Goal: Task Accomplishment & Management: Complete application form

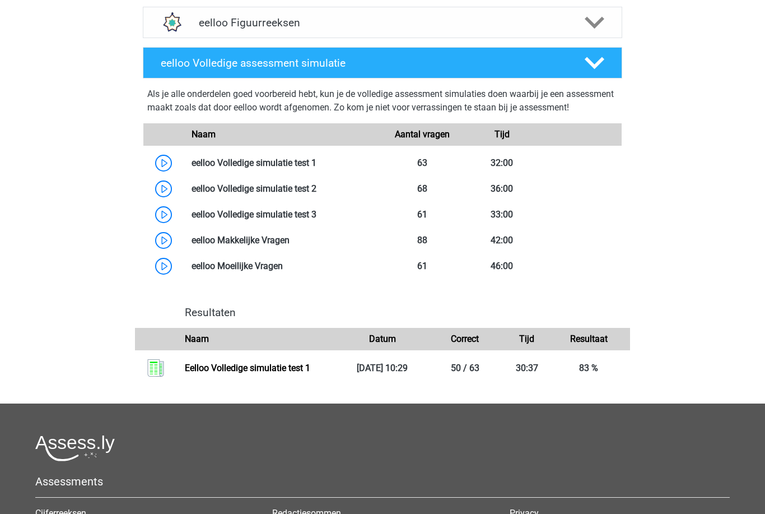
scroll to position [580, 0]
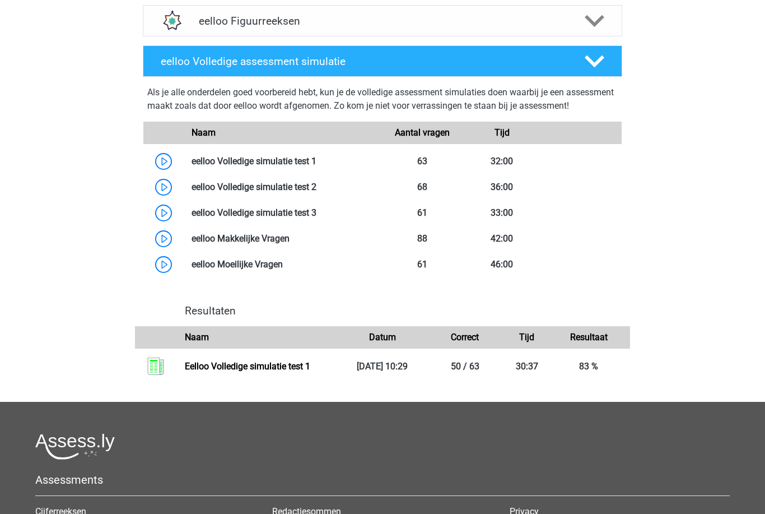
click at [316, 192] on link at bounding box center [316, 186] width 0 height 11
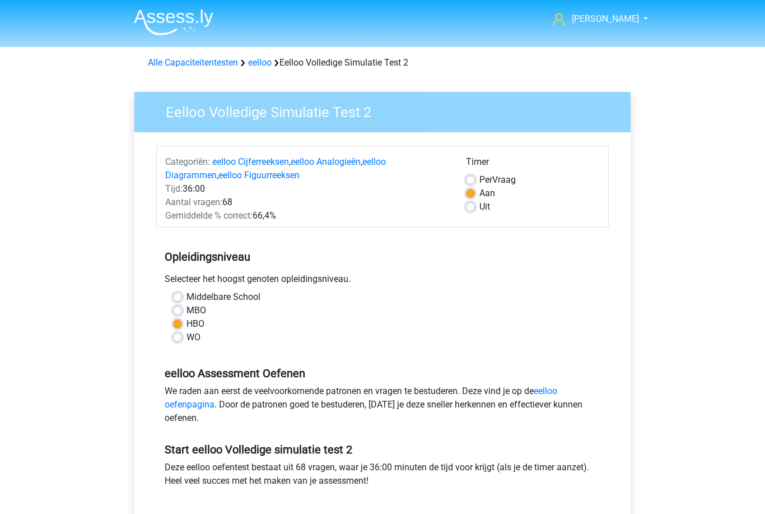
click at [479, 178] on label "Per Vraag" at bounding box center [497, 179] width 36 height 13
click at [474, 178] on input "Per Vraag" at bounding box center [470, 178] width 9 height 11
radio input "true"
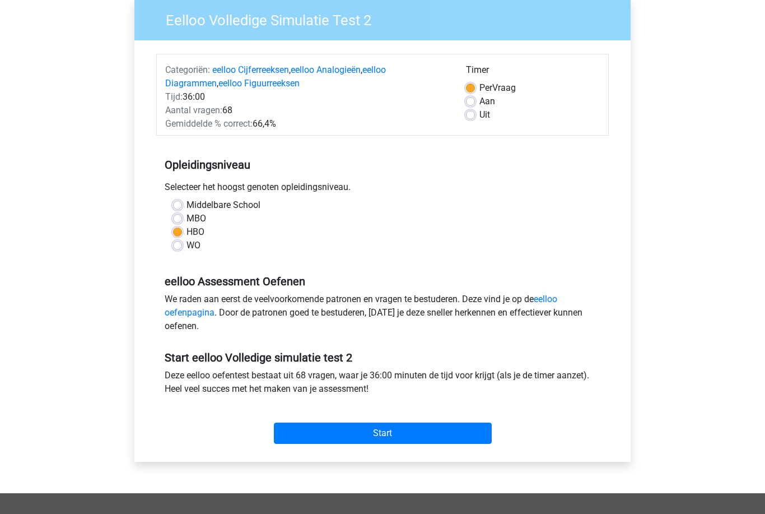
scroll to position [99, 0]
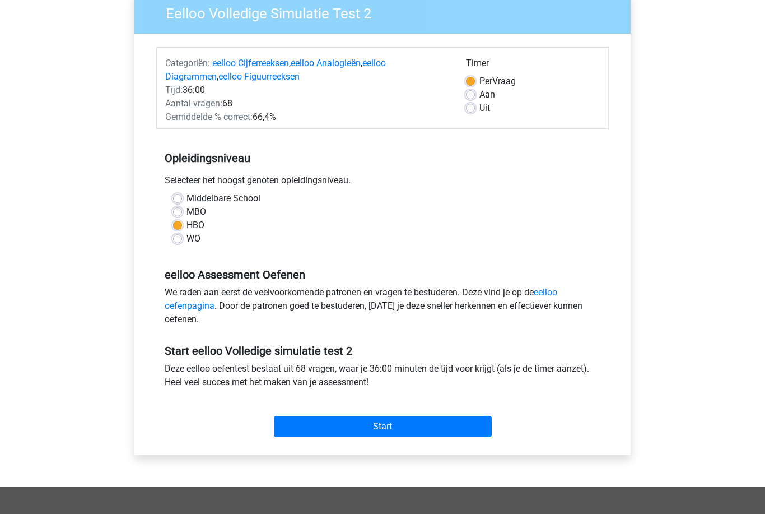
click at [432, 427] on input "Start" at bounding box center [383, 426] width 218 height 21
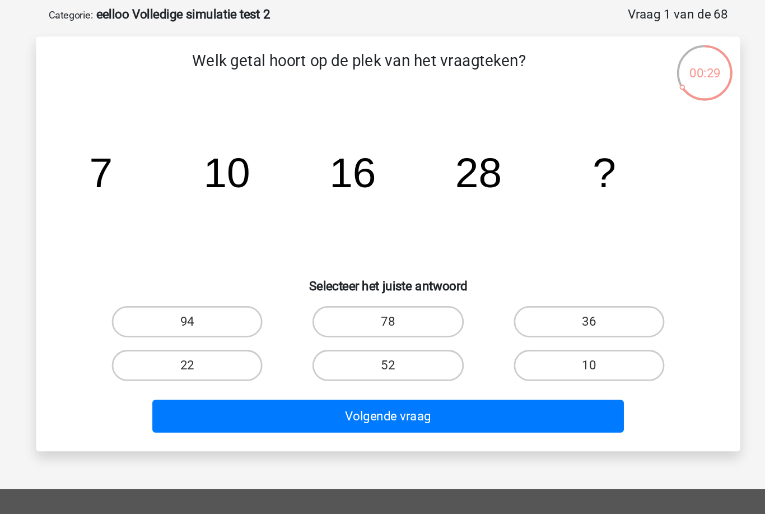
click at [328, 303] on label "52" at bounding box center [382, 314] width 108 height 22
click at [382, 314] on input "52" at bounding box center [385, 317] width 7 height 7
radio input "true"
click at [321, 339] on button "Volgende vraag" at bounding box center [382, 351] width 339 height 24
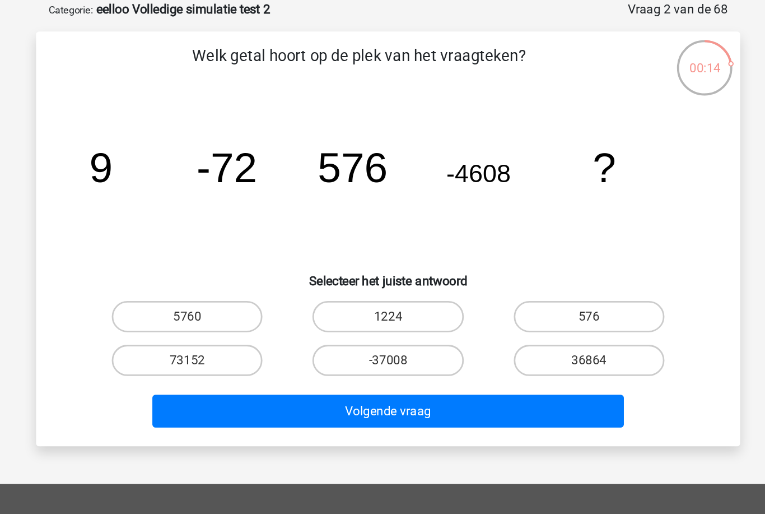
click at [184, 272] on label "5760" at bounding box center [238, 283] width 108 height 22
click at [239, 283] on input "5760" at bounding box center [242, 286] width 7 height 7
radio input "true"
click at [213, 339] on button "Volgende vraag" at bounding box center [382, 351] width 339 height 24
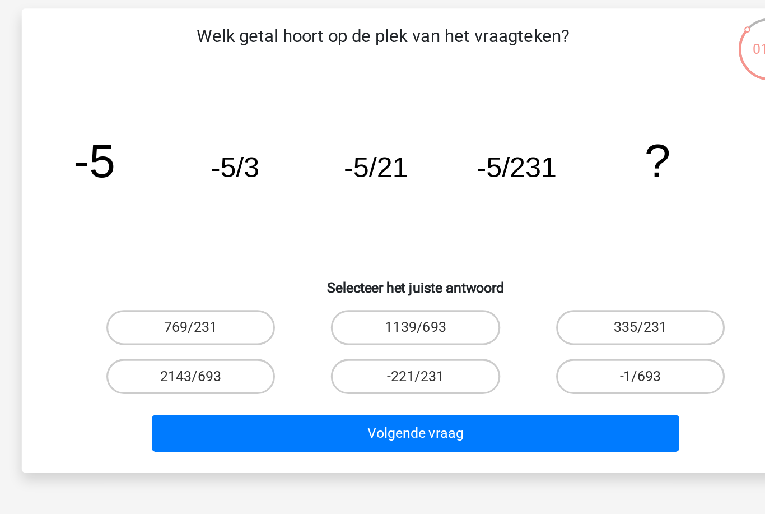
click at [184, 272] on label "769/231" at bounding box center [238, 283] width 108 height 22
click at [239, 283] on input "769/231" at bounding box center [242, 286] width 7 height 7
radio input "true"
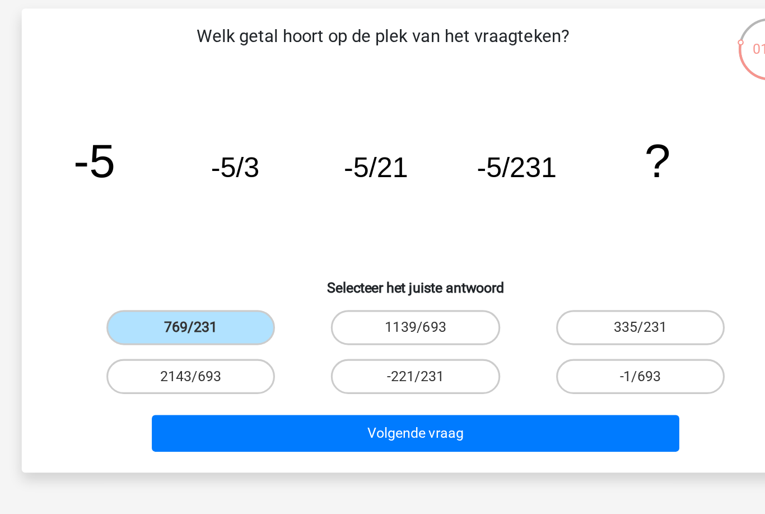
click at [328, 303] on label "-221/231" at bounding box center [382, 314] width 108 height 22
click at [382, 314] on input "-221/231" at bounding box center [385, 317] width 7 height 7
radio input "true"
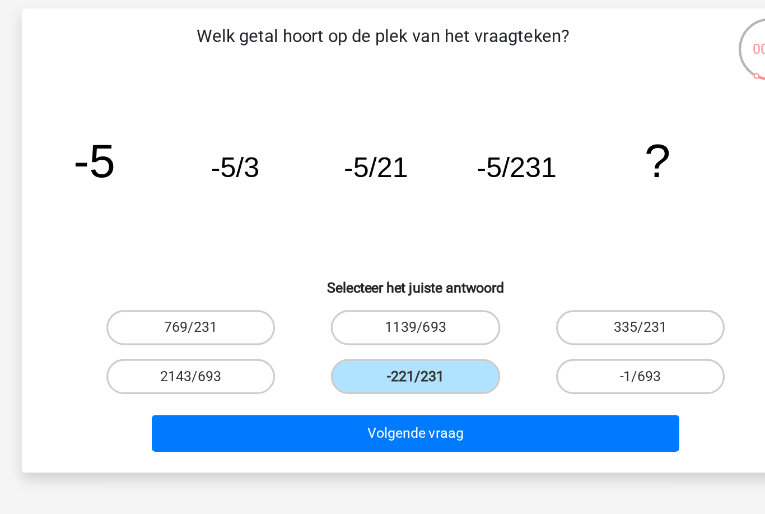
click at [473, 303] on label "-1/693" at bounding box center [527, 314] width 108 height 22
click at [526, 314] on input "-1/693" at bounding box center [529, 317] width 7 height 7
radio input "true"
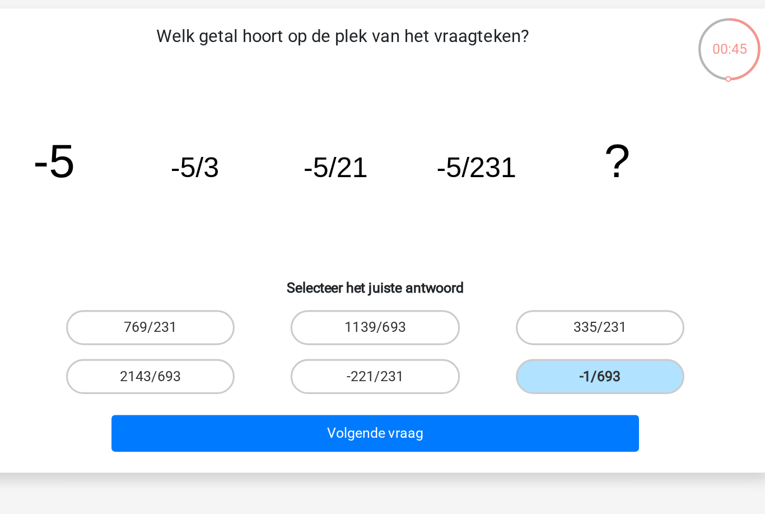
click at [368, 339] on button "Volgende vraag" at bounding box center [382, 351] width 339 height 24
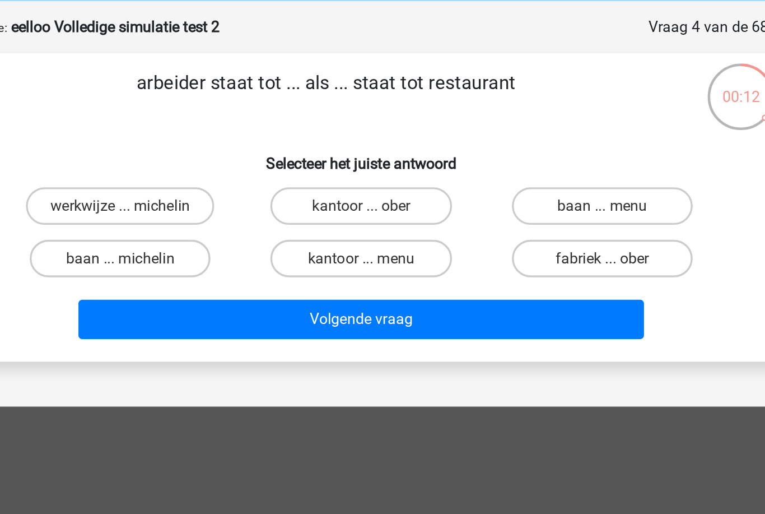
click at [473, 190] on label "fabriek ... ober" at bounding box center [527, 201] width 108 height 22
click at [526, 201] on input "fabriek ... ober" at bounding box center [529, 204] width 7 height 7
radio input "true"
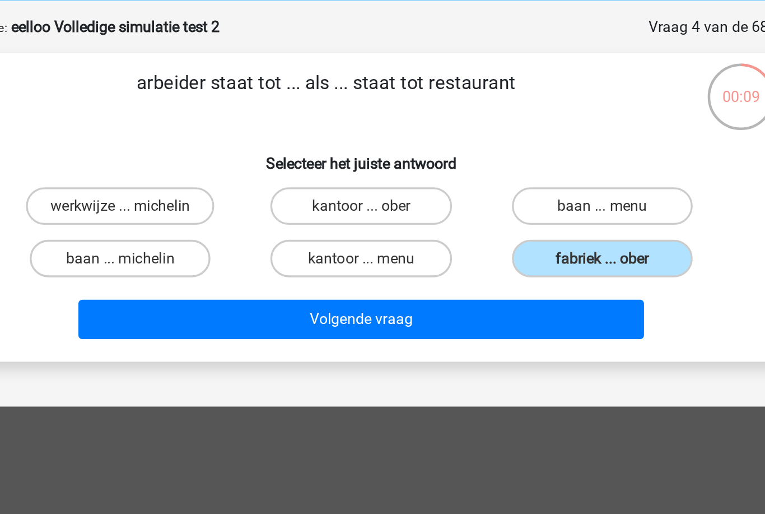
click at [374, 226] on button "Volgende vraag" at bounding box center [382, 238] width 339 height 24
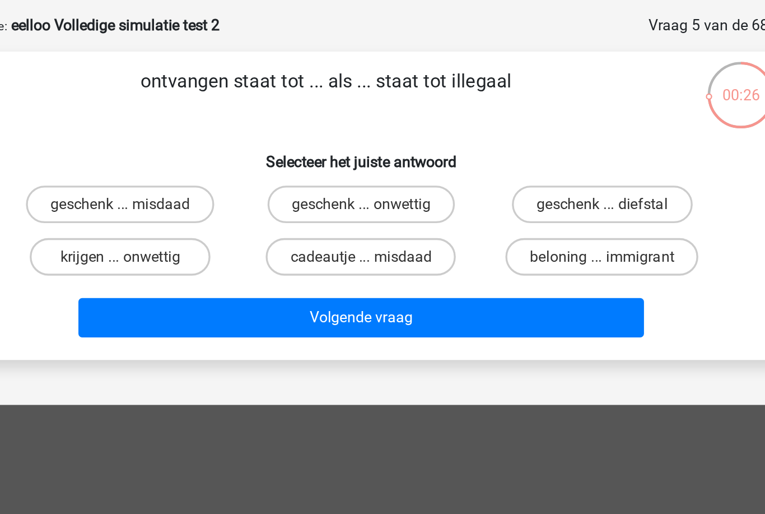
click at [184, 190] on label "krijgen ... onwettig" at bounding box center [238, 201] width 108 height 22
click at [239, 201] on input "krijgen ... onwettig" at bounding box center [242, 204] width 7 height 7
radio input "true"
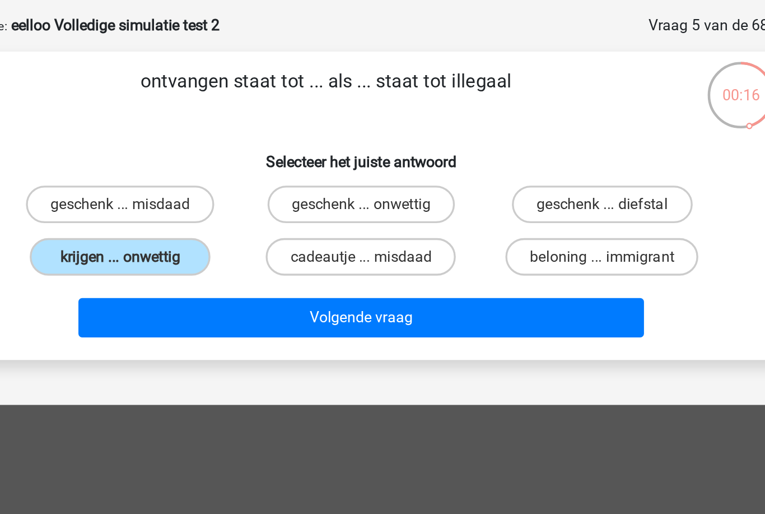
click at [371, 226] on button "Volgende vraag" at bounding box center [382, 238] width 339 height 24
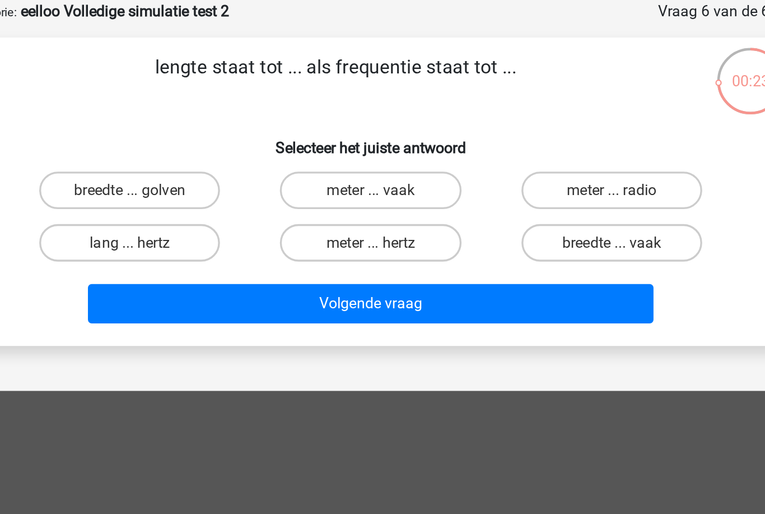
click at [328, 190] on label "meter ... hertz" at bounding box center [382, 201] width 108 height 22
click at [382, 201] on input "meter ... hertz" at bounding box center [385, 204] width 7 height 7
radio input "true"
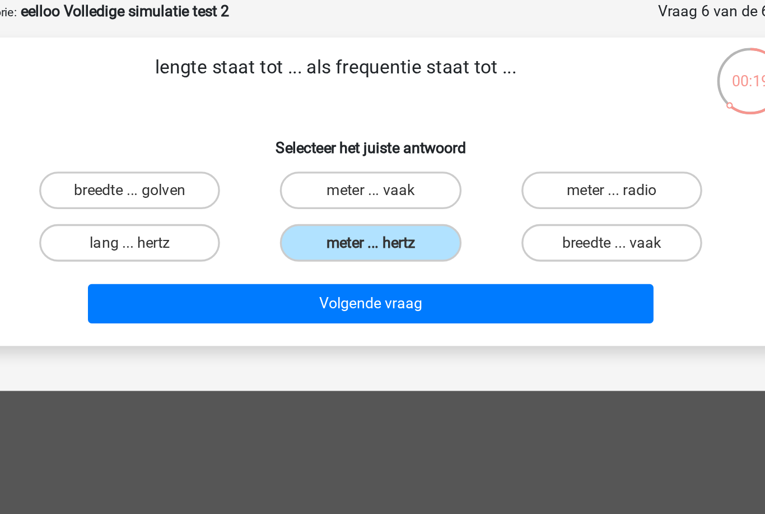
click at [376, 226] on button "Volgende vraag" at bounding box center [382, 238] width 339 height 24
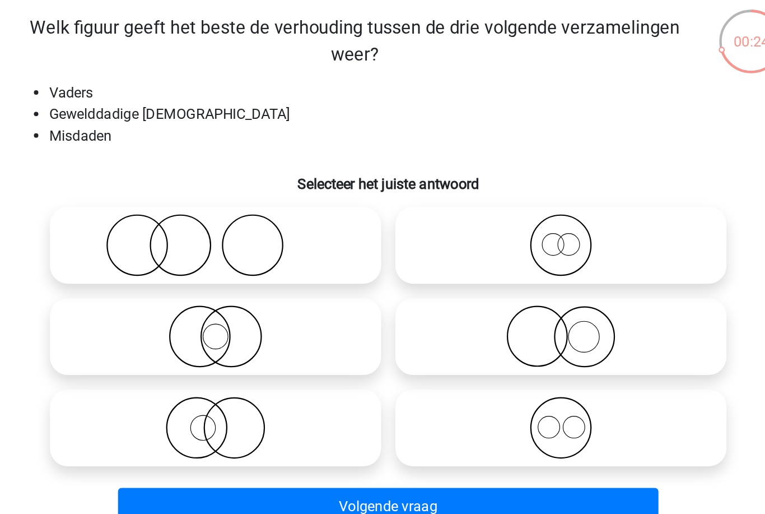
click at [197, 212] on icon at bounding box center [274, 231] width 198 height 39
click at [274, 219] on input "radio" at bounding box center [277, 222] width 7 height 7
radio input "true"
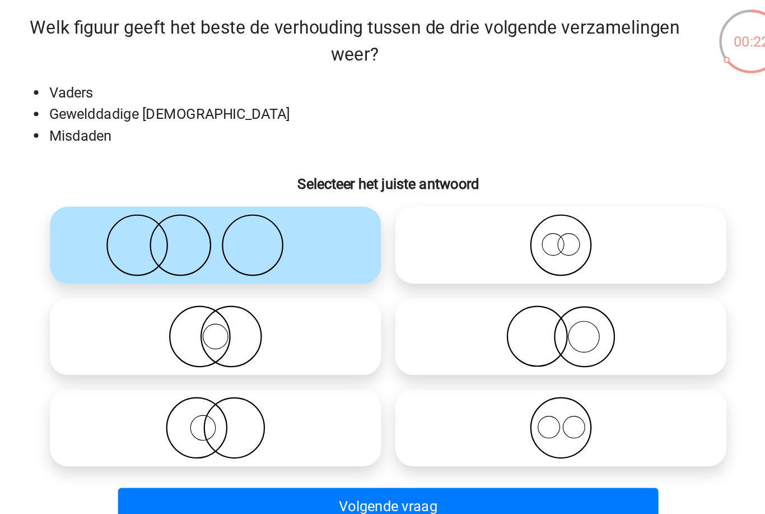
click at [353, 384] on button "Volgende vraag" at bounding box center [382, 396] width 339 height 24
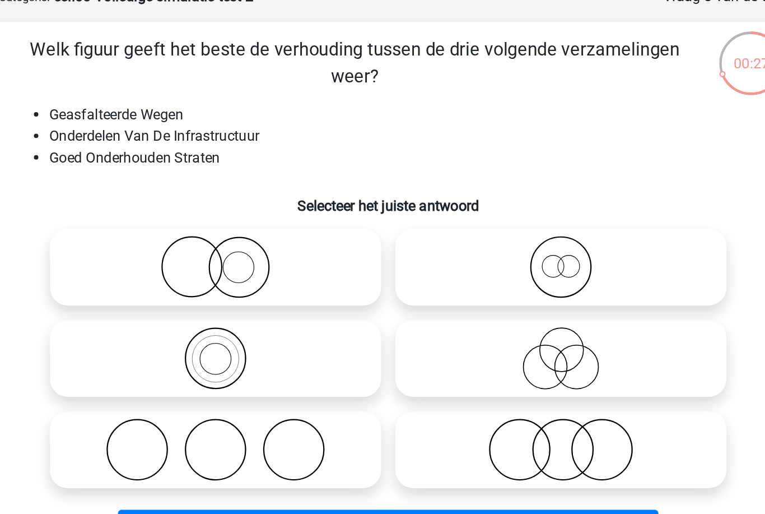
click at [391, 212] on icon at bounding box center [490, 231] width 198 height 39
click at [491, 219] on input "radio" at bounding box center [494, 222] width 7 height 7
radio input "true"
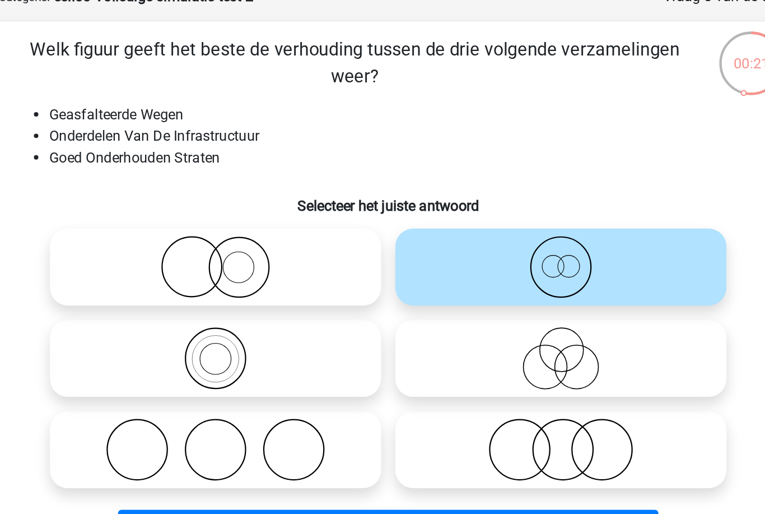
click at [213, 384] on button "Volgende vraag" at bounding box center [382, 396] width 339 height 24
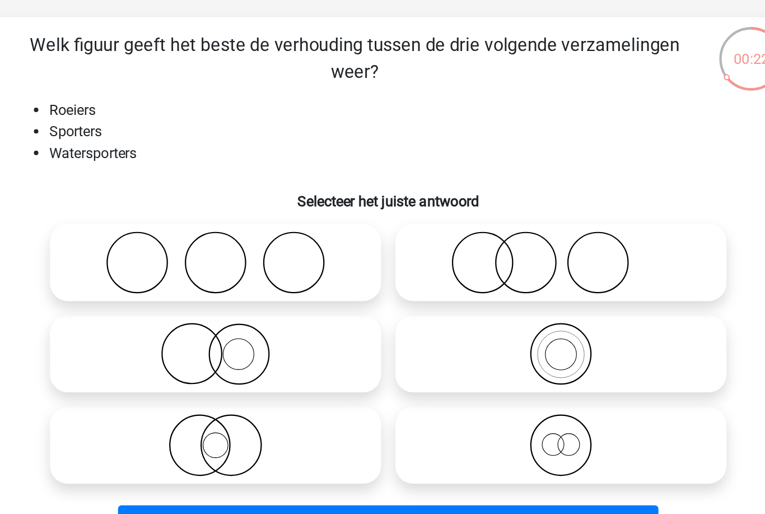
click at [391, 269] on icon at bounding box center [490, 288] width 198 height 39
click at [491, 276] on input "radio" at bounding box center [494, 279] width 7 height 7
radio input "true"
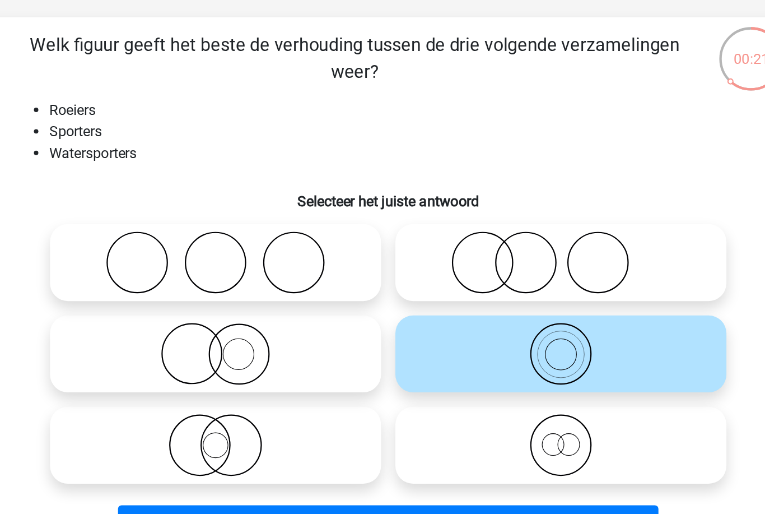
click at [213, 384] on button "Volgende vraag" at bounding box center [382, 396] width 339 height 24
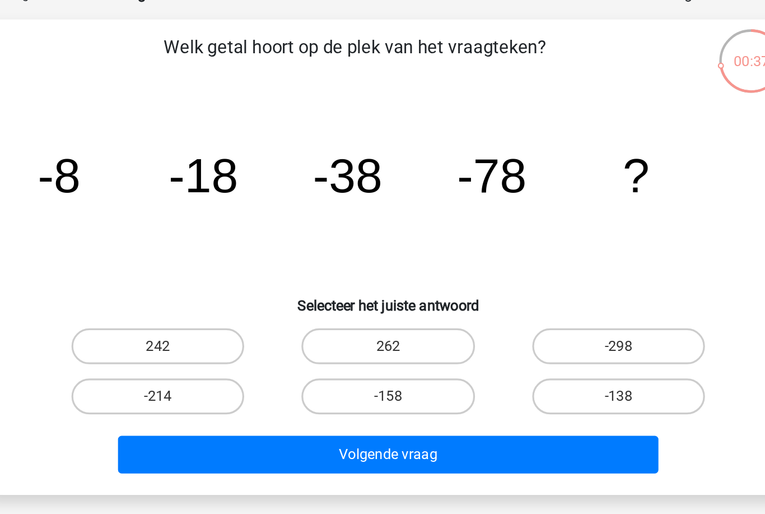
click at [328, 303] on label "-158" at bounding box center [382, 314] width 108 height 22
click at [382, 314] on input "-158" at bounding box center [385, 317] width 7 height 7
radio input "true"
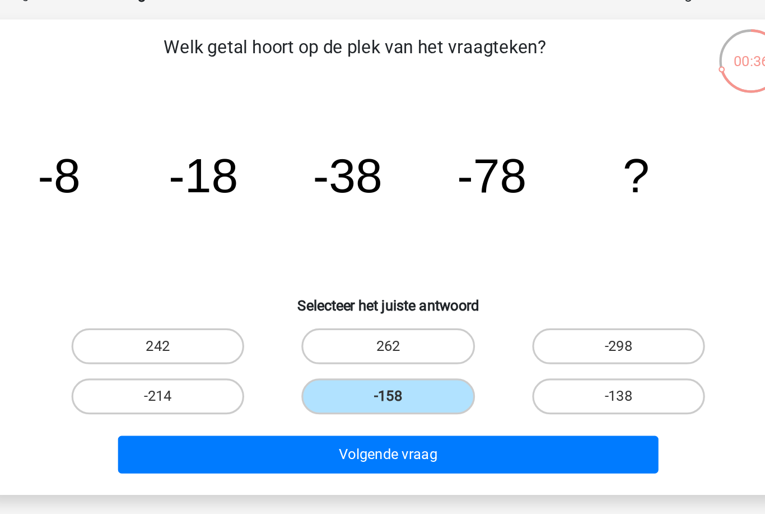
click at [213, 339] on button "Volgende vraag" at bounding box center [382, 351] width 339 height 24
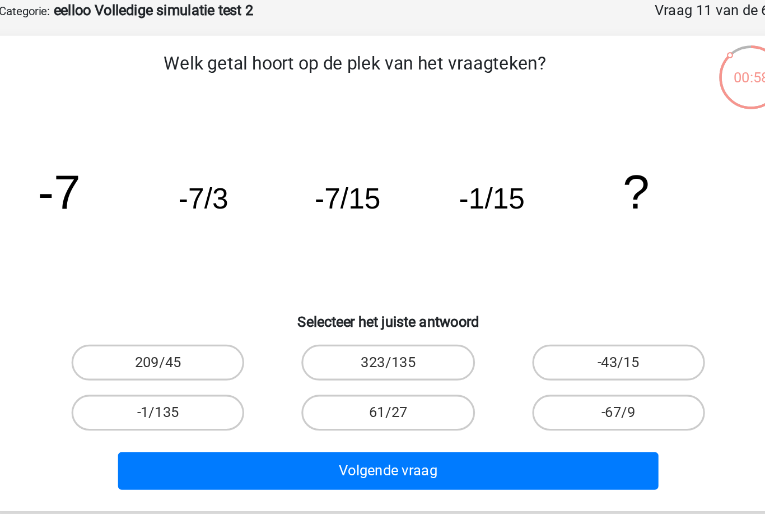
click at [184, 303] on label "-1/135" at bounding box center [238, 314] width 108 height 22
click at [239, 314] on input "-1/135" at bounding box center [242, 317] width 7 height 7
radio input "true"
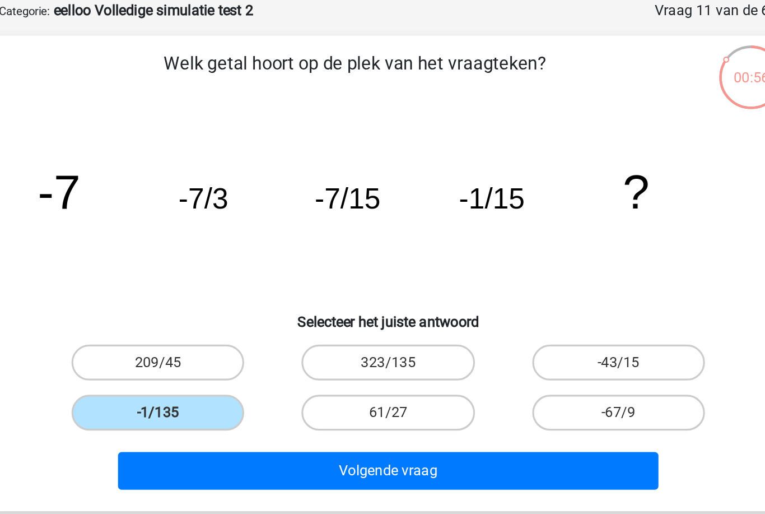
click at [213, 339] on button "Volgende vraag" at bounding box center [382, 351] width 339 height 24
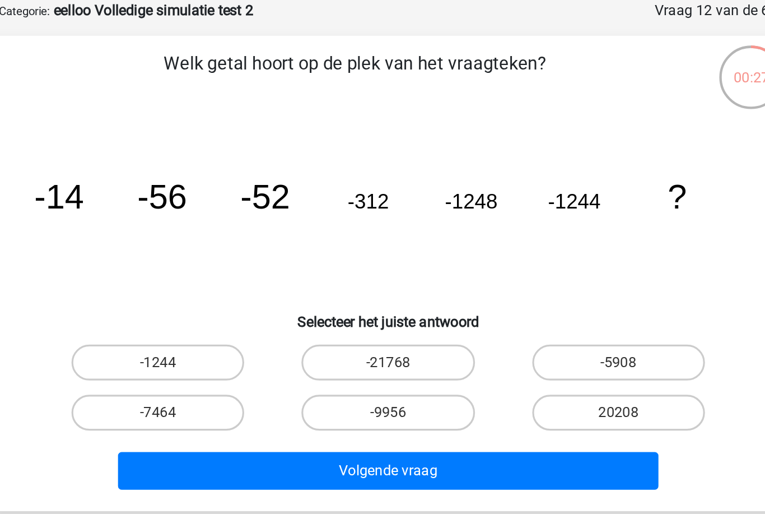
click at [328, 303] on label "-9956" at bounding box center [382, 314] width 108 height 22
click at [382, 314] on input "-9956" at bounding box center [385, 317] width 7 height 7
radio input "true"
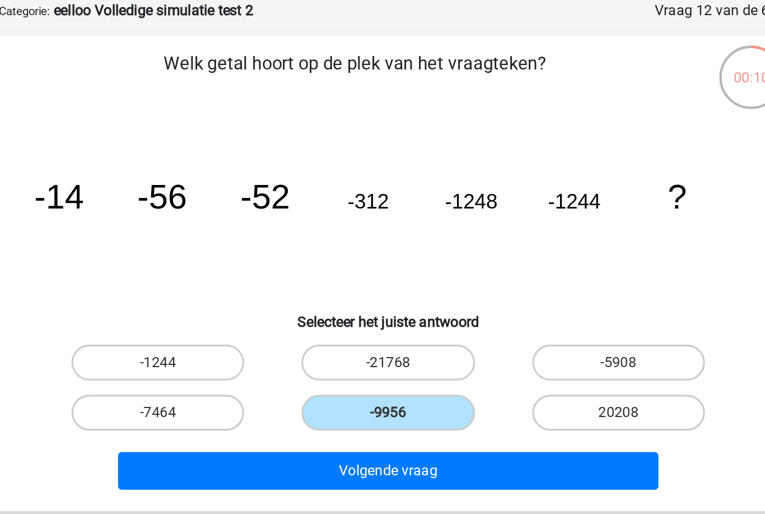
click at [337, 339] on button "Volgende vraag" at bounding box center [382, 351] width 339 height 24
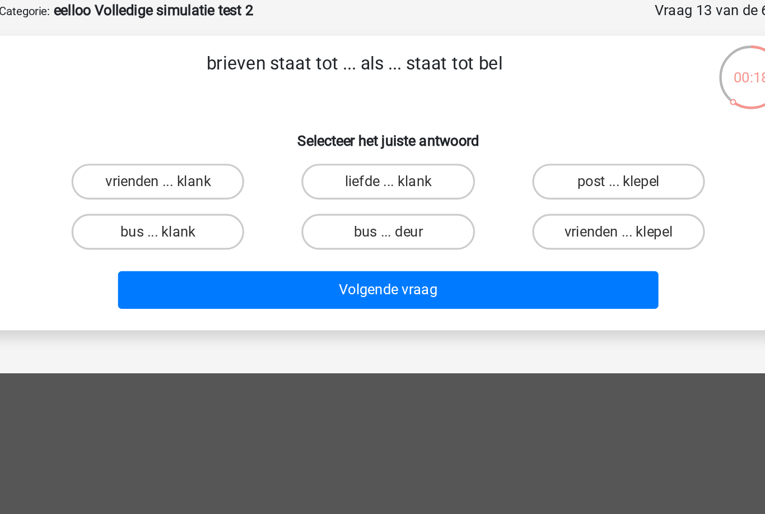
click at [328, 190] on label "bus ... deur" at bounding box center [382, 201] width 108 height 22
click at [382, 201] on input "bus ... deur" at bounding box center [385, 204] width 7 height 7
radio input "true"
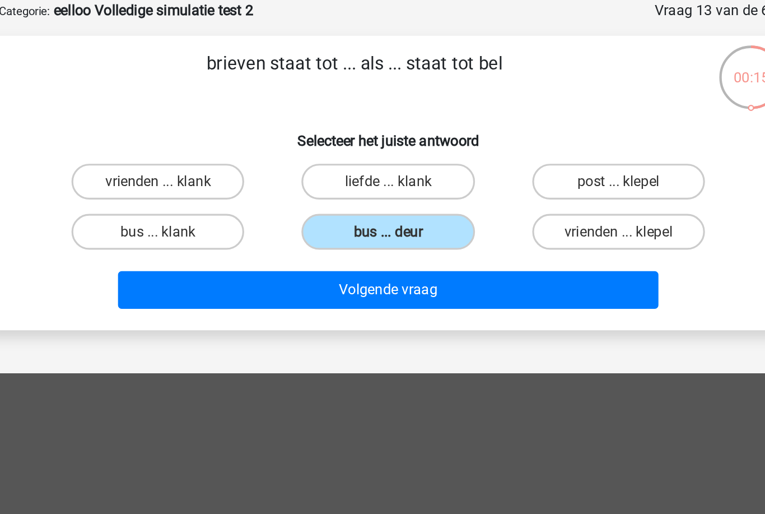
click at [213, 226] on button "Volgende vraag" at bounding box center [382, 238] width 339 height 24
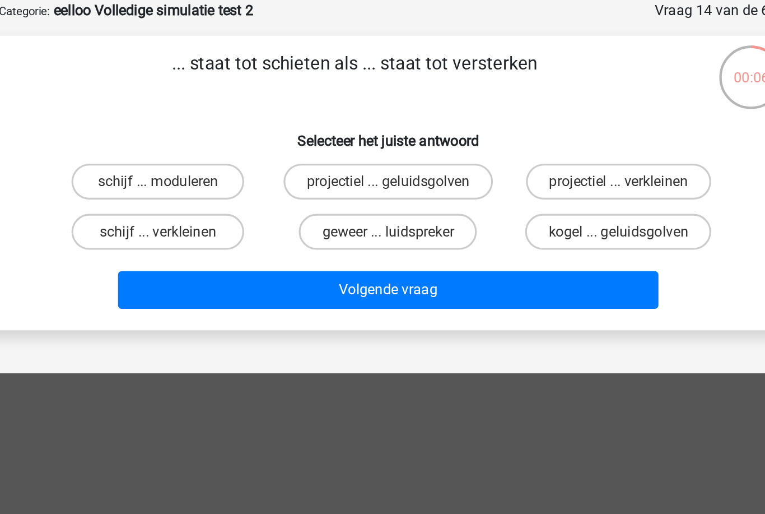
click at [326, 190] on label "geweer ... luidspreker" at bounding box center [381, 201] width 111 height 22
click at [382, 201] on input "geweer ... luidspreker" at bounding box center [385, 204] width 7 height 7
radio input "true"
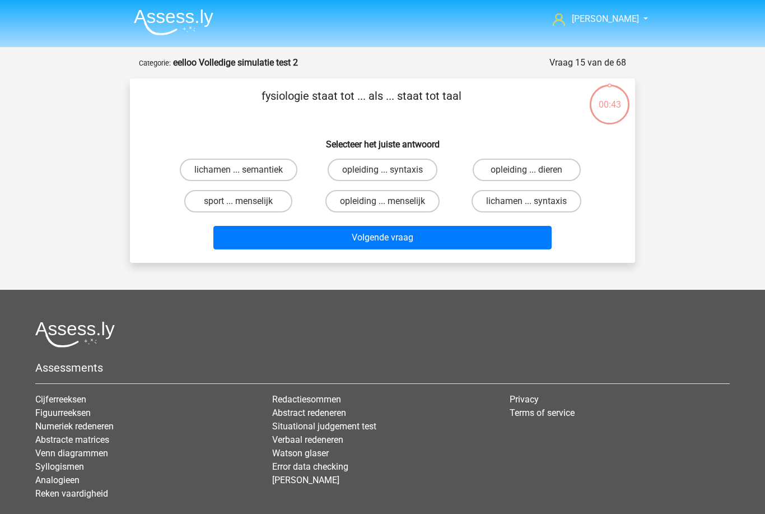
scroll to position [78, 139]
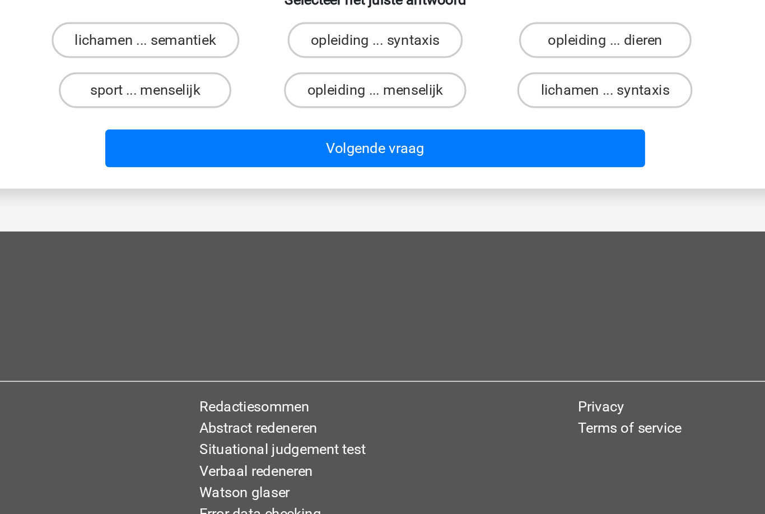
click at [472, 127] on label "lichamen ... syntaxis" at bounding box center [527, 129] width 110 height 22
click at [526, 129] on input "lichamen ... syntaxis" at bounding box center [529, 132] width 7 height 7
radio input "true"
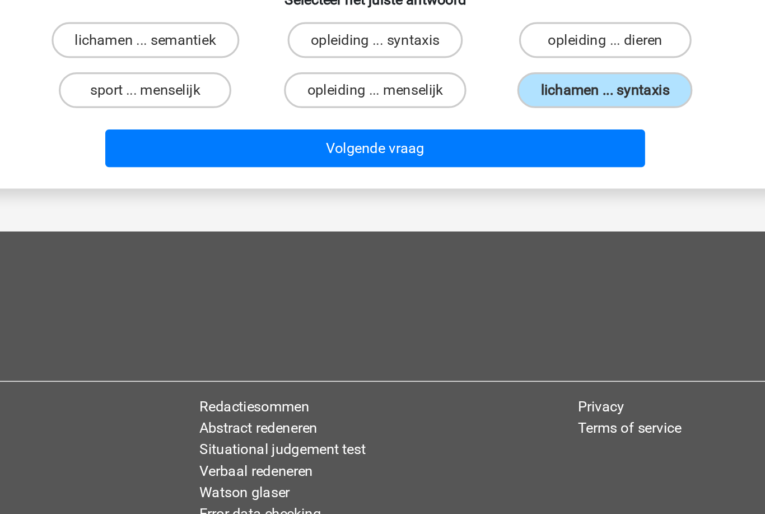
click at [386, 172] on button "Volgende vraag" at bounding box center [382, 166] width 339 height 24
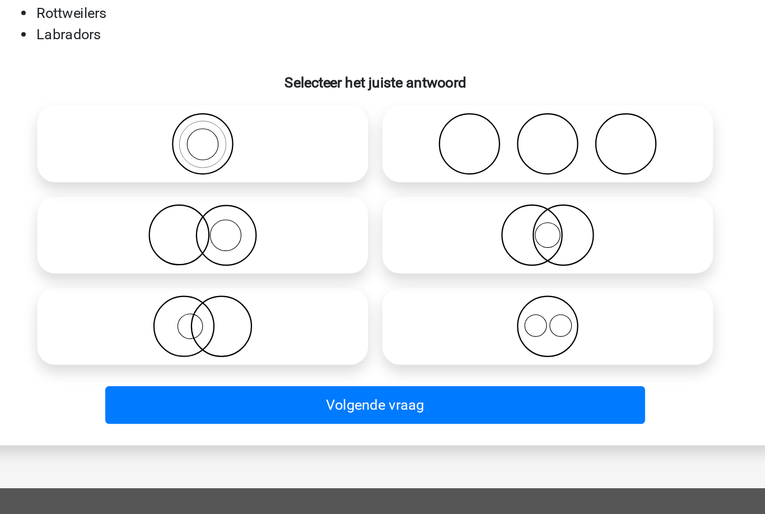
click at [391, 284] on icon at bounding box center [490, 267] width 198 height 39
click at [491, 262] on input "radio" at bounding box center [494, 258] width 7 height 7
radio input "true"
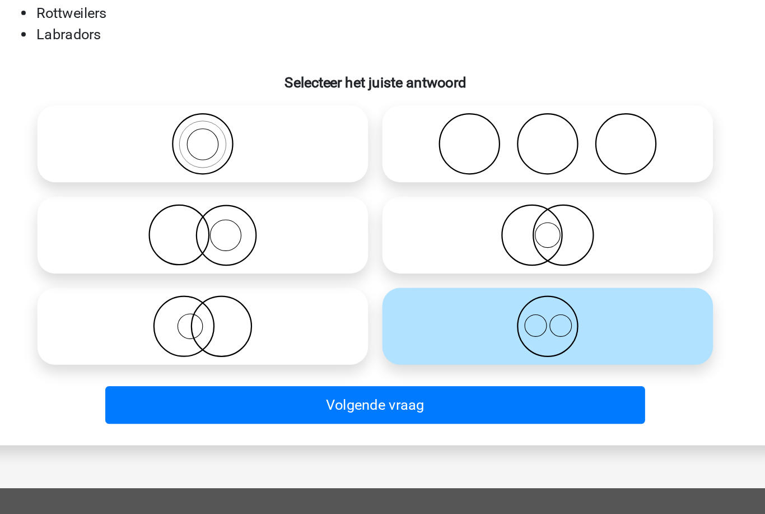
click at [371, 328] on button "Volgende vraag" at bounding box center [382, 317] width 339 height 24
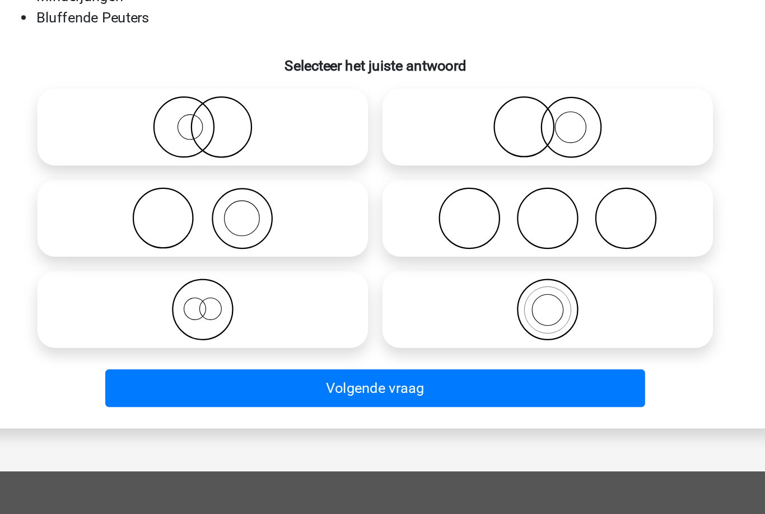
click at [205, 277] on icon at bounding box center [274, 267] width 198 height 39
click at [274, 262] on input "radio" at bounding box center [277, 258] width 7 height 7
radio input "true"
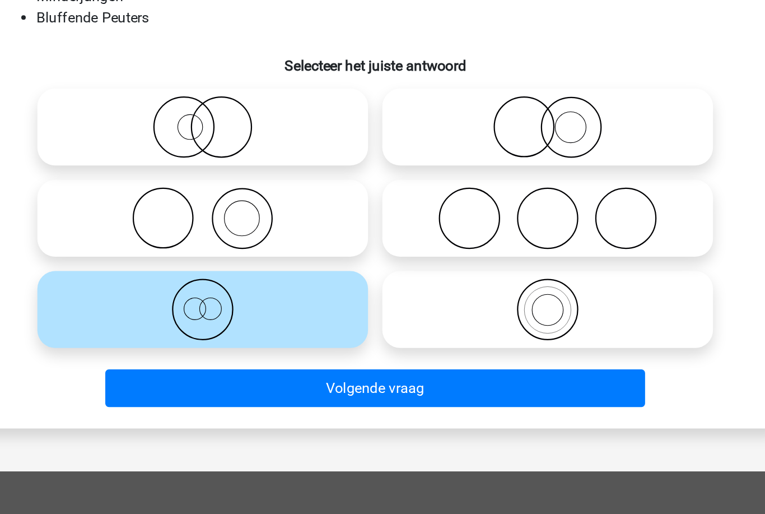
click at [313, 321] on button "Volgende vraag" at bounding box center [382, 317] width 339 height 24
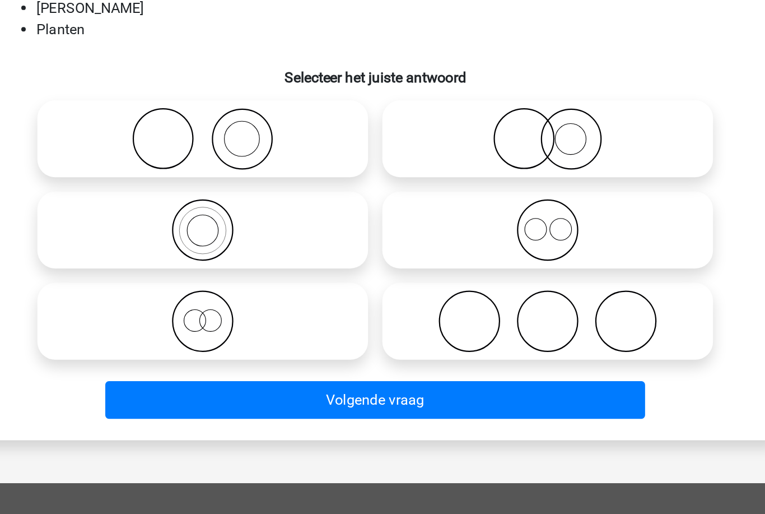
click at [205, 277] on icon at bounding box center [274, 267] width 198 height 39
click at [274, 262] on input "radio" at bounding box center [277, 258] width 7 height 7
radio input "true"
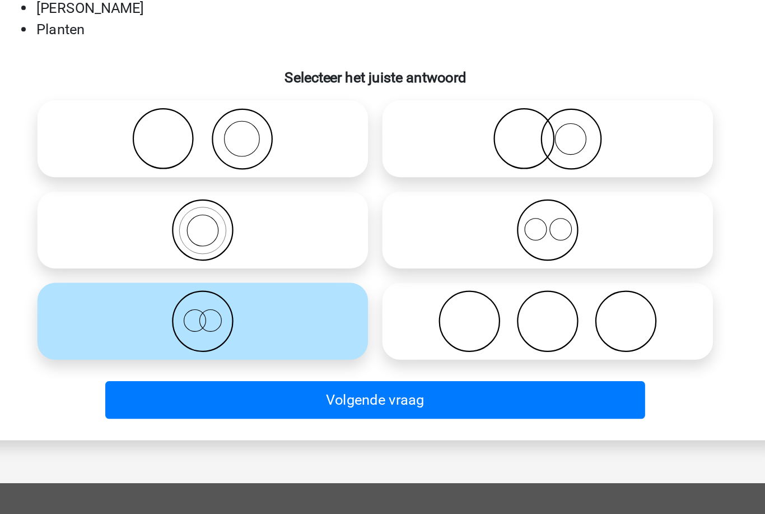
click at [327, 323] on button "Volgende vraag" at bounding box center [382, 317] width 339 height 24
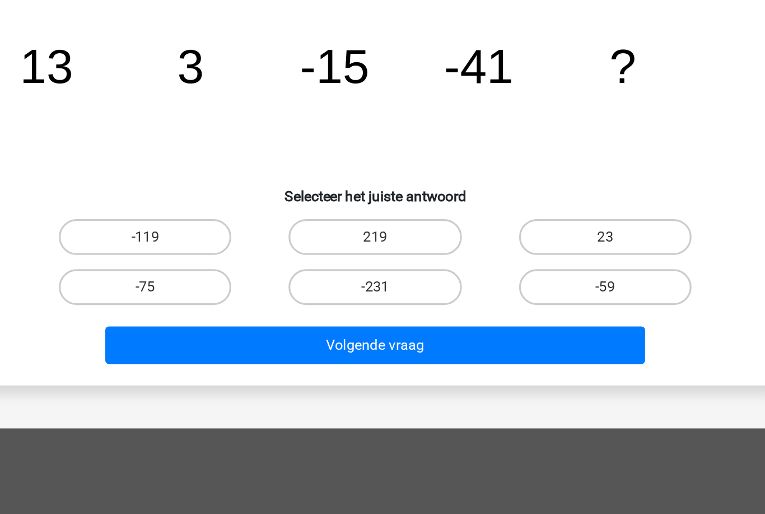
click at [184, 247] on label "-75" at bounding box center [238, 236] width 108 height 22
click at [239, 243] on input "-75" at bounding box center [242, 239] width 7 height 7
radio input "true"
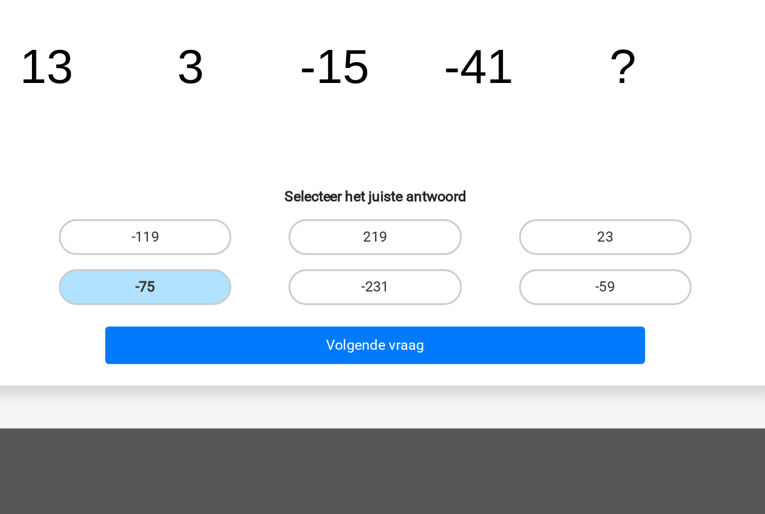
click at [213, 284] on button "Volgende vraag" at bounding box center [382, 272] width 339 height 24
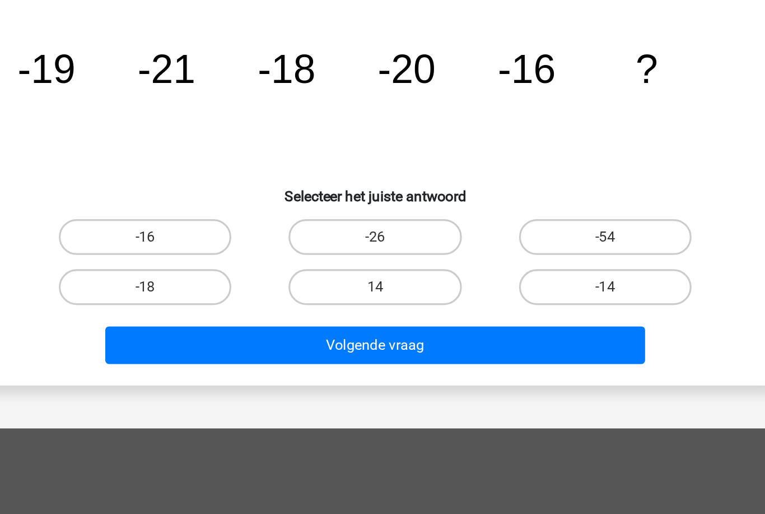
click at [473, 247] on label "-14" at bounding box center [527, 236] width 108 height 22
click at [526, 243] on input "-14" at bounding box center [529, 239] width 7 height 7
radio input "true"
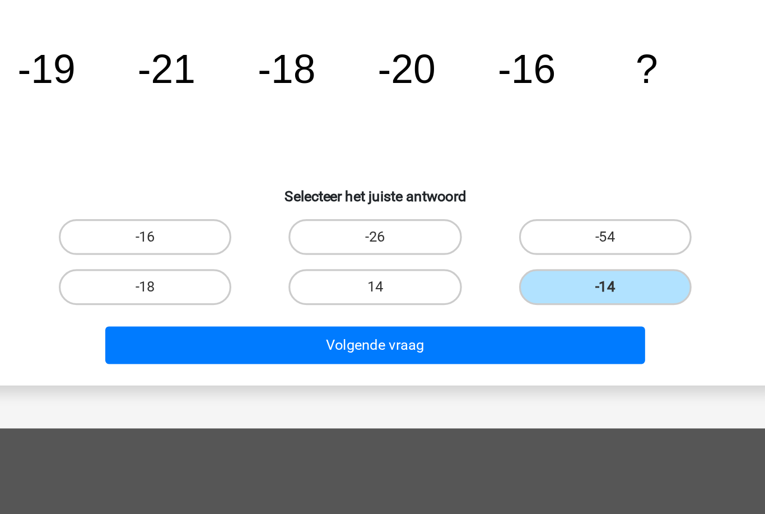
click at [391, 284] on button "Volgende vraag" at bounding box center [382, 272] width 339 height 24
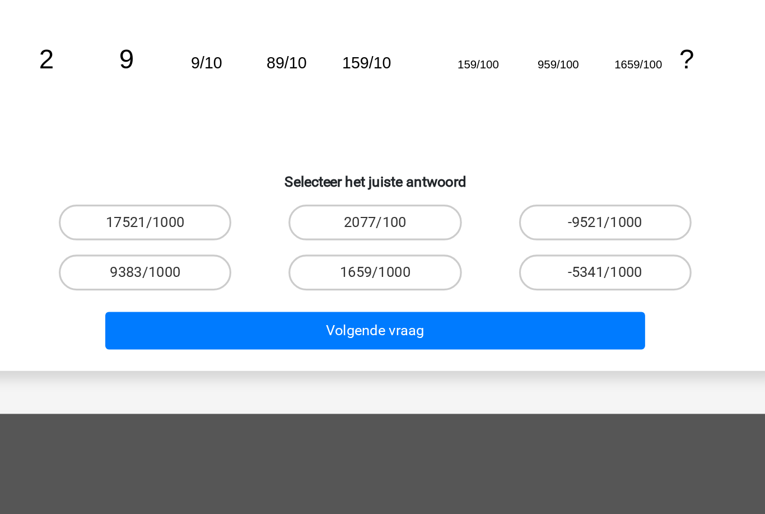
click at [184, 247] on label "9383/1000" at bounding box center [238, 236] width 108 height 22
click at [239, 243] on input "9383/1000" at bounding box center [242, 239] width 7 height 7
radio input "true"
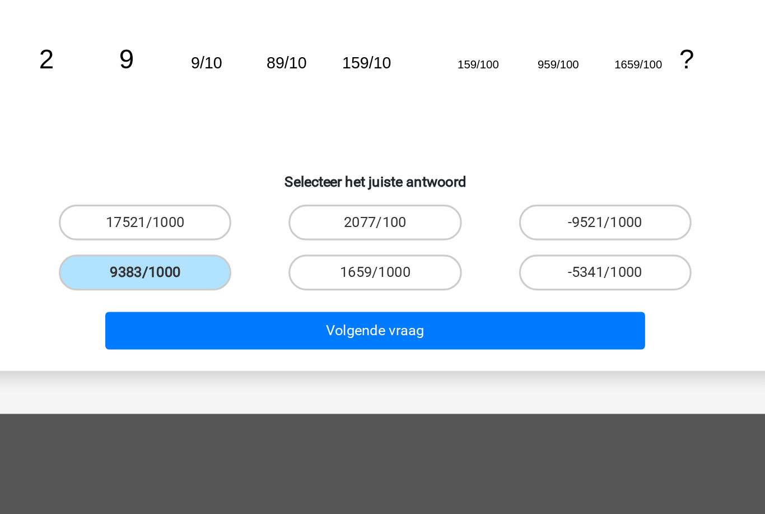
click at [267, 280] on button "Volgende vraag" at bounding box center [382, 272] width 339 height 24
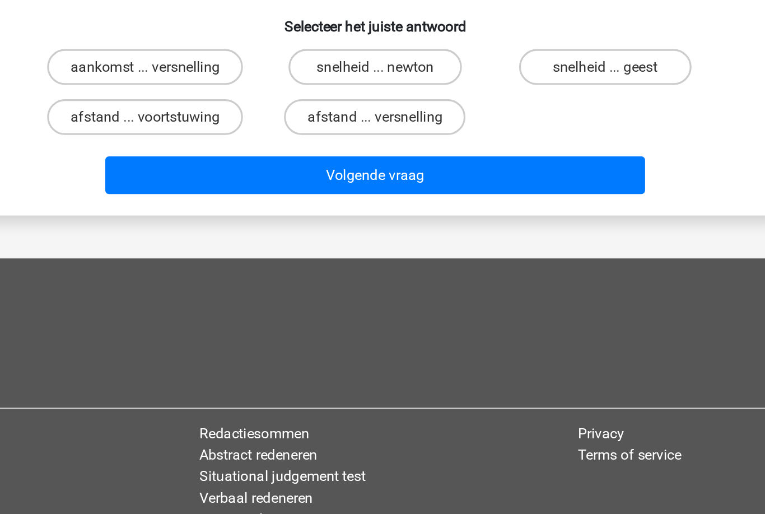
click at [328, 109] on label "snelheid ... newton" at bounding box center [382, 98] width 108 height 22
click at [382, 105] on input "snelheid ... newton" at bounding box center [385, 101] width 7 height 7
radio input "true"
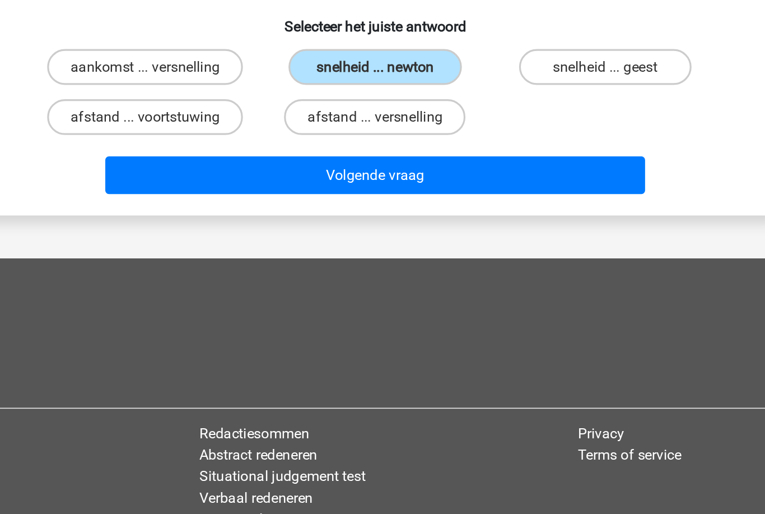
click at [213, 178] on button "Volgende vraag" at bounding box center [382, 166] width 339 height 24
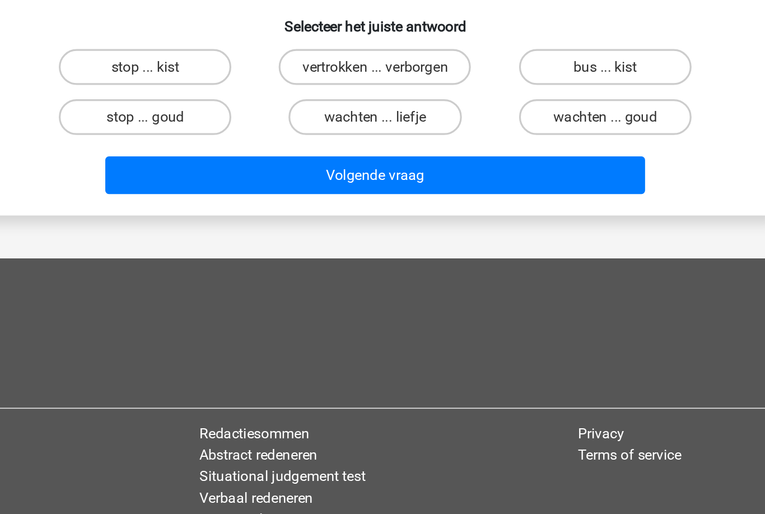
click at [473, 109] on label "bus ... kist" at bounding box center [527, 98] width 108 height 22
click at [526, 105] on input "bus ... kist" at bounding box center [529, 101] width 7 height 7
radio input "true"
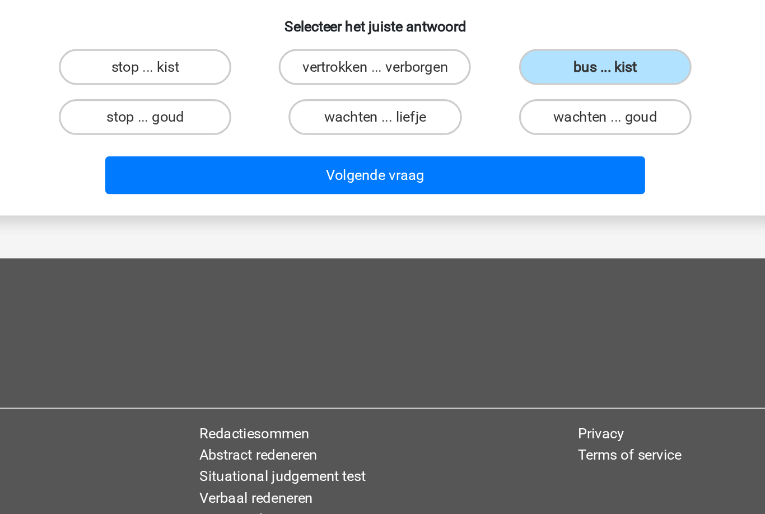
click at [213, 178] on button "Volgende vraag" at bounding box center [382, 166] width 339 height 24
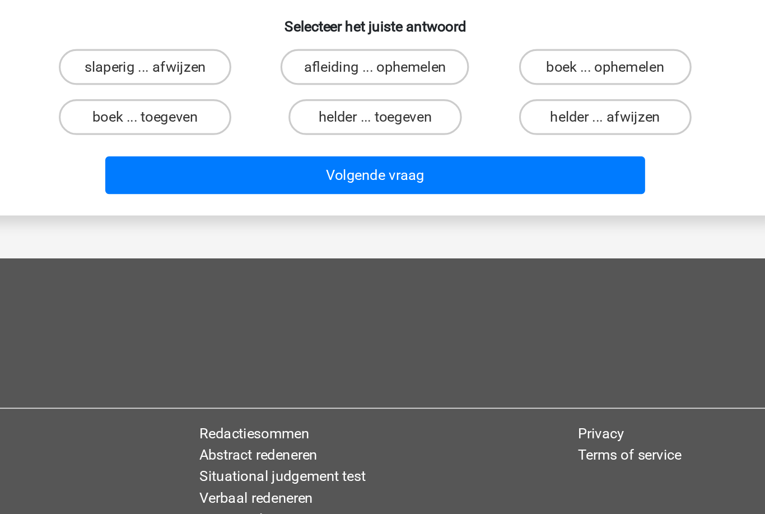
click at [323, 109] on label "afleiding ... ophemelen" at bounding box center [382, 98] width 118 height 22
click at [382, 105] on input "afleiding ... ophemelen" at bounding box center [385, 101] width 7 height 7
radio input "true"
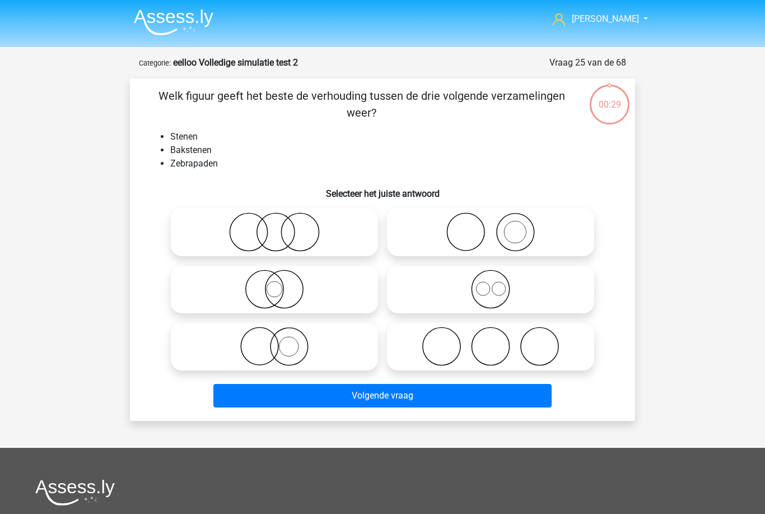
scroll to position [78, 147]
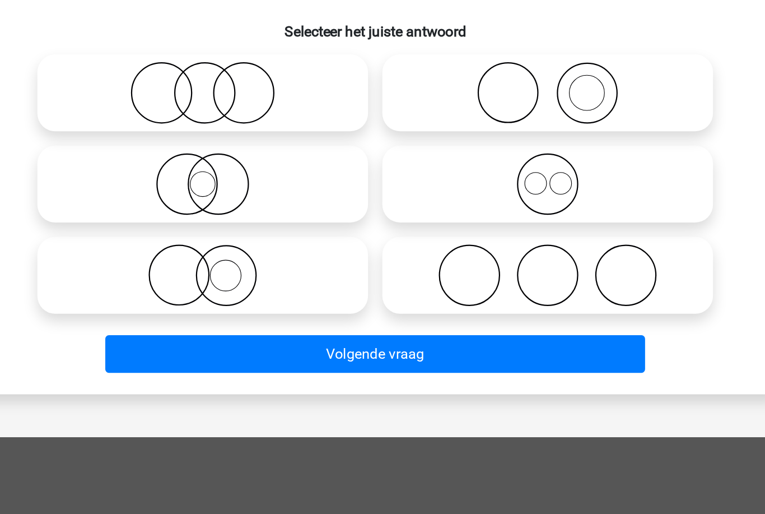
click at [415, 143] on icon at bounding box center [490, 153] width 198 height 39
click at [491, 143] on input "radio" at bounding box center [494, 144] width 7 height 7
radio input "true"
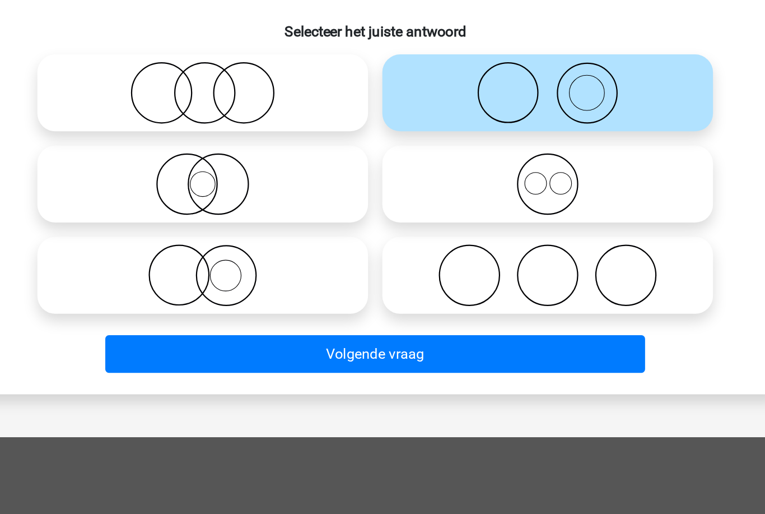
click at [381, 305] on button "Volgende vraag" at bounding box center [382, 317] width 339 height 24
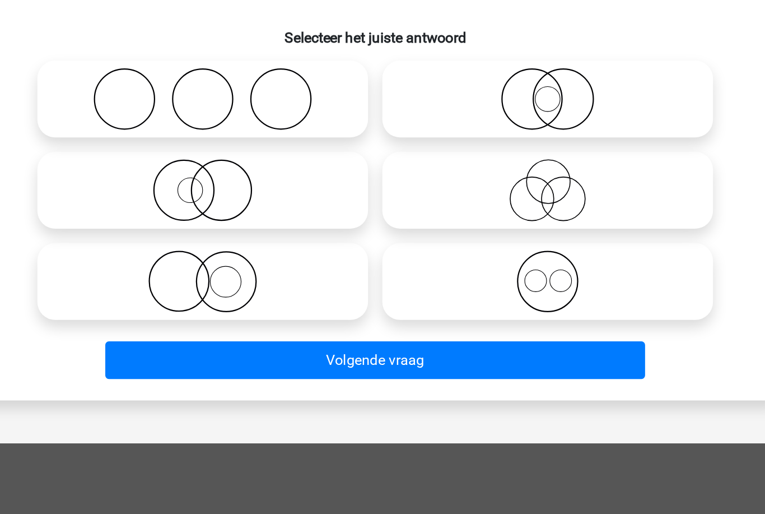
click at [391, 191] on icon at bounding box center [490, 210] width 198 height 39
click at [491, 198] on input "radio" at bounding box center [494, 201] width 7 height 7
radio input "true"
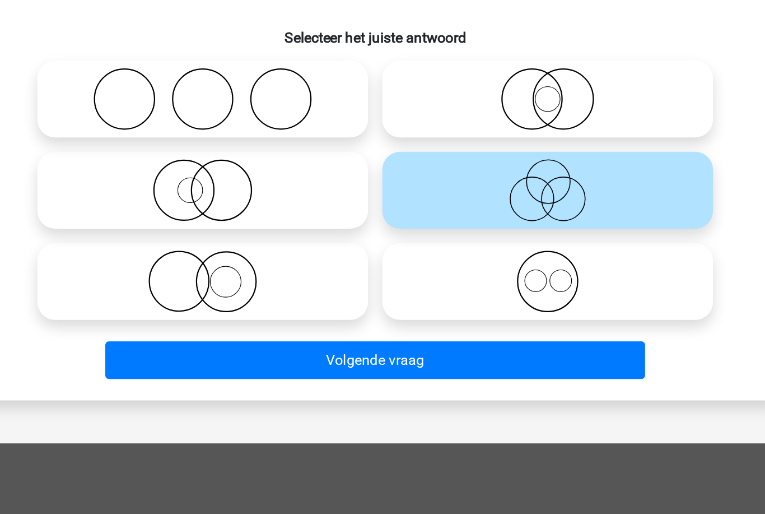
click at [340, 305] on button "Volgende vraag" at bounding box center [382, 317] width 339 height 24
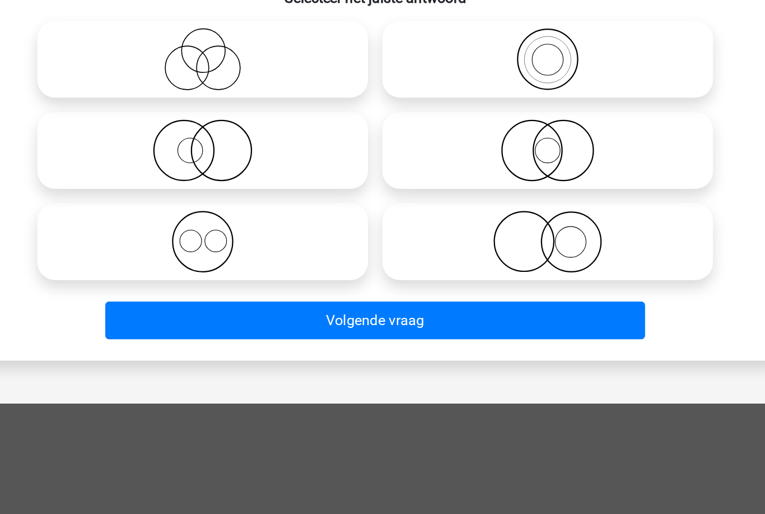
click at [392, 134] on icon at bounding box center [490, 153] width 198 height 39
click at [491, 141] on input "radio" at bounding box center [494, 144] width 7 height 7
radio input "true"
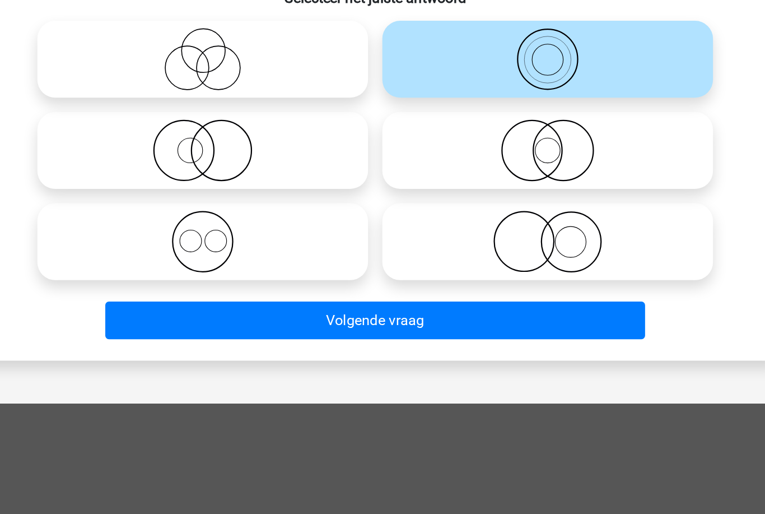
click at [338, 305] on button "Volgende vraag" at bounding box center [382, 317] width 339 height 24
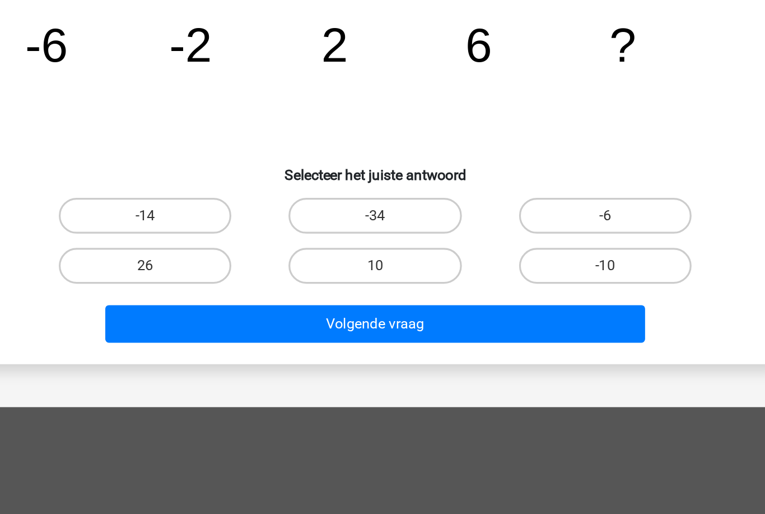
click at [328, 244] on label "10" at bounding box center [382, 236] width 108 height 22
click at [382, 243] on input "10" at bounding box center [385, 239] width 7 height 7
radio input "true"
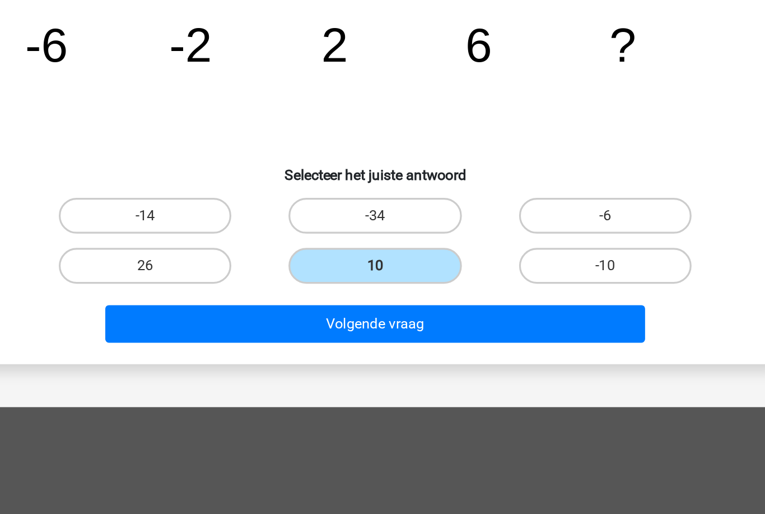
click at [296, 274] on button "Volgende vraag" at bounding box center [382, 272] width 339 height 24
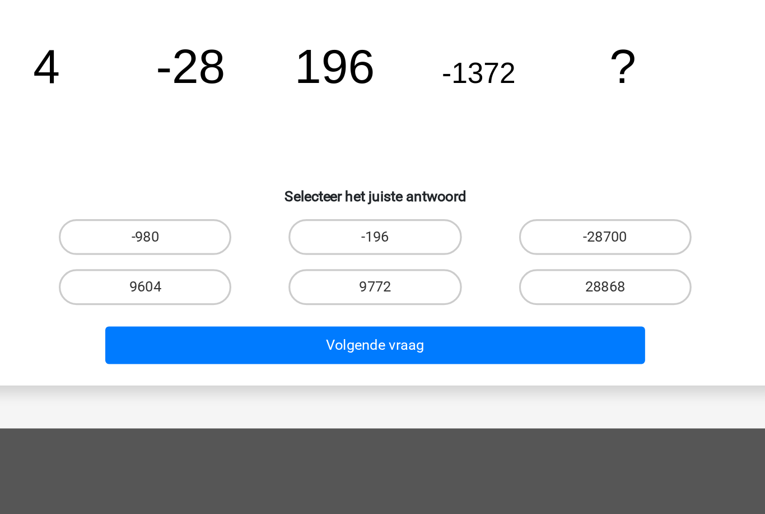
click at [184, 247] on label "9604" at bounding box center [238, 236] width 108 height 22
click at [239, 243] on input "9604" at bounding box center [242, 239] width 7 height 7
radio input "true"
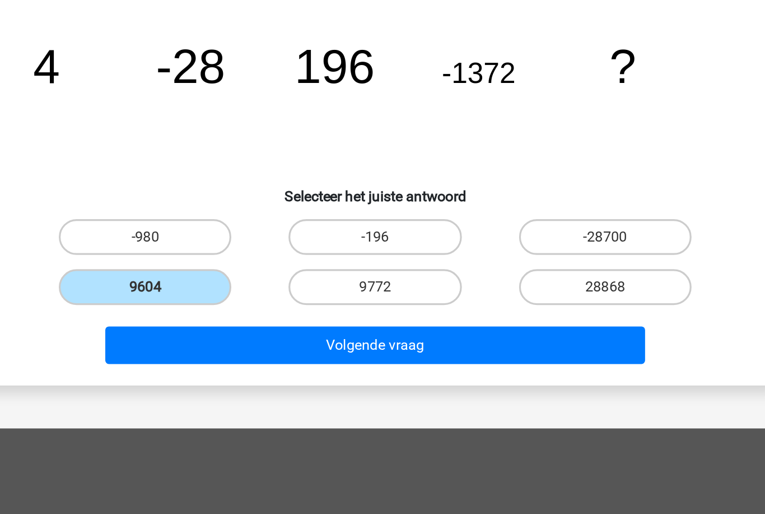
click at [213, 284] on button "Volgende vraag" at bounding box center [382, 272] width 339 height 24
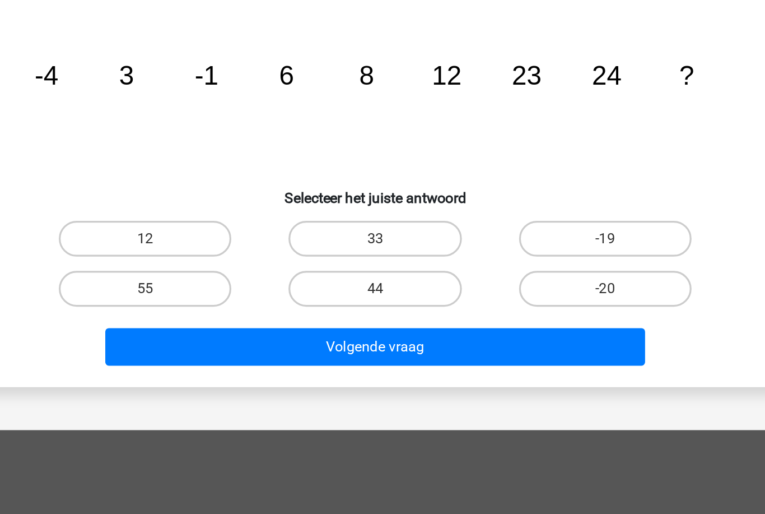
click at [184, 247] on label "55" at bounding box center [238, 236] width 108 height 22
click at [239, 243] on input "55" at bounding box center [242, 239] width 7 height 7
radio input "true"
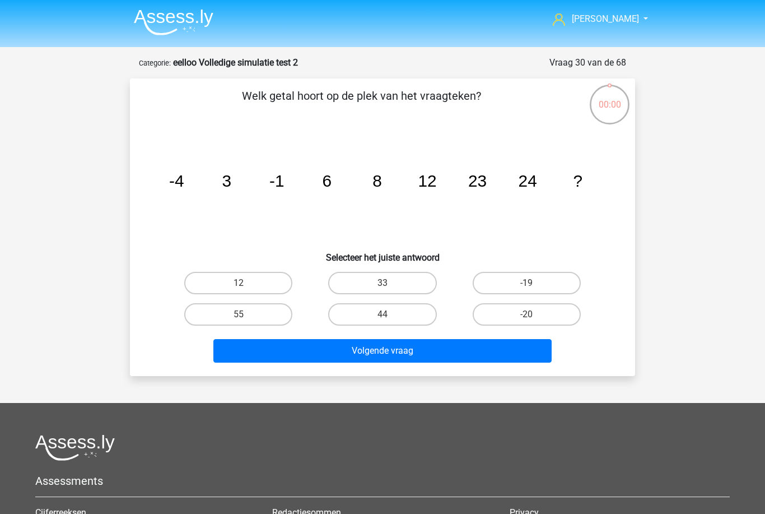
scroll to position [77, 147]
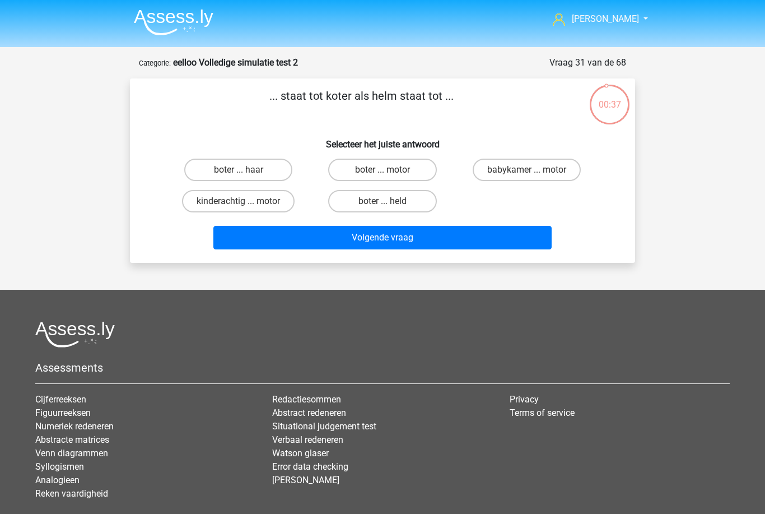
scroll to position [77, 147]
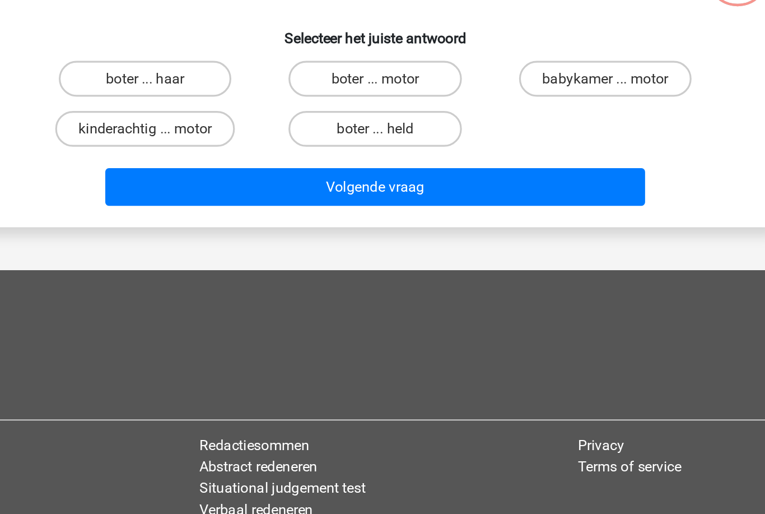
click at [328, 141] on label "boter ... held" at bounding box center [382, 129] width 108 height 22
click at [382, 137] on input "boter ... held" at bounding box center [385, 132] width 7 height 7
radio input "true"
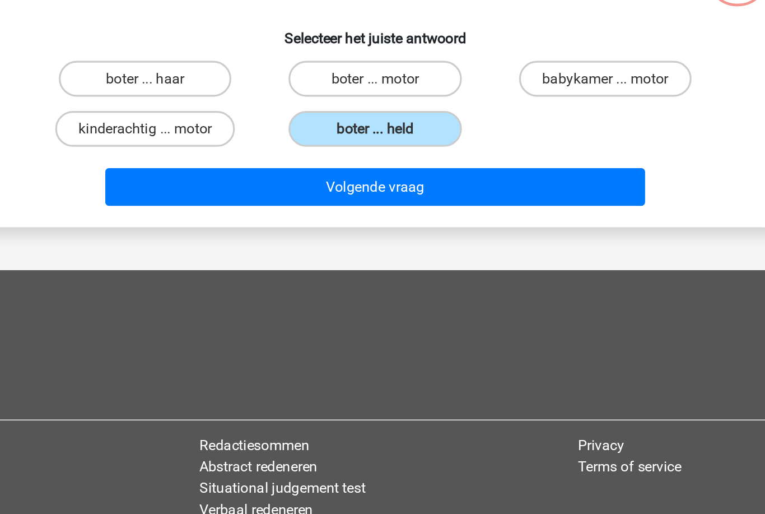
click at [213, 178] on button "Volgende vraag" at bounding box center [382, 166] width 339 height 24
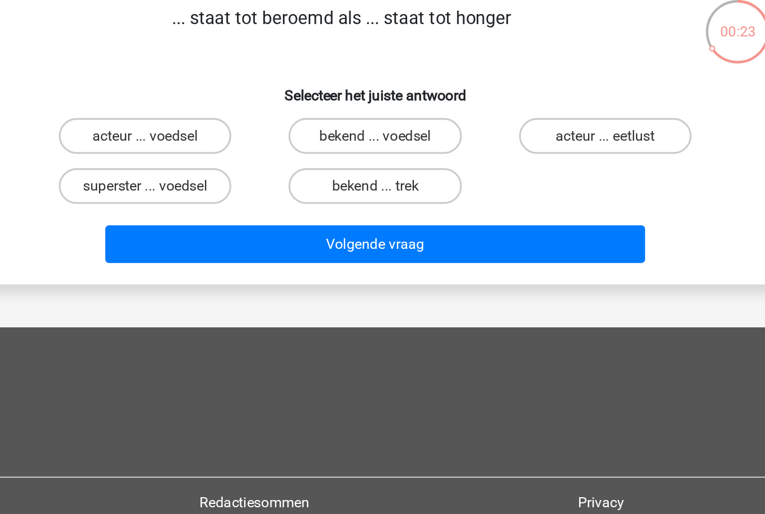
click at [328, 141] on label "bekend ... trek" at bounding box center [382, 129] width 108 height 22
click at [382, 137] on input "bekend ... trek" at bounding box center [385, 132] width 7 height 7
radio input "true"
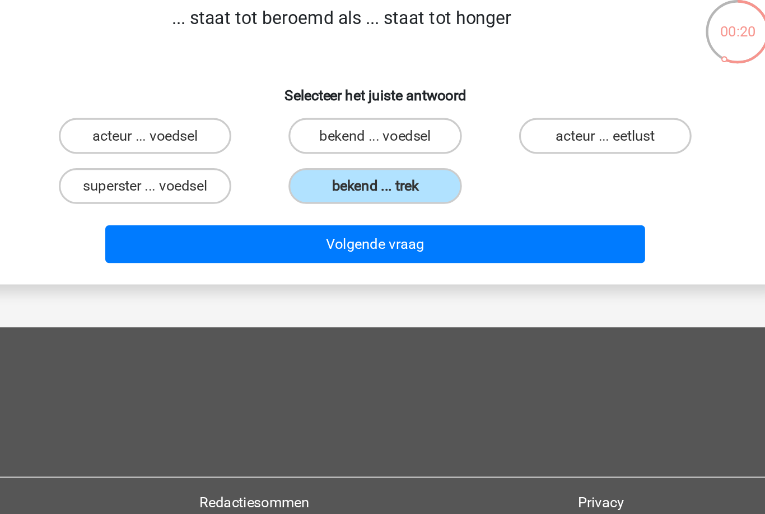
click at [213, 178] on button "Volgende vraag" at bounding box center [382, 166] width 339 height 24
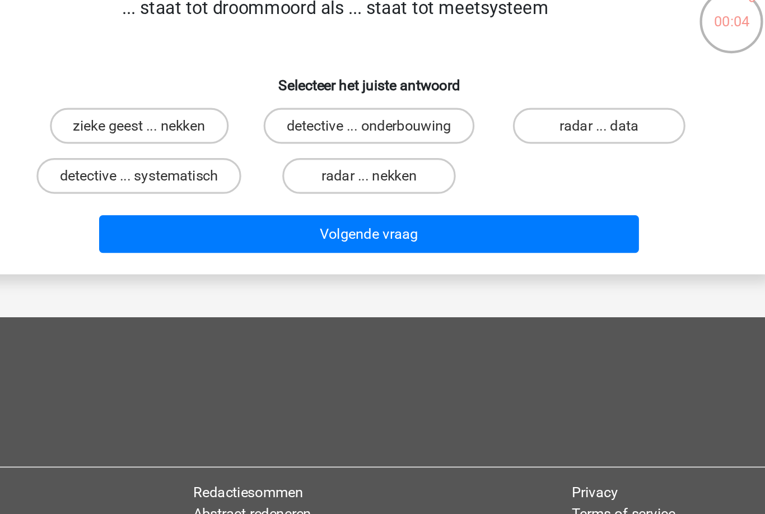
click at [316, 109] on label "detective ... onderbouwing" at bounding box center [382, 98] width 132 height 22
click at [382, 105] on input "detective ... onderbouwing" at bounding box center [385, 101] width 7 height 7
radio input "true"
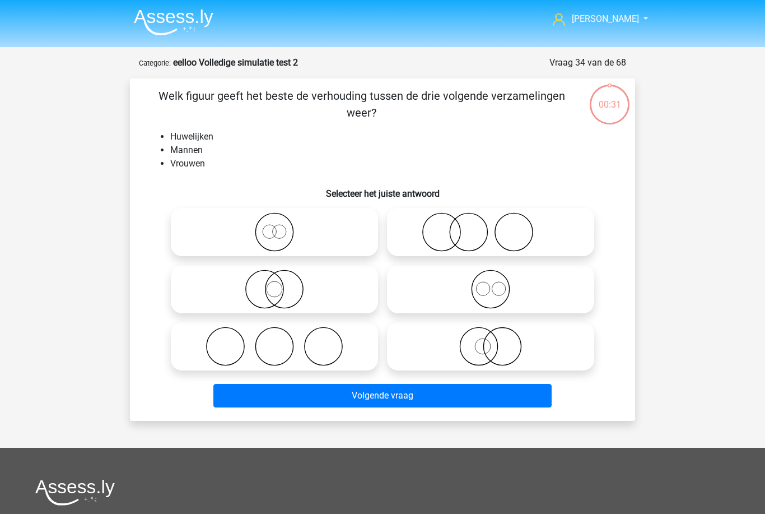
scroll to position [41, 151]
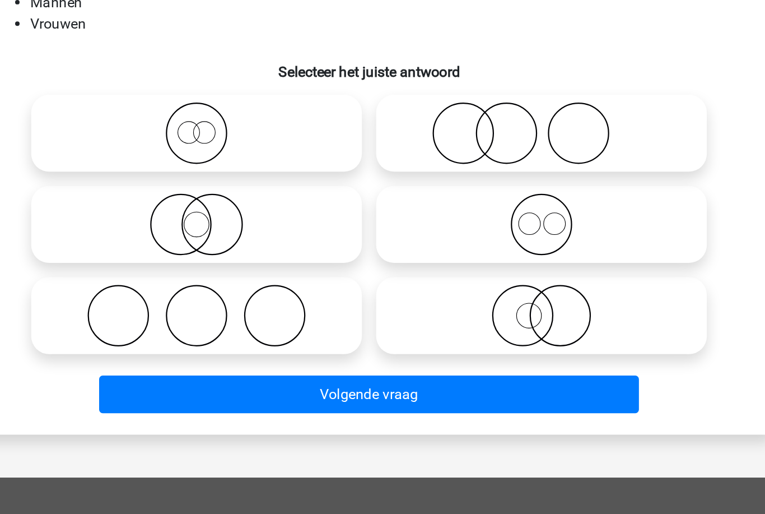
click at [175, 285] on icon at bounding box center [274, 304] width 198 height 39
click at [274, 292] on input "radio" at bounding box center [277, 295] width 7 height 7
radio input "true"
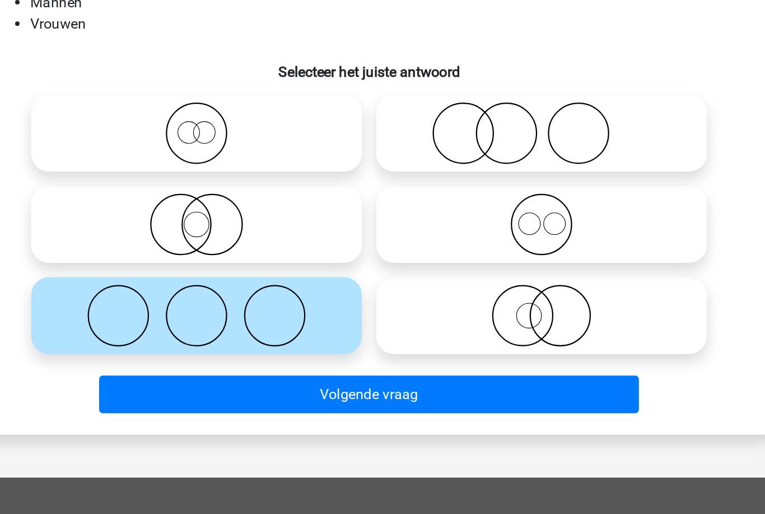
click at [213, 342] on button "Volgende vraag" at bounding box center [382, 354] width 339 height 24
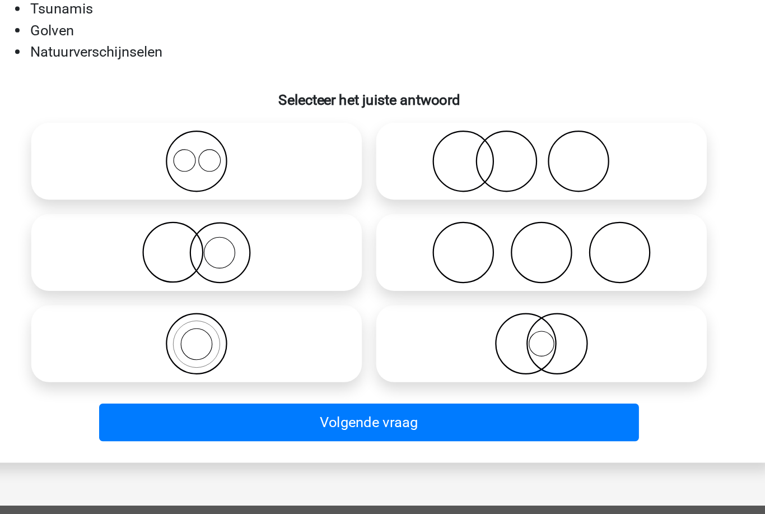
click at [175, 285] on icon at bounding box center [274, 304] width 198 height 39
click at [274, 292] on input "radio" at bounding box center [277, 295] width 7 height 7
radio input "true"
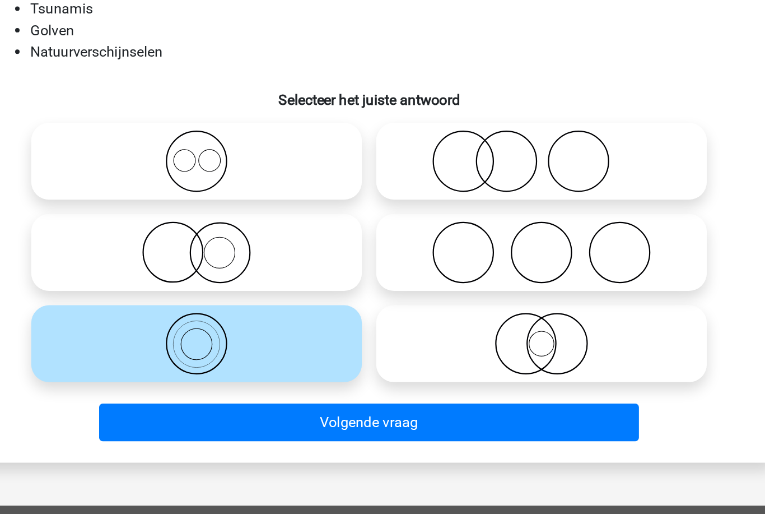
click at [213, 342] on button "Volgende vraag" at bounding box center [382, 354] width 339 height 24
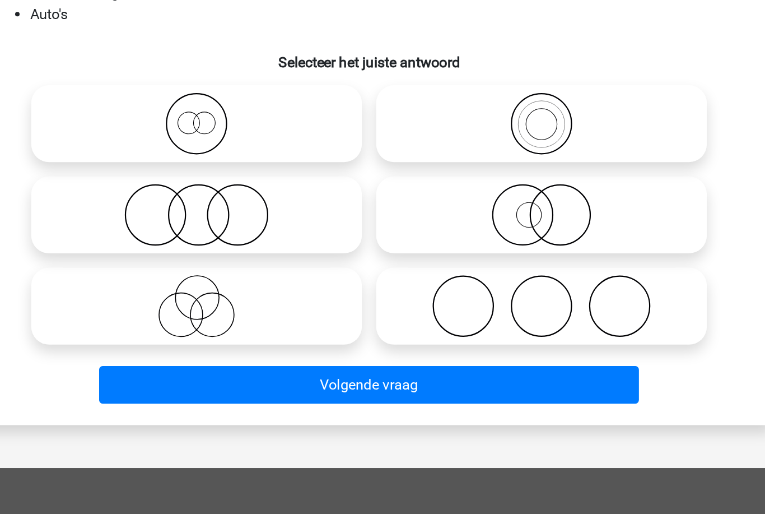
click at [391, 171] on icon at bounding box center [490, 190] width 198 height 39
click at [491, 178] on input "radio" at bounding box center [494, 181] width 7 height 7
radio input "true"
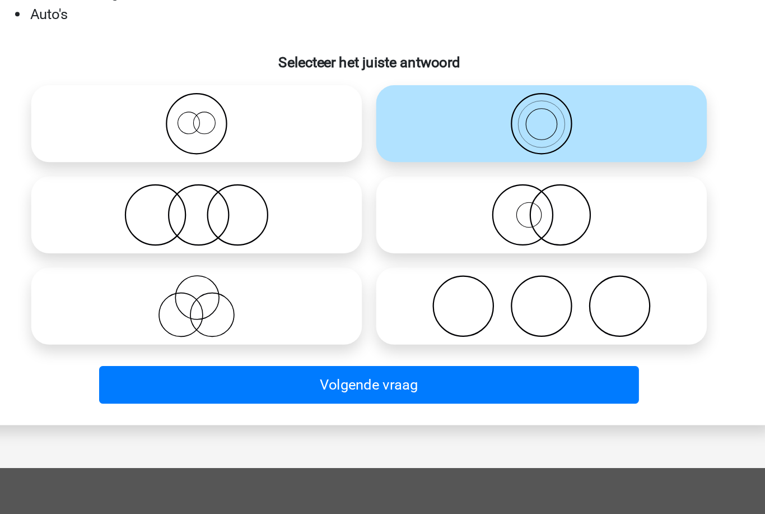
click at [254, 342] on button "Volgende vraag" at bounding box center [382, 354] width 339 height 24
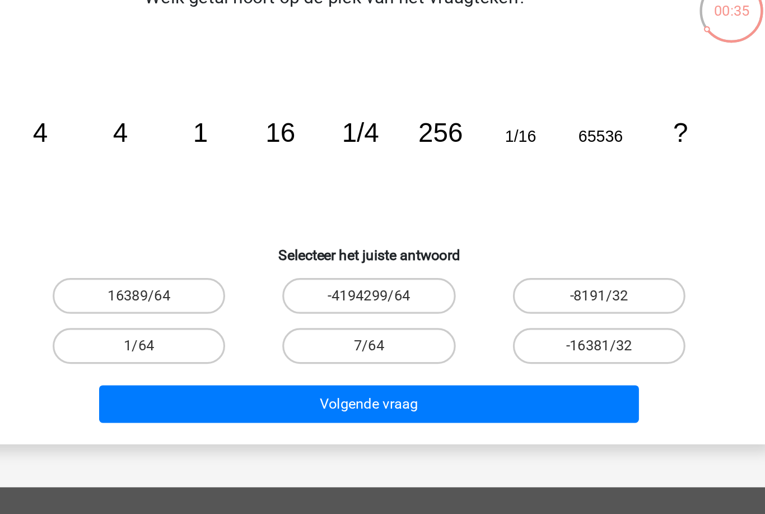
click at [184, 263] on label "1/64" at bounding box center [238, 273] width 108 height 22
click at [239, 273] on input "1/64" at bounding box center [242, 276] width 7 height 7
radio input "true"
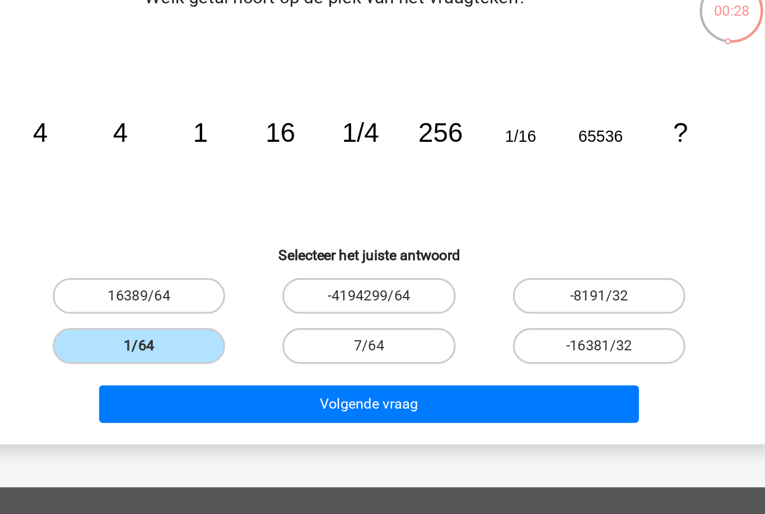
click at [213, 297] on button "Volgende vraag" at bounding box center [382, 309] width 339 height 24
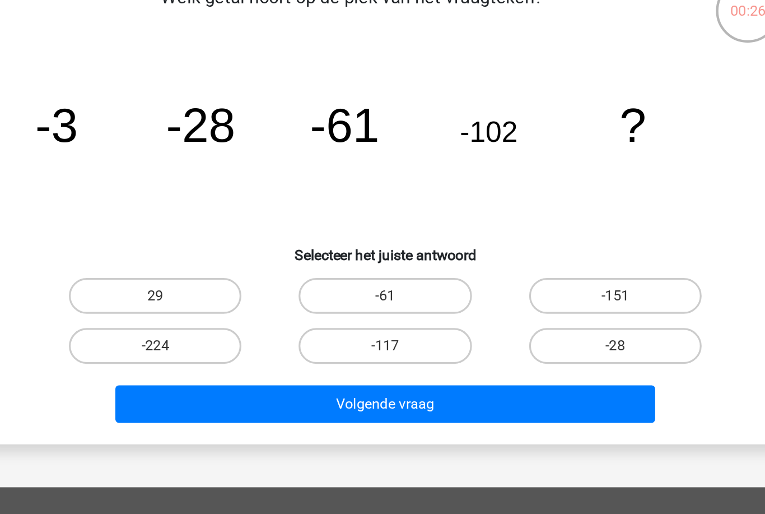
click at [473, 230] on label "-151" at bounding box center [527, 241] width 108 height 22
click at [526, 241] on input "-151" at bounding box center [529, 244] width 7 height 7
radio input "true"
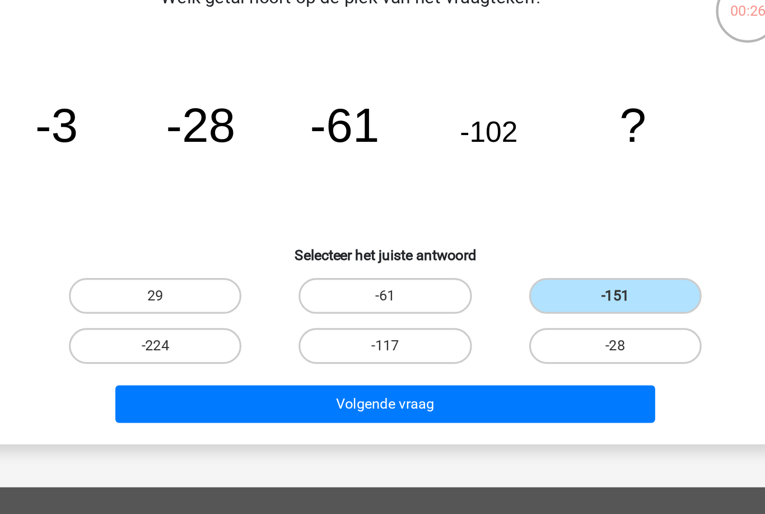
click at [388, 297] on button "Volgende vraag" at bounding box center [382, 309] width 339 height 24
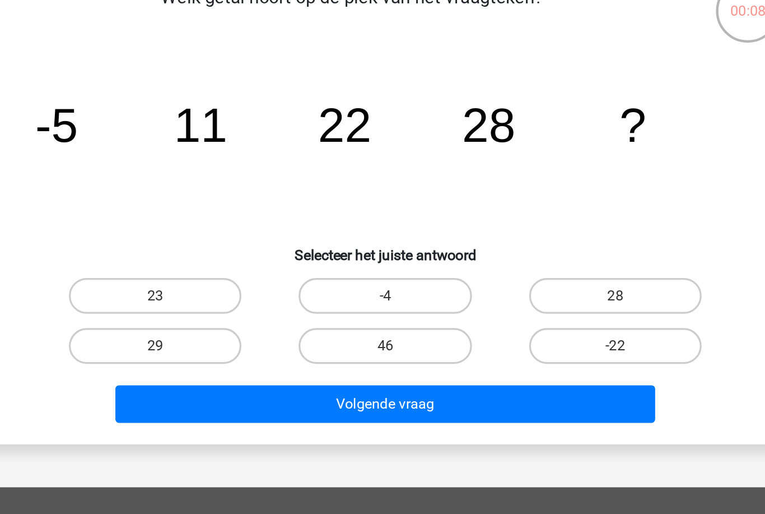
click at [328, 262] on label "46" at bounding box center [382, 273] width 108 height 22
click at [382, 273] on input "46" at bounding box center [385, 276] width 7 height 7
radio input "true"
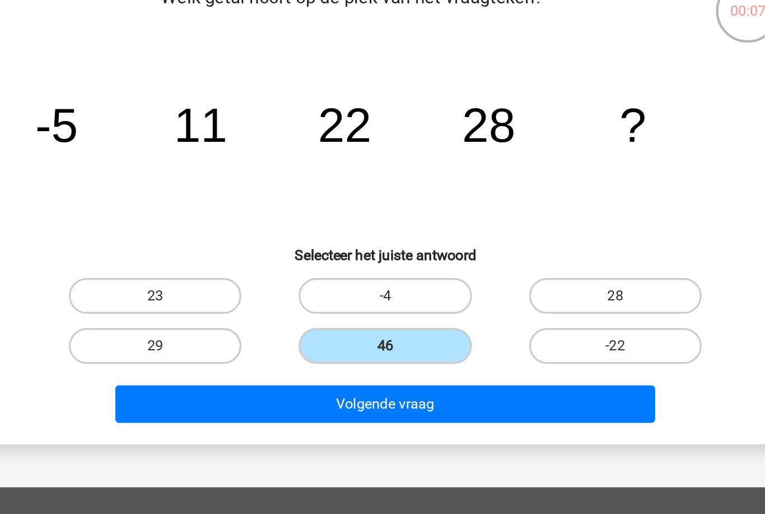
click at [288, 297] on button "Volgende vraag" at bounding box center [382, 309] width 339 height 24
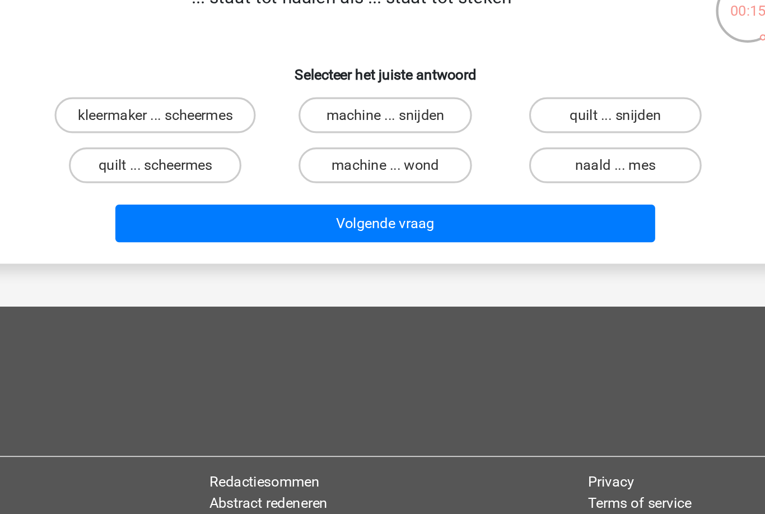
click at [473, 148] on label "naald ... mes" at bounding box center [527, 159] width 108 height 22
click at [526, 160] on input "naald ... mes" at bounding box center [529, 163] width 7 height 7
radio input "true"
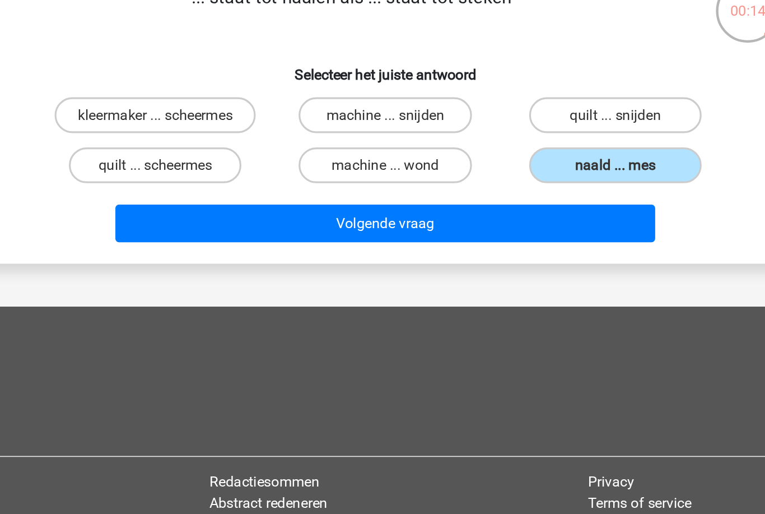
click at [395, 184] on button "Volgende vraag" at bounding box center [382, 196] width 339 height 24
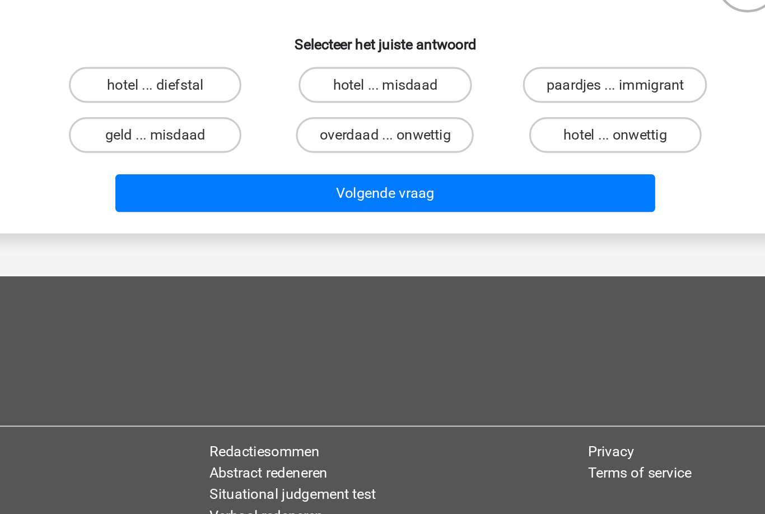
click at [184, 148] on label "geld ... misdaad" at bounding box center [238, 159] width 108 height 22
click at [239, 160] on input "geld ... misdaad" at bounding box center [242, 163] width 7 height 7
radio input "true"
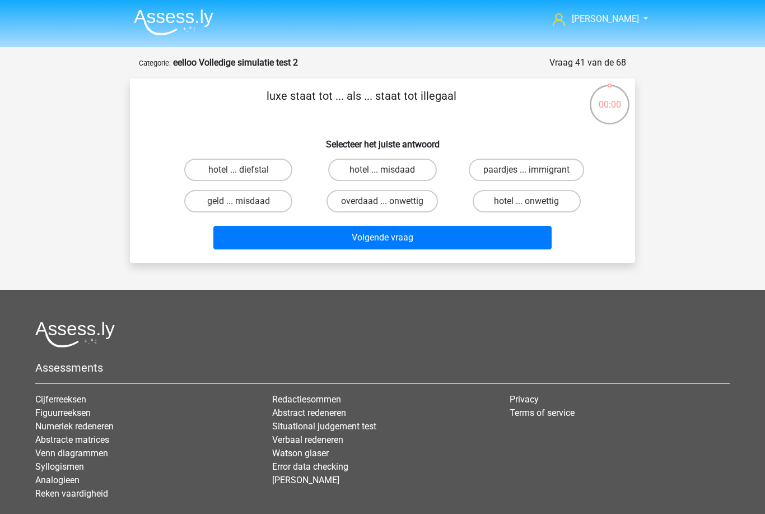
scroll to position [97, 141]
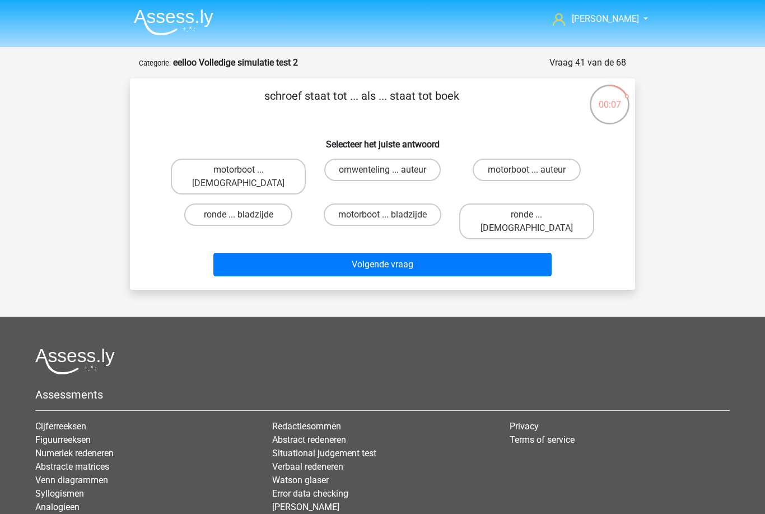
scroll to position [50, 141]
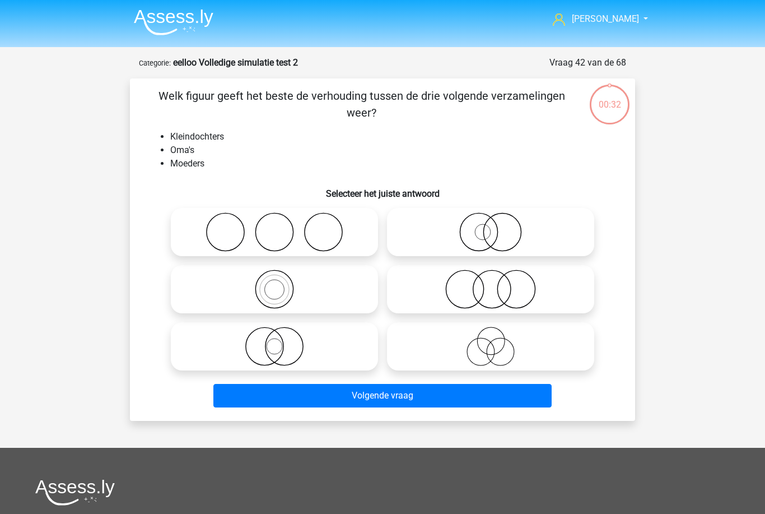
scroll to position [50, 141]
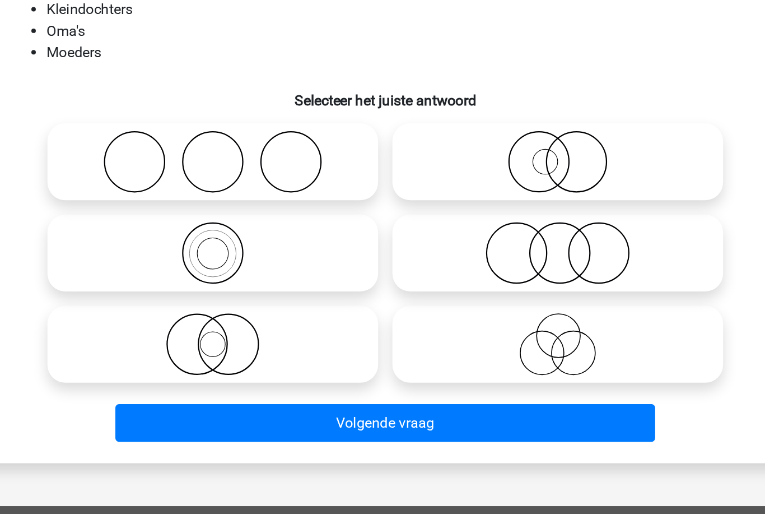
click at [391, 219] on icon at bounding box center [490, 238] width 198 height 39
click at [491, 226] on input "radio" at bounding box center [494, 229] width 7 height 7
radio input "true"
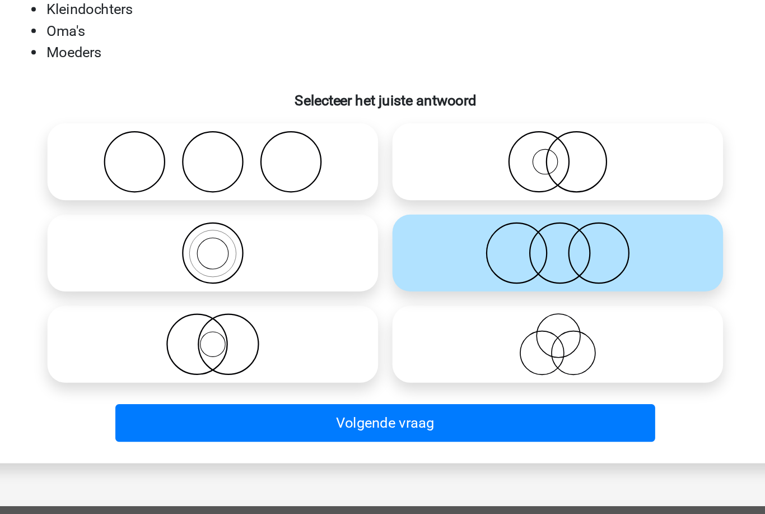
click at [306, 333] on button "Volgende vraag" at bounding box center [382, 345] width 339 height 24
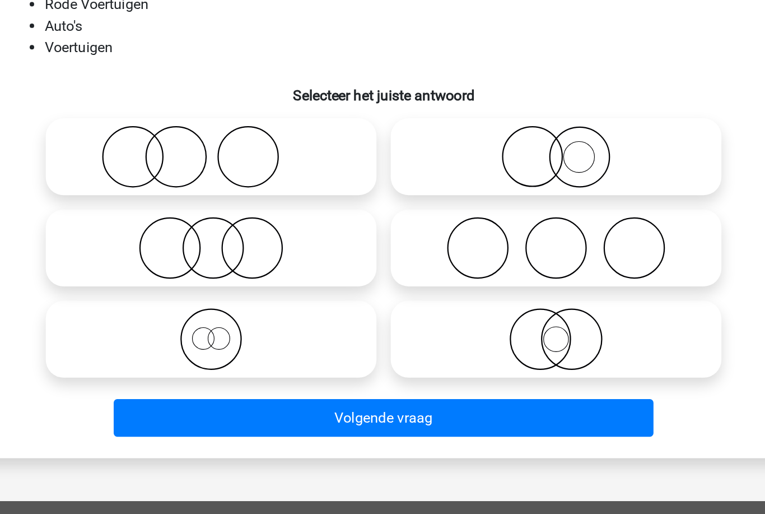
click at [208, 276] on icon at bounding box center [274, 295] width 198 height 39
click at [274, 283] on input "radio" at bounding box center [277, 286] width 7 height 7
radio input "true"
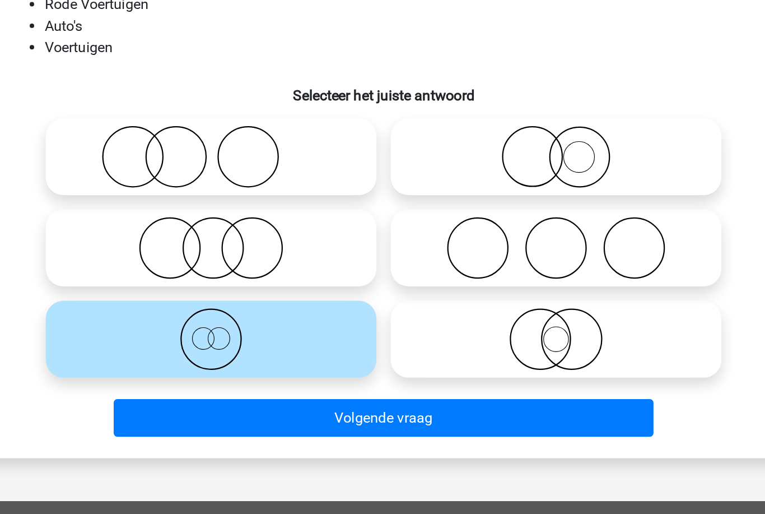
click at [274, 333] on button "Volgende vraag" at bounding box center [382, 345] width 339 height 24
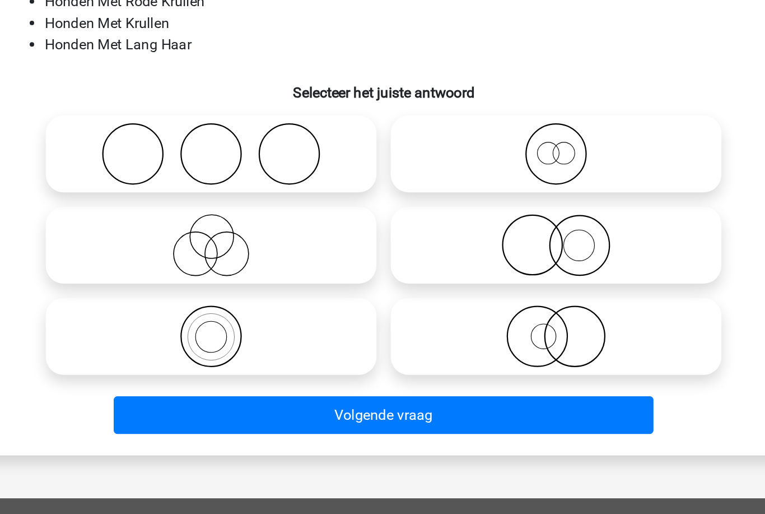
click at [410, 276] on icon at bounding box center [490, 295] width 198 height 39
click at [491, 283] on input "radio" at bounding box center [494, 286] width 7 height 7
radio input "true"
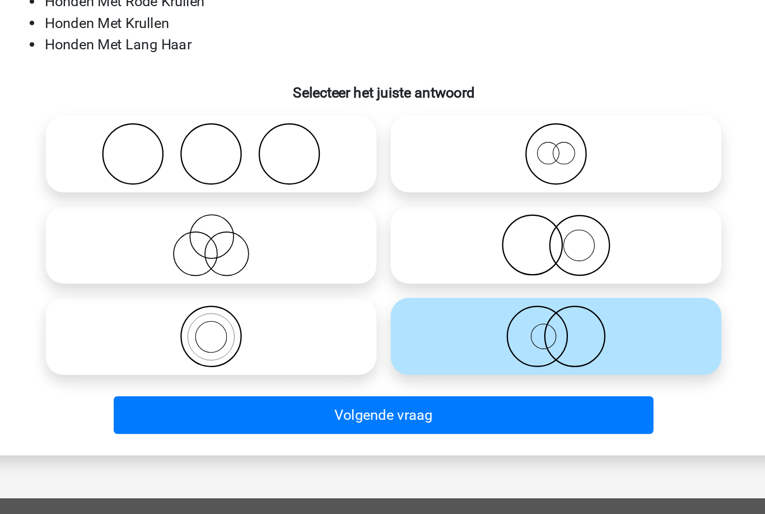
click at [384, 333] on button "Volgende vraag" at bounding box center [382, 345] width 339 height 24
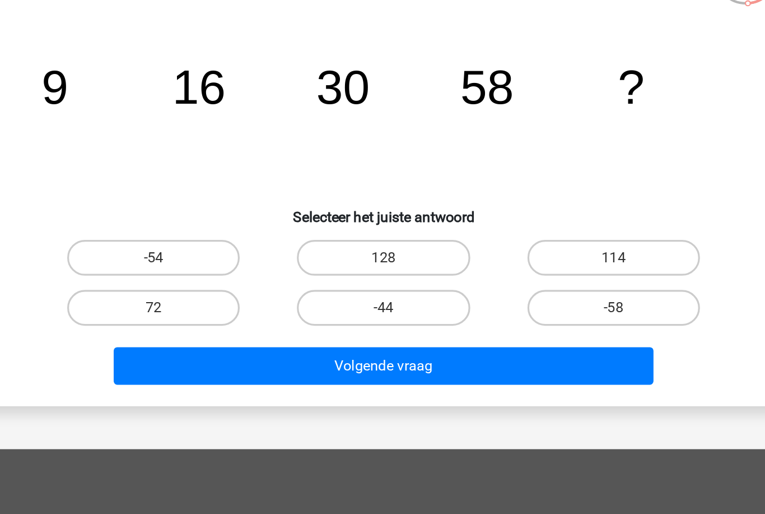
click at [473, 221] on label "114" at bounding box center [527, 232] width 108 height 22
click at [526, 232] on input "114" at bounding box center [529, 235] width 7 height 7
radio input "true"
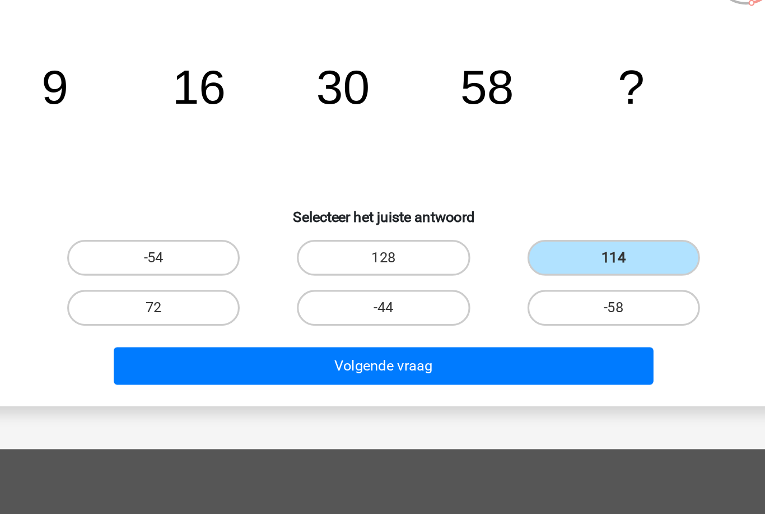
click at [384, 288] on button "Volgende vraag" at bounding box center [382, 300] width 339 height 24
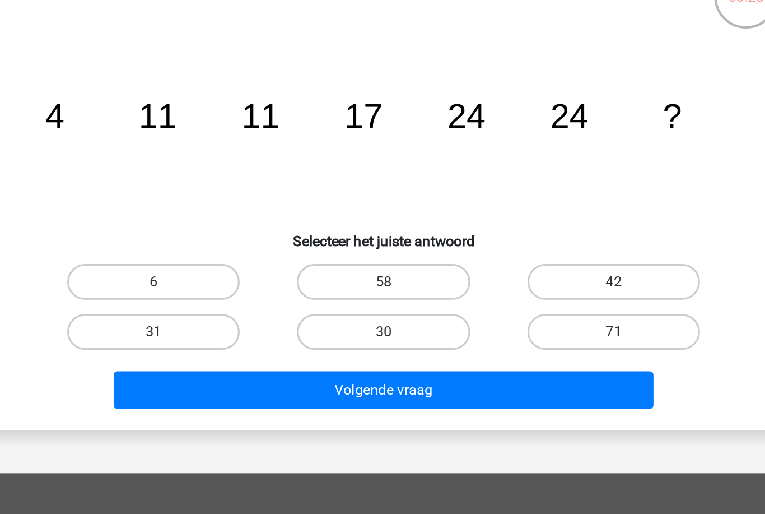
click at [328, 254] on label "30" at bounding box center [382, 264] width 108 height 22
click at [382, 264] on input "30" at bounding box center [385, 267] width 7 height 7
radio input "true"
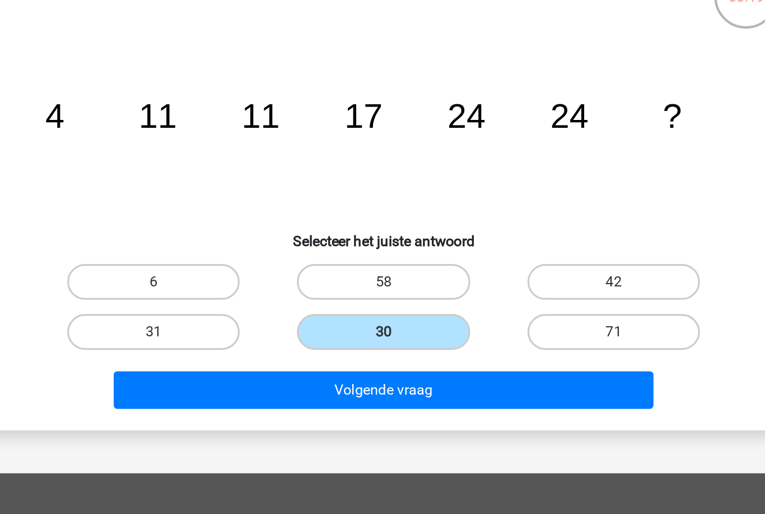
click at [301, 293] on button "Volgende vraag" at bounding box center [382, 300] width 339 height 24
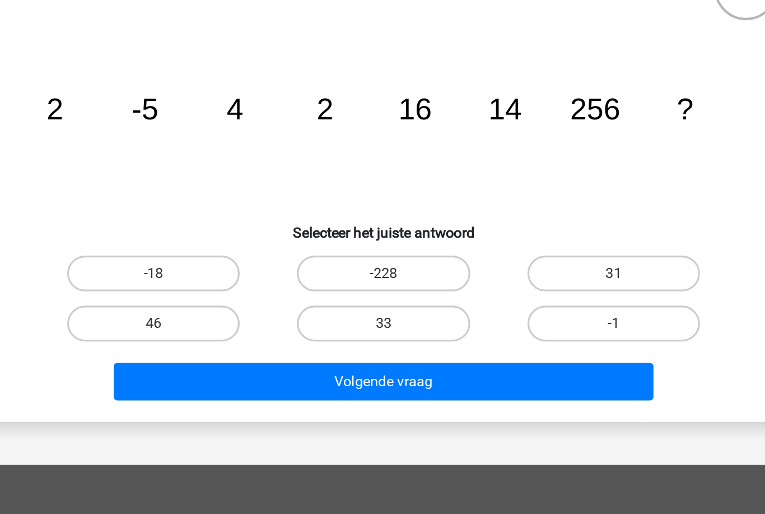
click at [328, 255] on label "33" at bounding box center [382, 264] width 108 height 22
click at [382, 264] on input "33" at bounding box center [385, 267] width 7 height 7
radio input "true"
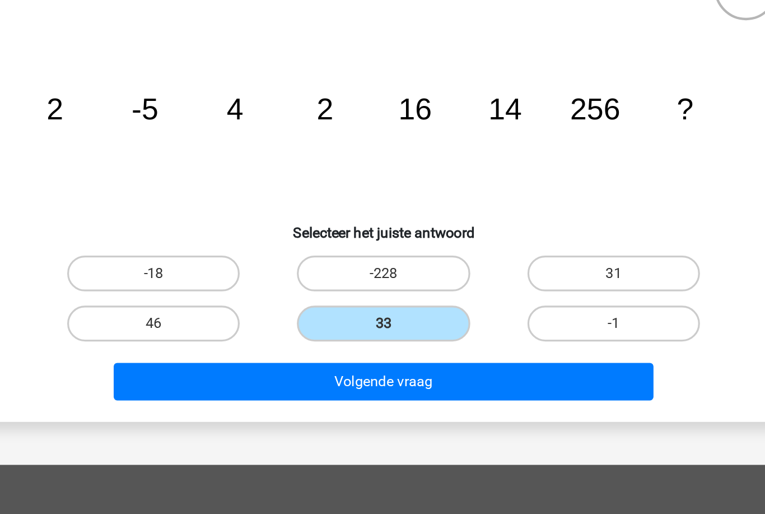
click at [301, 288] on button "Volgende vraag" at bounding box center [382, 300] width 339 height 24
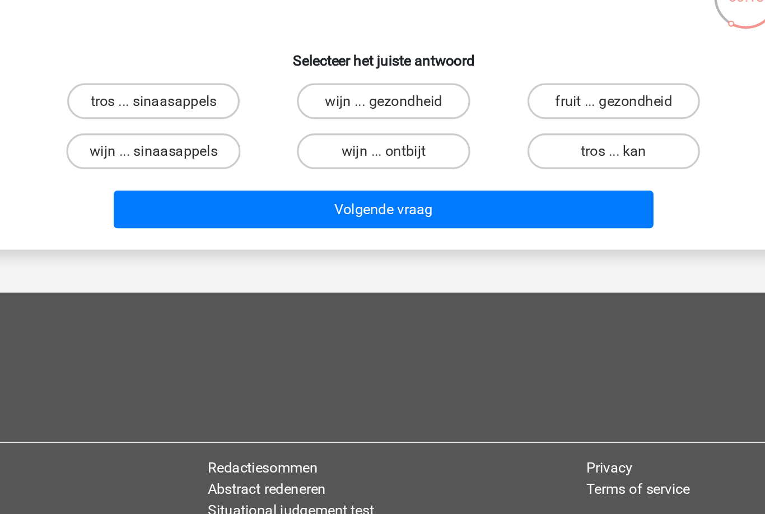
click at [184, 139] on label "wijn ... sinaasappels" at bounding box center [238, 150] width 109 height 22
click at [239, 151] on input "wijn ... sinaasappels" at bounding box center [242, 154] width 7 height 7
radio input "true"
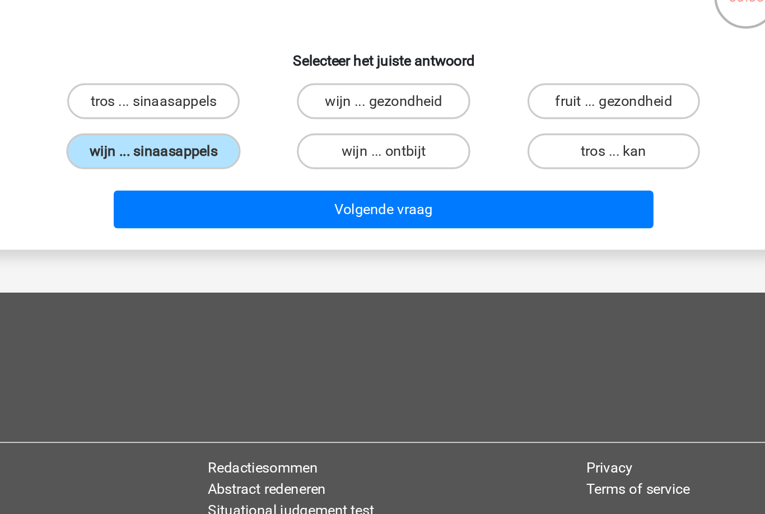
click at [213, 182] on button "Volgende vraag" at bounding box center [382, 187] width 339 height 24
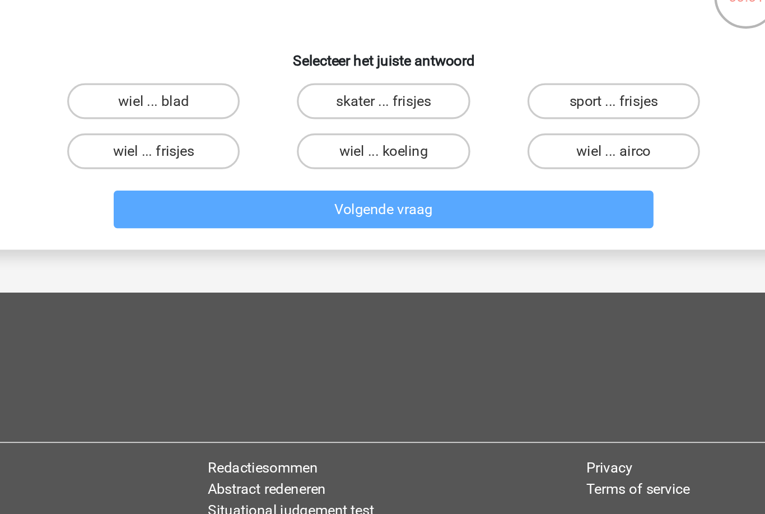
click at [328, 150] on label "wiel ... koeling" at bounding box center [382, 150] width 108 height 22
click at [382, 151] on input "wiel ... koeling" at bounding box center [385, 154] width 7 height 7
radio input "true"
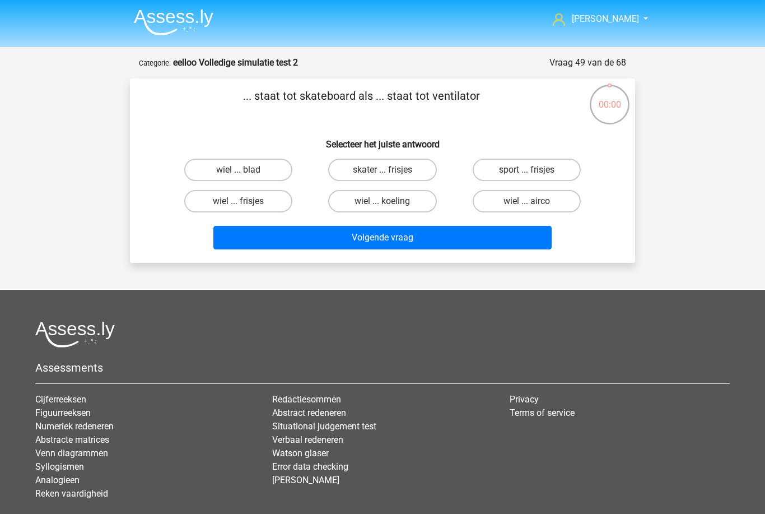
scroll to position [78, 142]
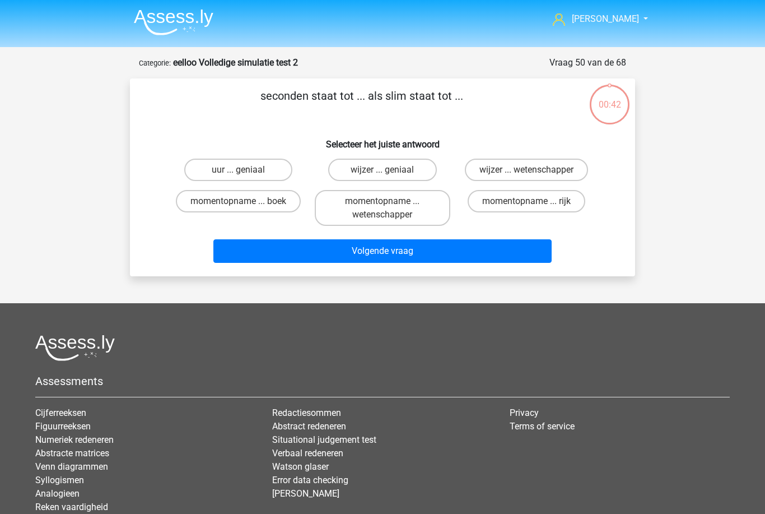
scroll to position [78, 142]
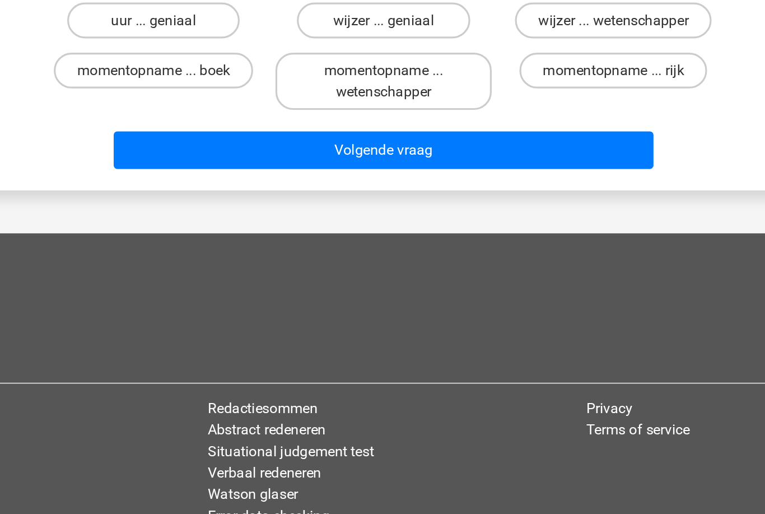
click at [315, 131] on label "momentopname ... wetenschapper" at bounding box center [382, 129] width 135 height 36
click at [382, 130] on input "momentopname ... wetenschapper" at bounding box center [385, 126] width 7 height 7
radio input "true"
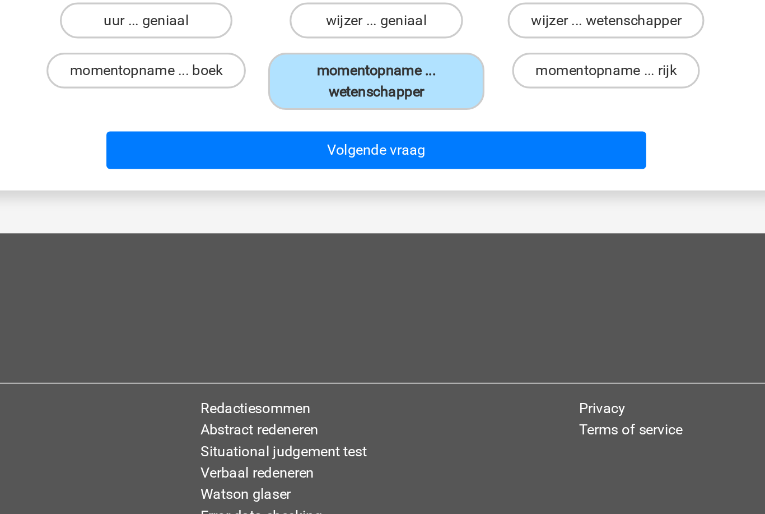
click at [255, 171] on button "Volgende vraag" at bounding box center [382, 173] width 339 height 24
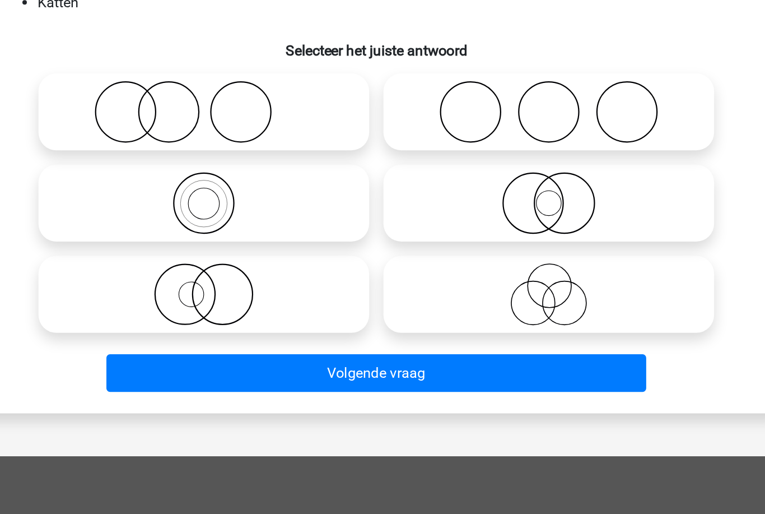
click at [207, 149] on icon at bounding box center [274, 153] width 198 height 39
click at [274, 148] on input "radio" at bounding box center [277, 144] width 7 height 7
radio input "true"
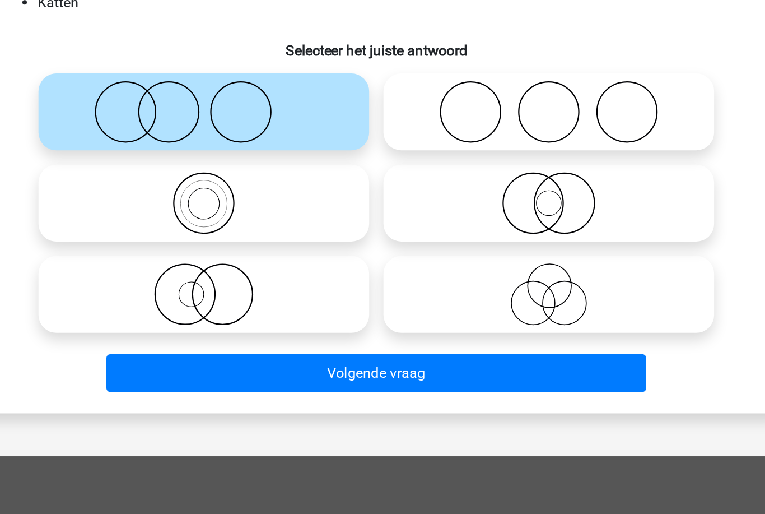
click at [213, 312] on button "Volgende vraag" at bounding box center [382, 317] width 339 height 24
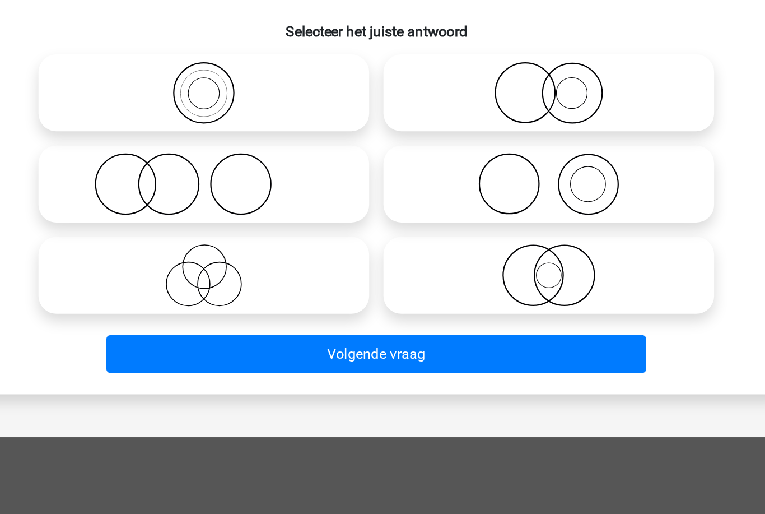
click at [175, 203] on icon at bounding box center [274, 210] width 198 height 39
click at [274, 203] on input "radio" at bounding box center [277, 201] width 7 height 7
radio input "true"
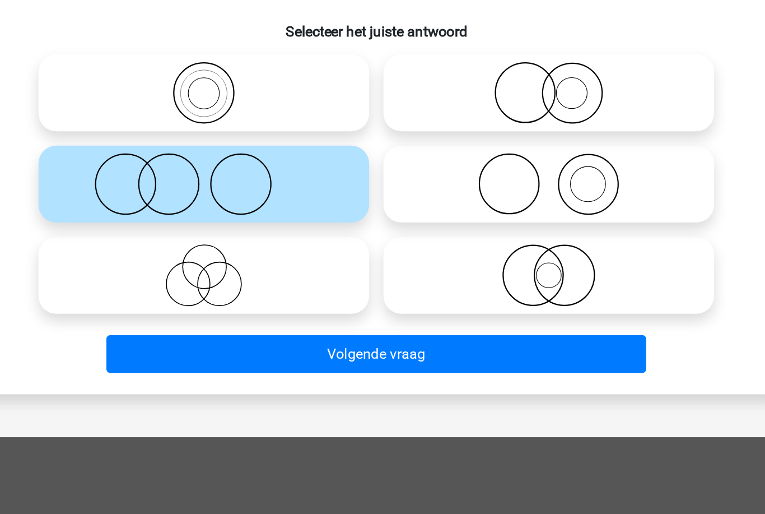
click at [391, 194] on icon at bounding box center [490, 210] width 198 height 39
click at [491, 198] on input "radio" at bounding box center [494, 201] width 7 height 7
radio input "true"
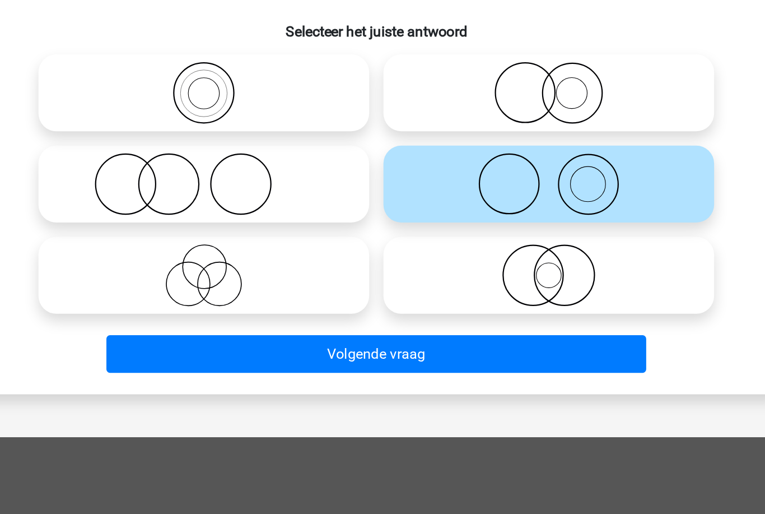
click at [391, 134] on icon at bounding box center [490, 153] width 198 height 39
click at [491, 141] on input "radio" at bounding box center [494, 144] width 7 height 7
radio input "true"
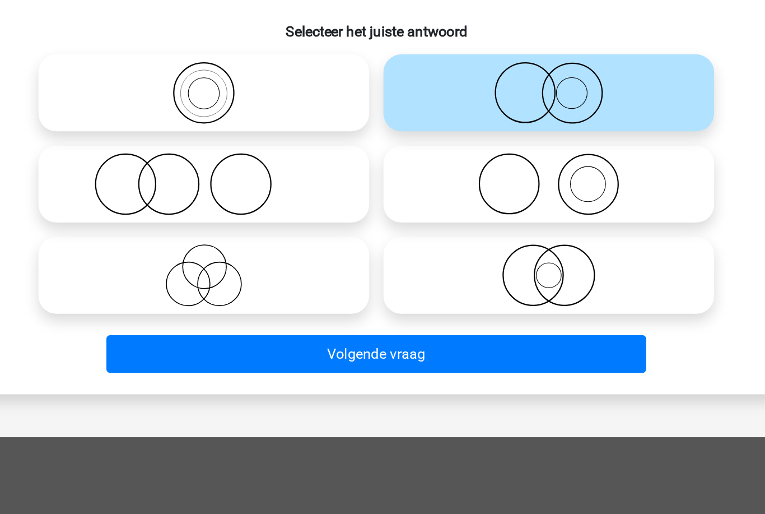
click at [391, 249] on icon at bounding box center [490, 267] width 198 height 39
click at [491, 255] on input "radio" at bounding box center [494, 258] width 7 height 7
radio input "true"
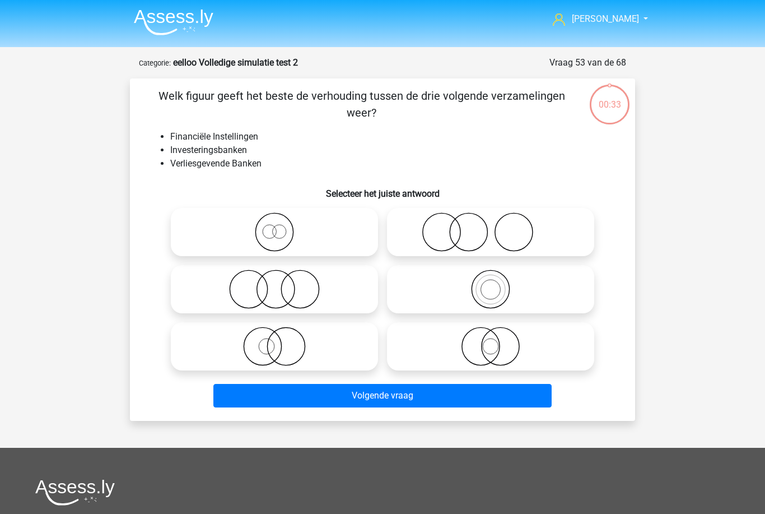
scroll to position [118, 147]
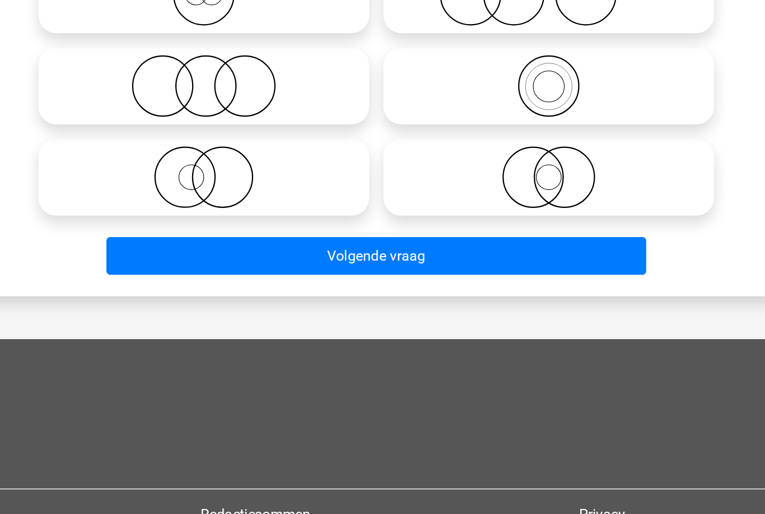
click at [175, 124] on icon at bounding box center [274, 114] width 198 height 39
click at [274, 109] on input "radio" at bounding box center [277, 104] width 7 height 7
radio input "true"
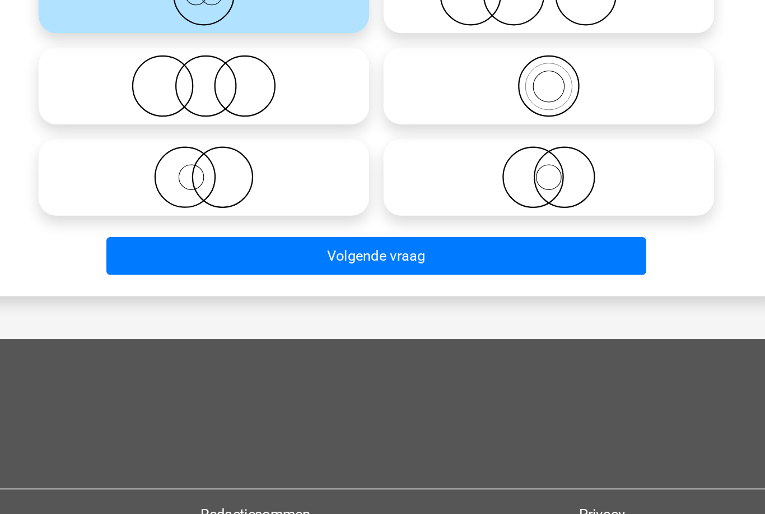
click at [213, 279] on button "Volgende vraag" at bounding box center [382, 278] width 339 height 24
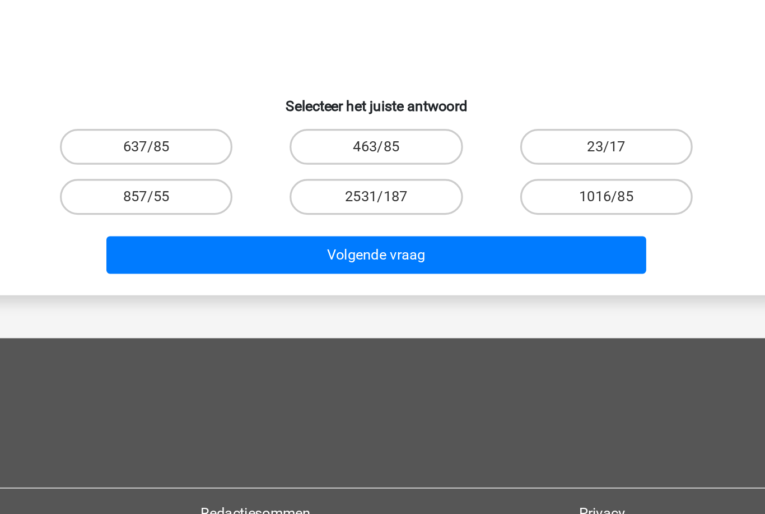
click at [473, 176] on label "23/17" at bounding box center [527, 165] width 108 height 22
click at [526, 172] on input "23/17" at bounding box center [529, 168] width 7 height 7
radio input "true"
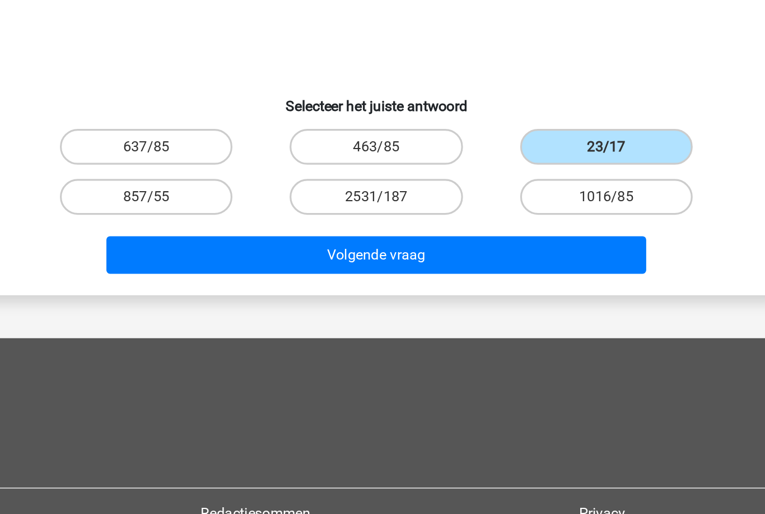
click at [386, 245] on button "Volgende vraag" at bounding box center [382, 233] width 339 height 24
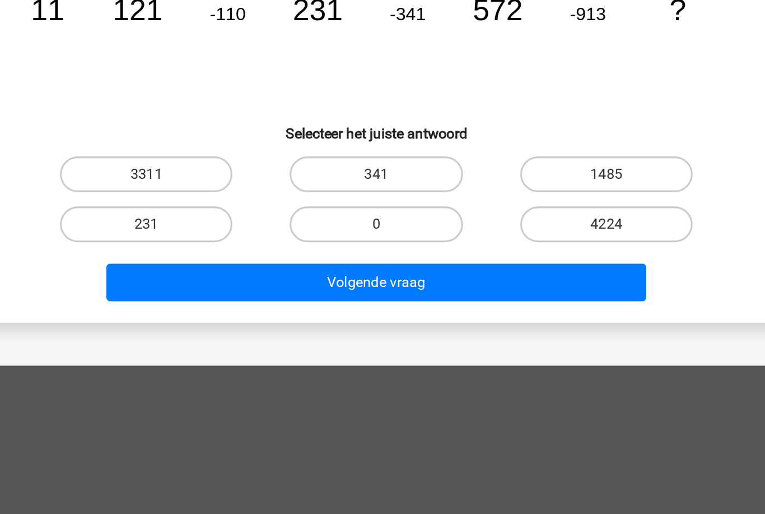
click at [473, 176] on label "1485" at bounding box center [527, 165] width 108 height 22
click at [526, 172] on input "1485" at bounding box center [529, 168] width 7 height 7
radio input "true"
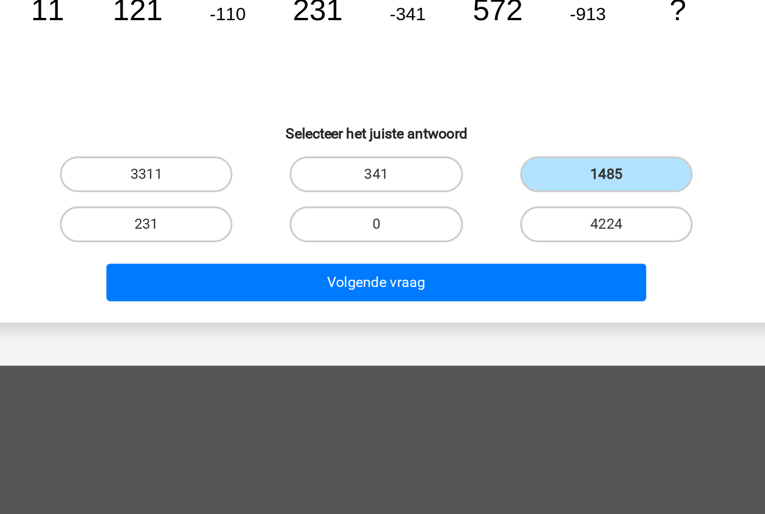
click at [213, 245] on button "Volgende vraag" at bounding box center [382, 233] width 339 height 24
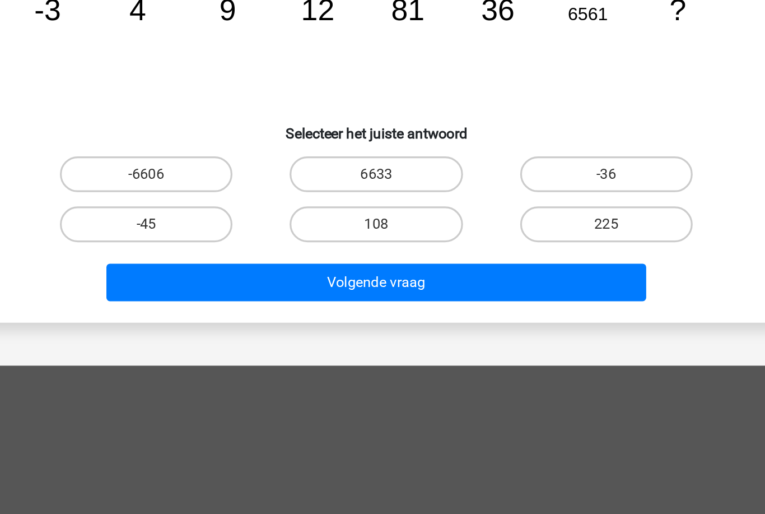
click at [328, 208] on label "108" at bounding box center [382, 196] width 108 height 22
click at [382, 204] on input "108" at bounding box center [385, 200] width 7 height 7
radio input "true"
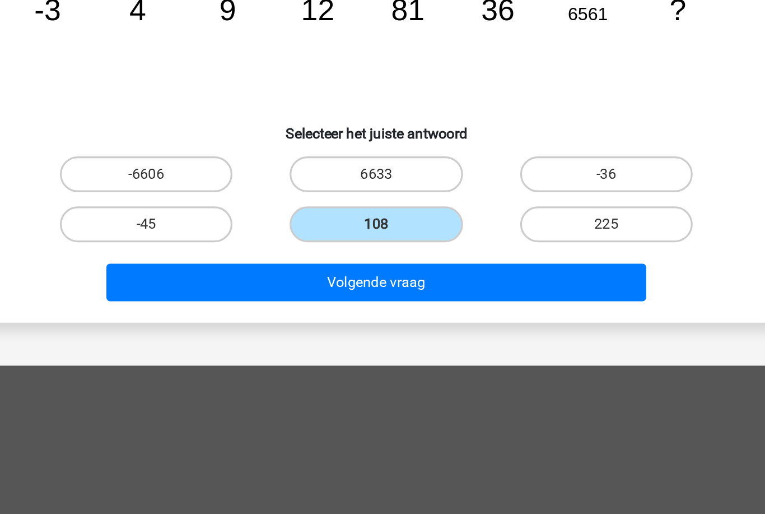
click at [335, 245] on button "Volgende vraag" at bounding box center [382, 233] width 339 height 24
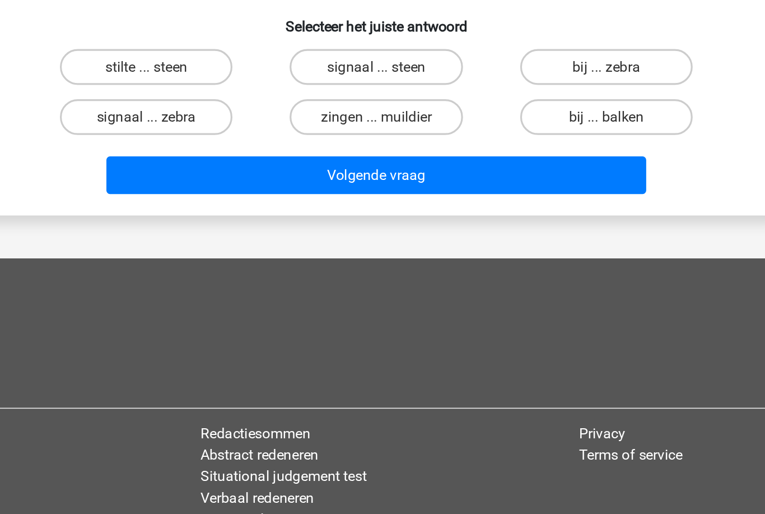
click at [473, 141] on label "bij ... balken" at bounding box center [527, 129] width 108 height 22
click at [526, 137] on input "bij ... balken" at bounding box center [529, 132] width 7 height 7
radio input "true"
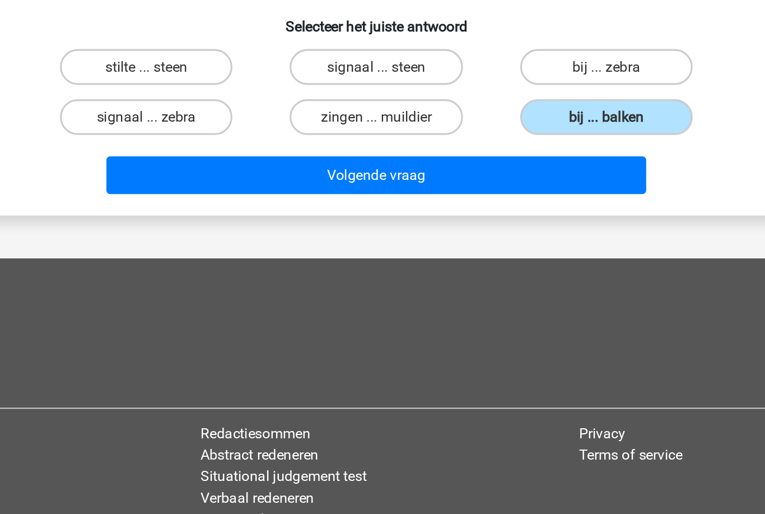
click at [366, 178] on button "Volgende vraag" at bounding box center [382, 166] width 339 height 24
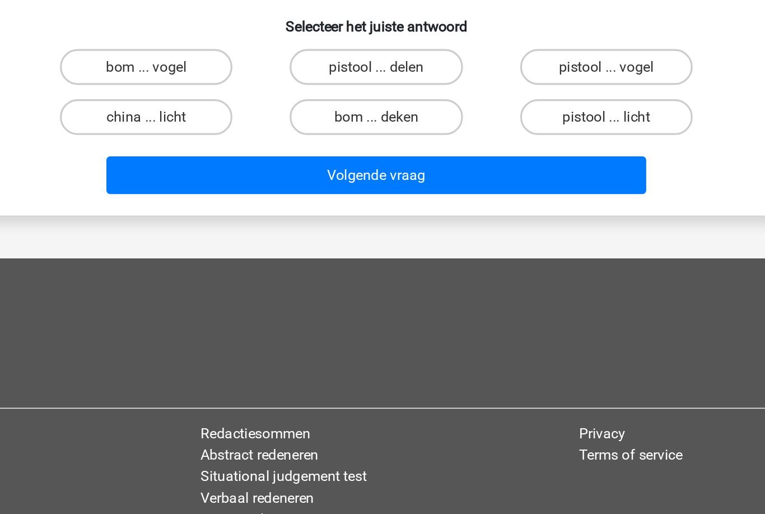
click at [328, 141] on label "bom ... deken" at bounding box center [382, 129] width 108 height 22
click at [382, 137] on input "bom ... deken" at bounding box center [385, 132] width 7 height 7
radio input "true"
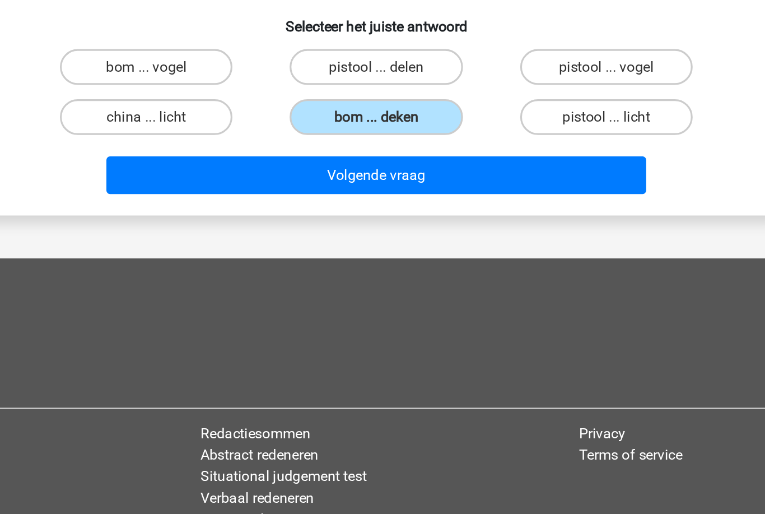
click at [277, 178] on button "Volgende vraag" at bounding box center [382, 166] width 339 height 24
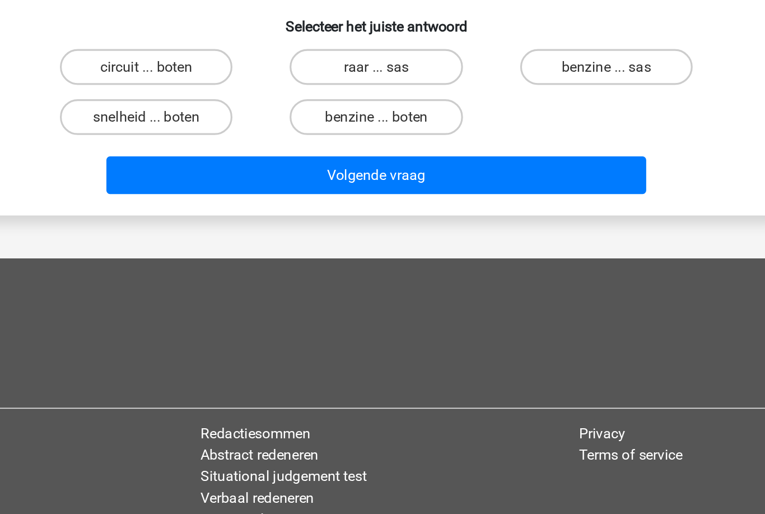
click at [184, 109] on label "circuit ... boten" at bounding box center [238, 98] width 108 height 22
click at [239, 105] on input "circuit ... boten" at bounding box center [242, 101] width 7 height 7
radio input "true"
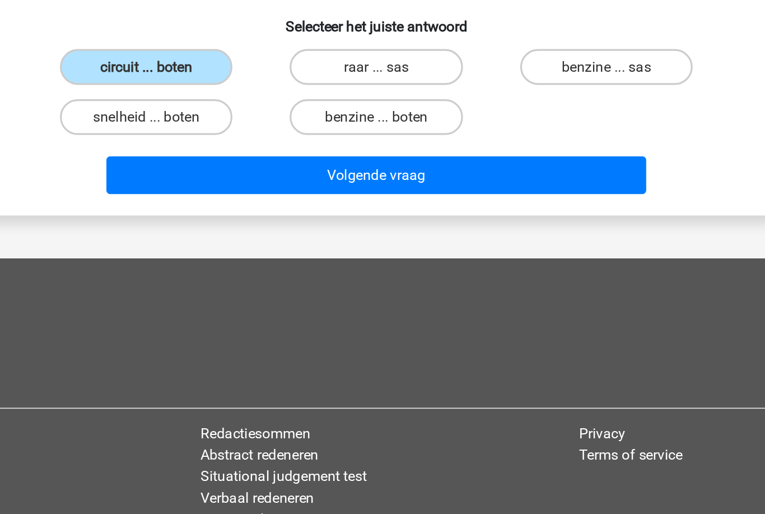
click at [333, 178] on button "Volgende vraag" at bounding box center [382, 166] width 339 height 24
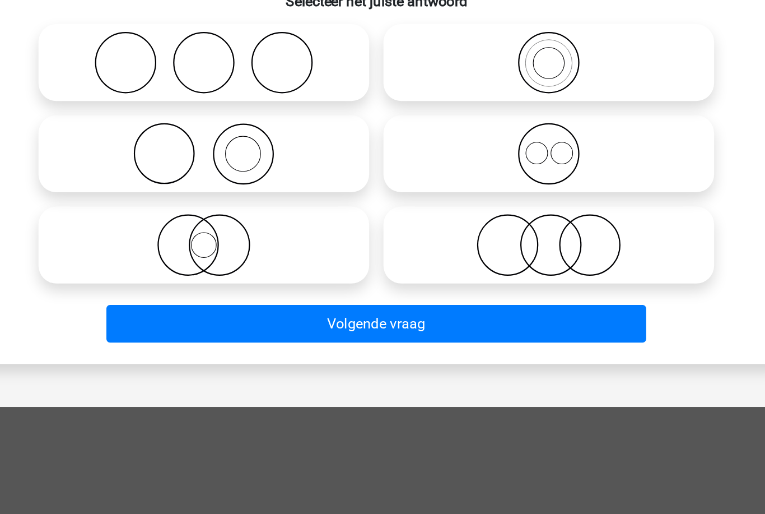
click at [391, 191] on icon at bounding box center [490, 171] width 198 height 39
click at [491, 166] on input "radio" at bounding box center [494, 161] width 7 height 7
radio input "true"
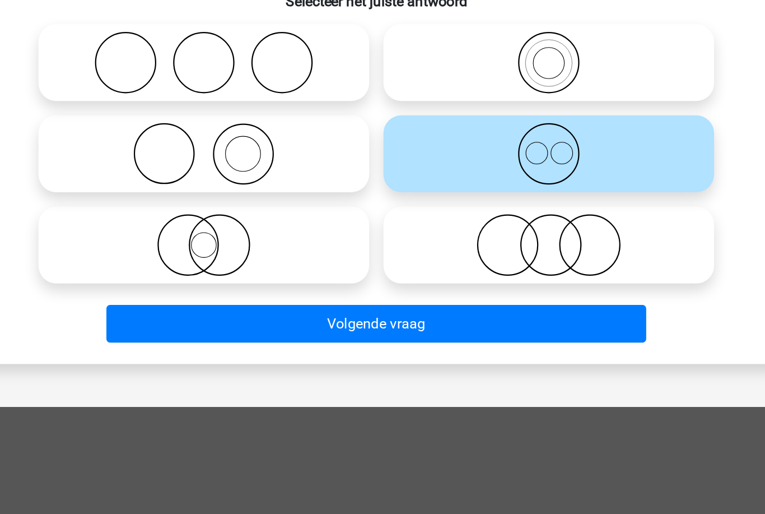
click at [277, 290] on button "Volgende vraag" at bounding box center [382, 278] width 339 height 24
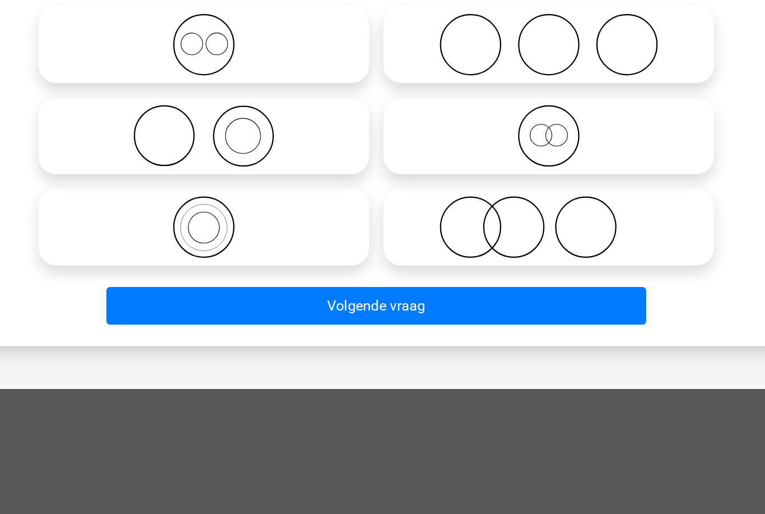
click at [203, 191] on icon at bounding box center [274, 171] width 198 height 39
click at [274, 166] on input "radio" at bounding box center [277, 161] width 7 height 7
radio input "true"
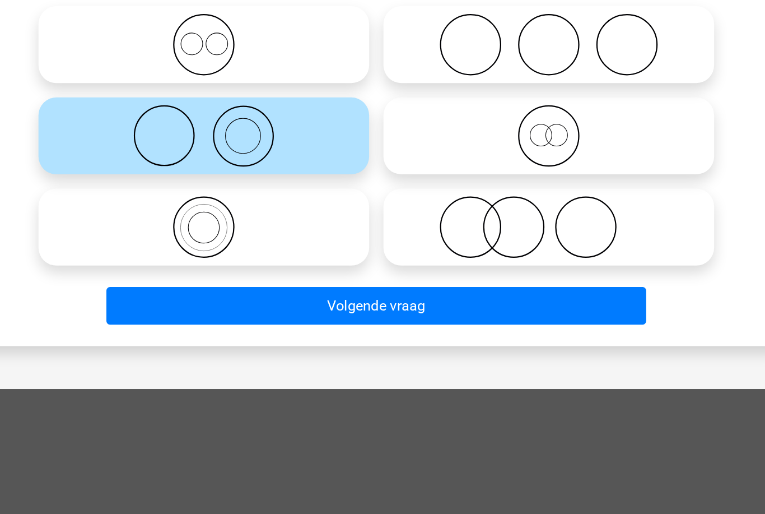
click at [251, 290] on button "Volgende vraag" at bounding box center [382, 278] width 339 height 24
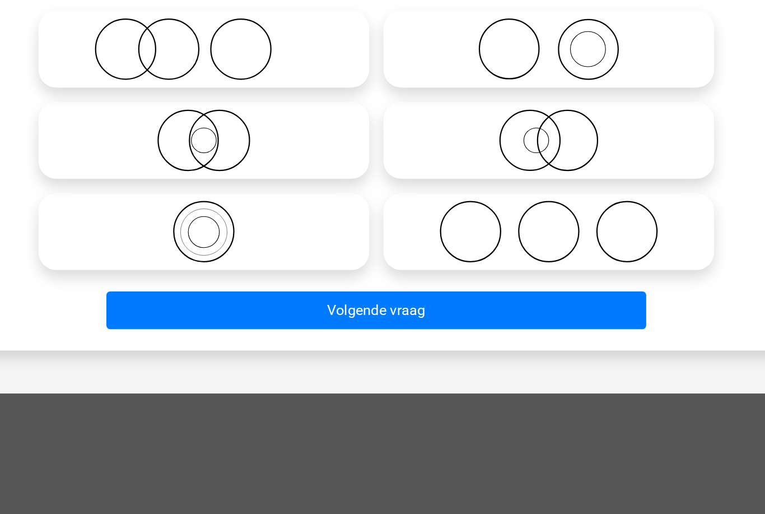
click at [205, 134] on icon at bounding box center [274, 114] width 198 height 39
click at [274, 109] on input "radio" at bounding box center [277, 104] width 7 height 7
radio input "true"
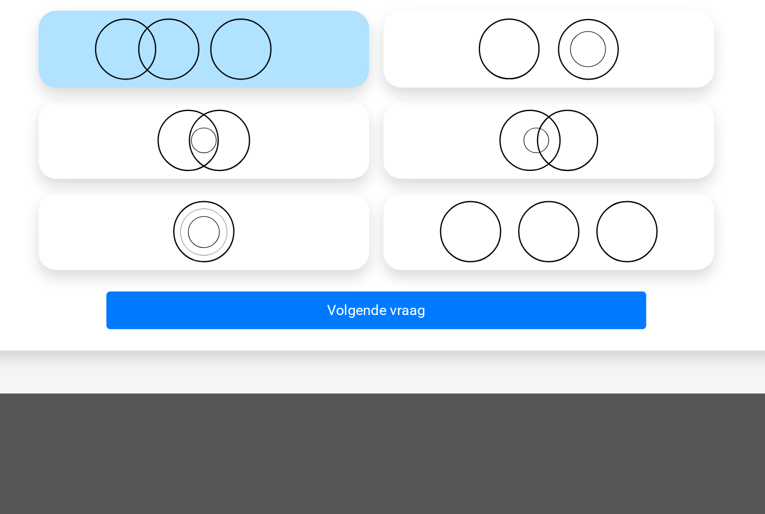
click at [317, 290] on button "Volgende vraag" at bounding box center [382, 278] width 339 height 24
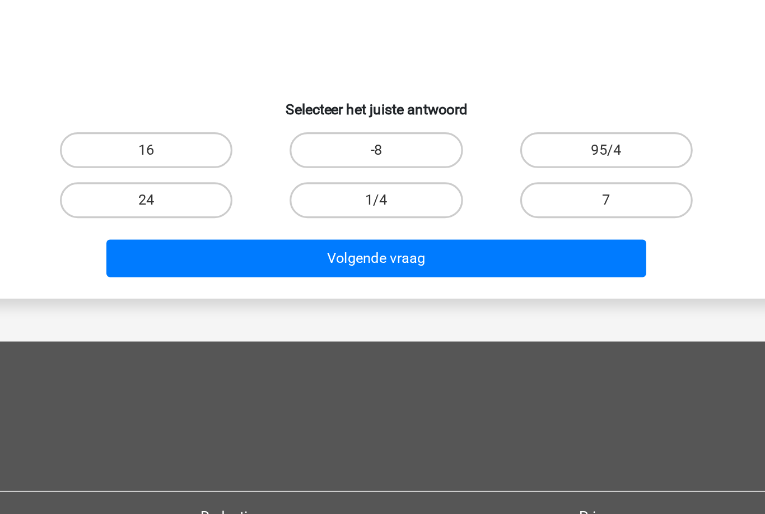
click at [184, 176] on label "16" at bounding box center [238, 165] width 108 height 22
click at [239, 172] on input "16" at bounding box center [242, 168] width 7 height 7
radio input "true"
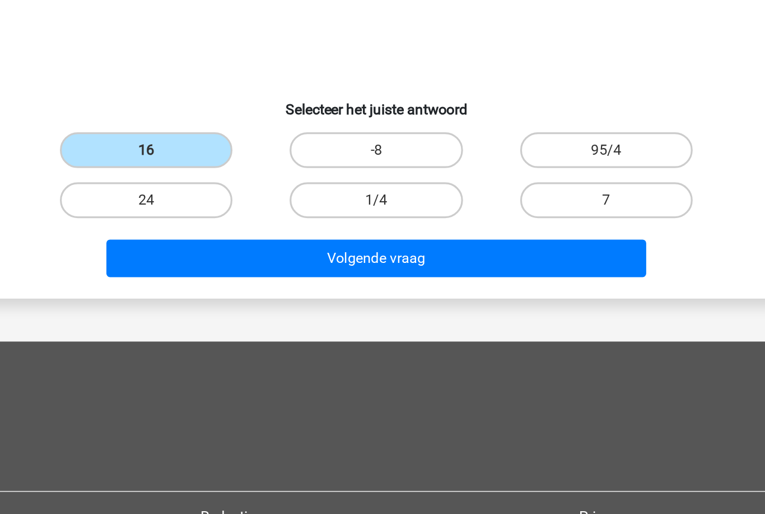
click at [213, 245] on button "Volgende vraag" at bounding box center [382, 233] width 339 height 24
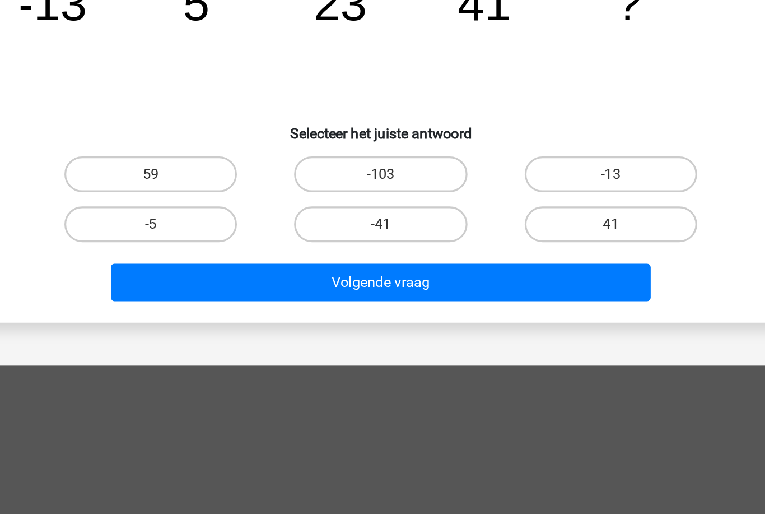
click at [184, 176] on label "59" at bounding box center [238, 165] width 108 height 22
click at [239, 172] on input "59" at bounding box center [242, 168] width 7 height 7
radio input "true"
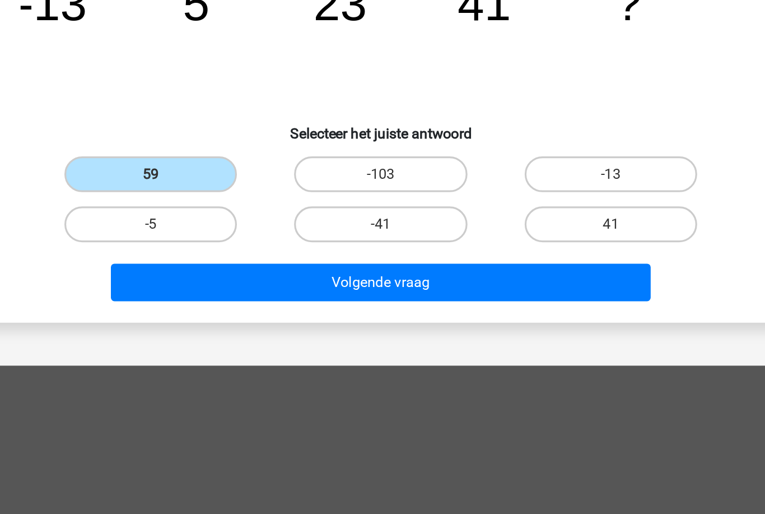
click at [213, 245] on button "Volgende vraag" at bounding box center [382, 233] width 339 height 24
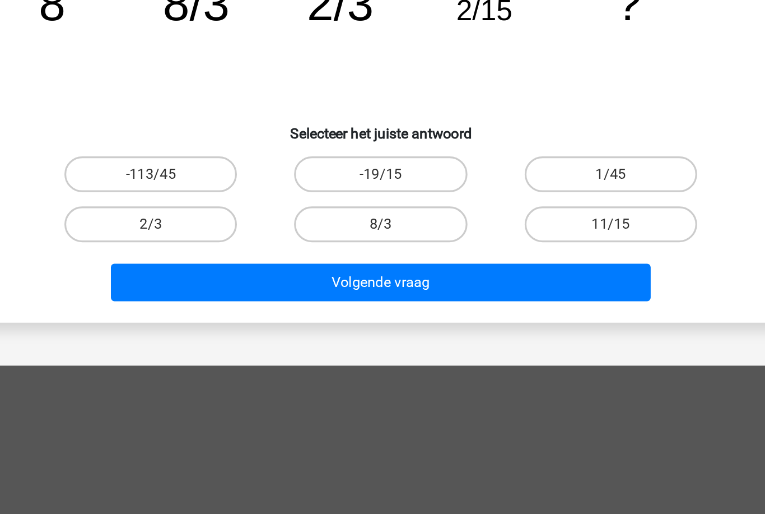
click at [473, 176] on label "1/45" at bounding box center [527, 165] width 108 height 22
click at [526, 172] on input "1/45" at bounding box center [529, 168] width 7 height 7
radio input "true"
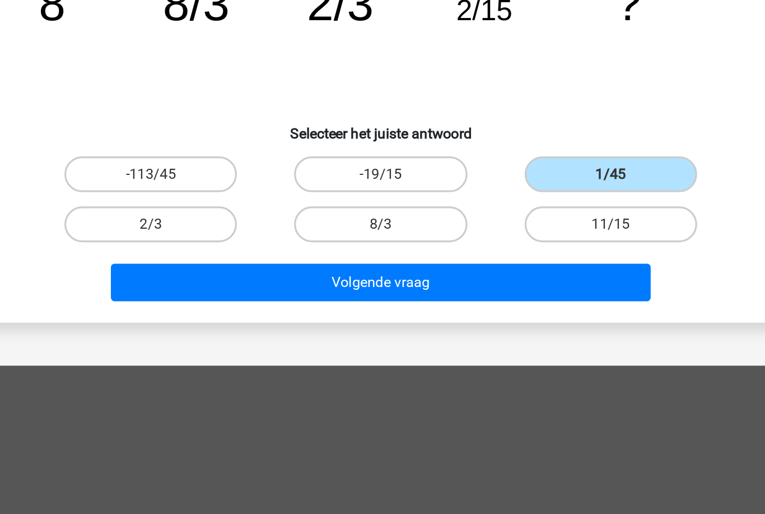
click at [373, 245] on button "Volgende vraag" at bounding box center [382, 233] width 339 height 24
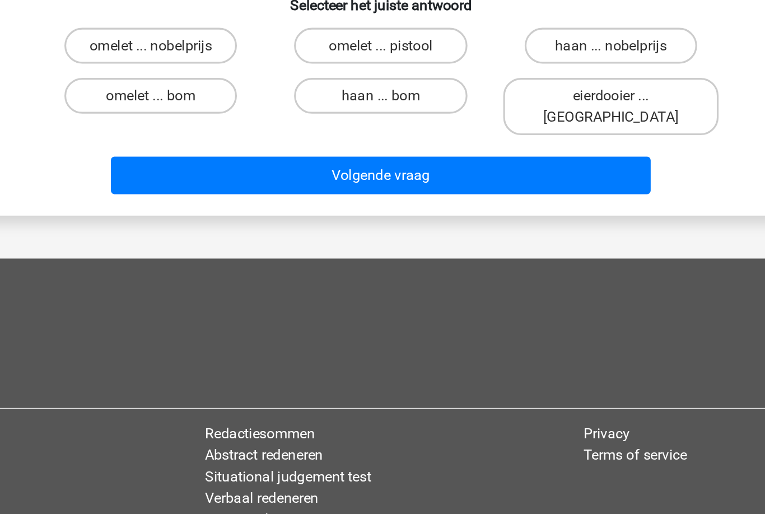
click at [184, 127] on label "omelet ... bom" at bounding box center [238, 116] width 108 height 22
click at [239, 123] on input "omelet ... bom" at bounding box center [242, 119] width 7 height 7
radio input "true"
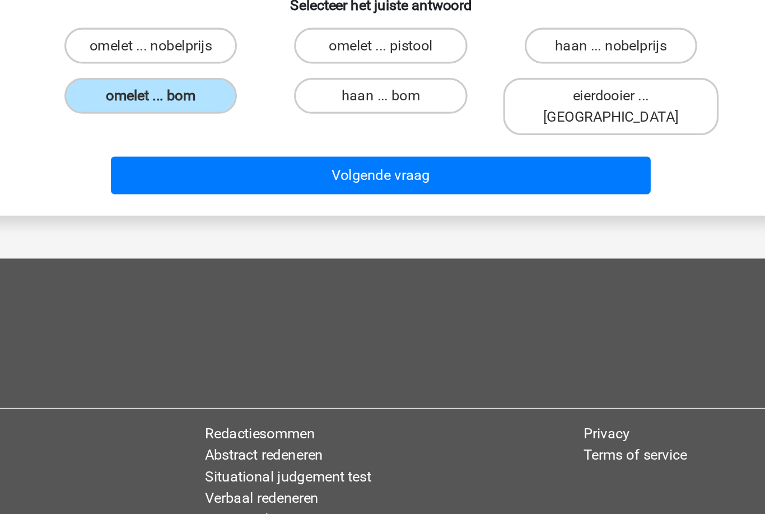
click at [213, 178] on button "Volgende vraag" at bounding box center [382, 166] width 339 height 24
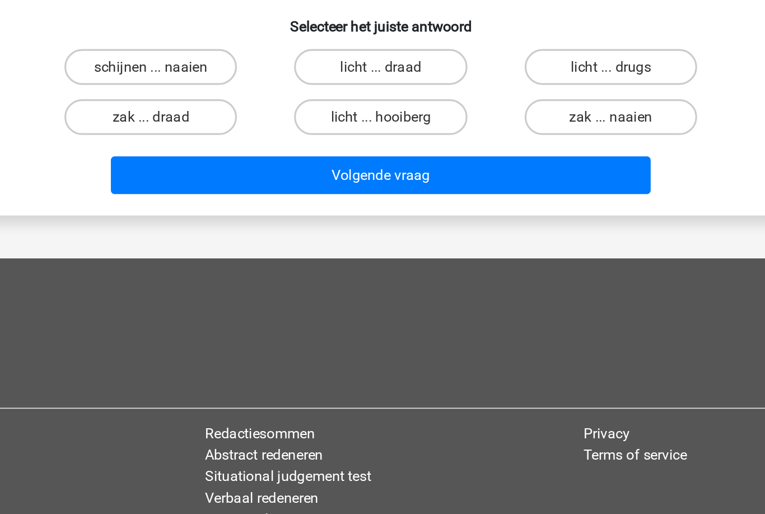
click at [184, 109] on label "schijnen ... naaien" at bounding box center [238, 98] width 108 height 22
click at [239, 105] on input "schijnen ... naaien" at bounding box center [242, 101] width 7 height 7
radio input "true"
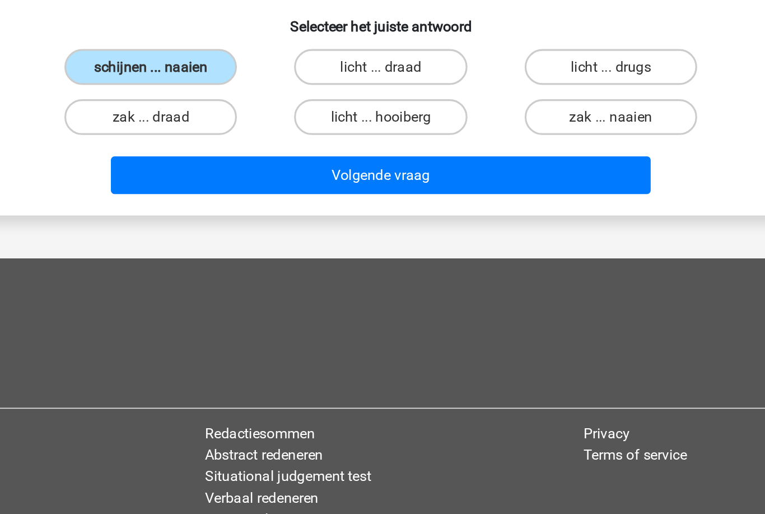
click at [393, 178] on button "Volgende vraag" at bounding box center [382, 166] width 339 height 24
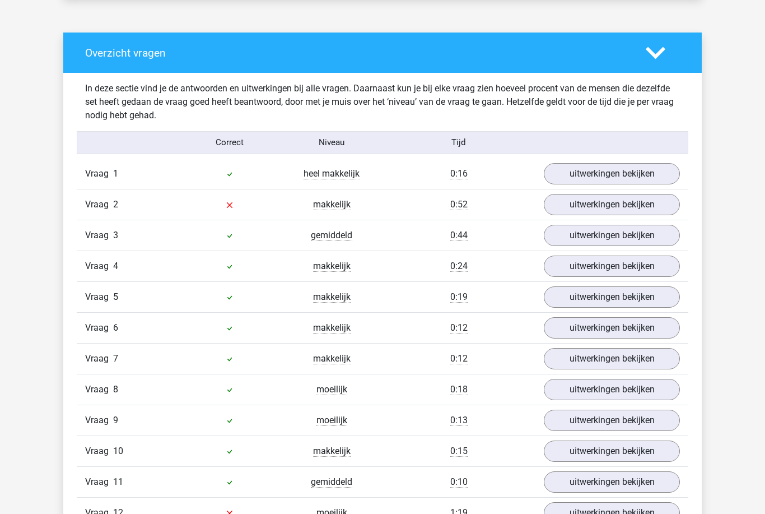
scroll to position [879, 0]
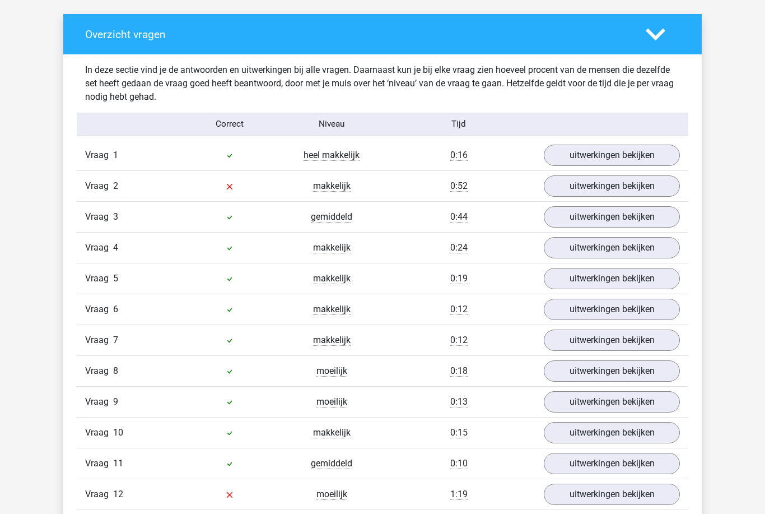
click at [657, 183] on link "uitwerkingen bekijken" at bounding box center [612, 185] width 136 height 21
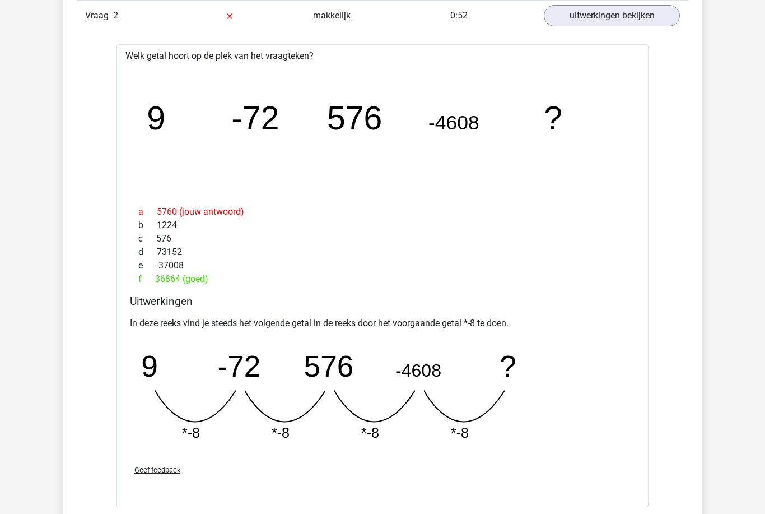
scroll to position [1053, 0]
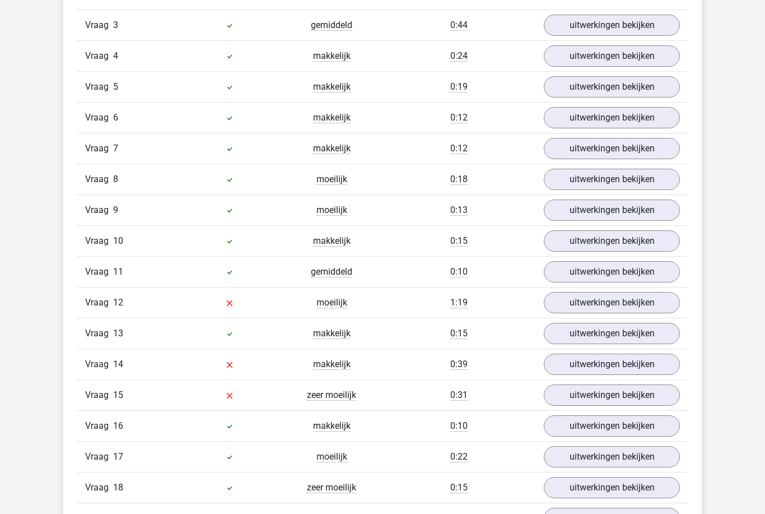
click at [657, 302] on link "uitwerkingen bekijken" at bounding box center [612, 302] width 136 height 21
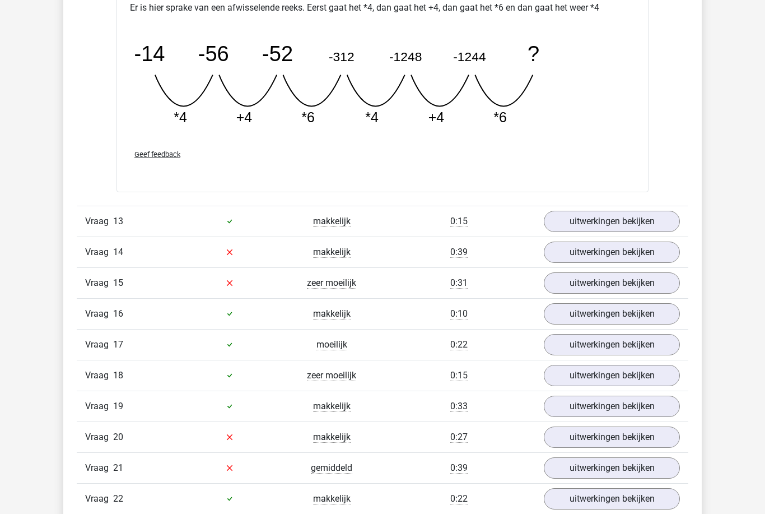
scroll to position [2161, 0]
click at [663, 248] on link "uitwerkingen bekijken" at bounding box center [612, 251] width 136 height 21
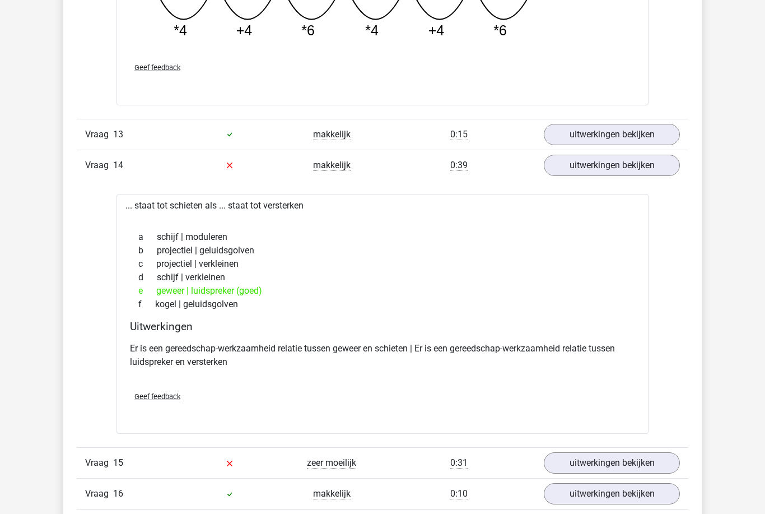
scroll to position [2245, 0]
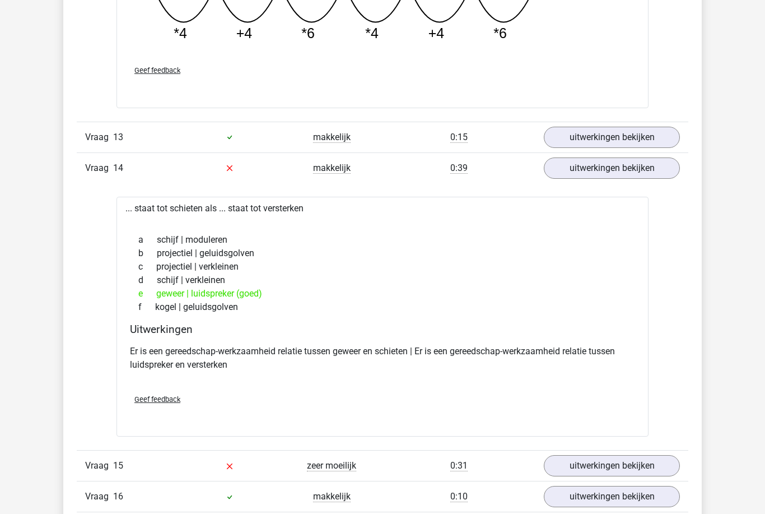
click at [656, 141] on link "uitwerkingen bekijken" at bounding box center [612, 137] width 136 height 21
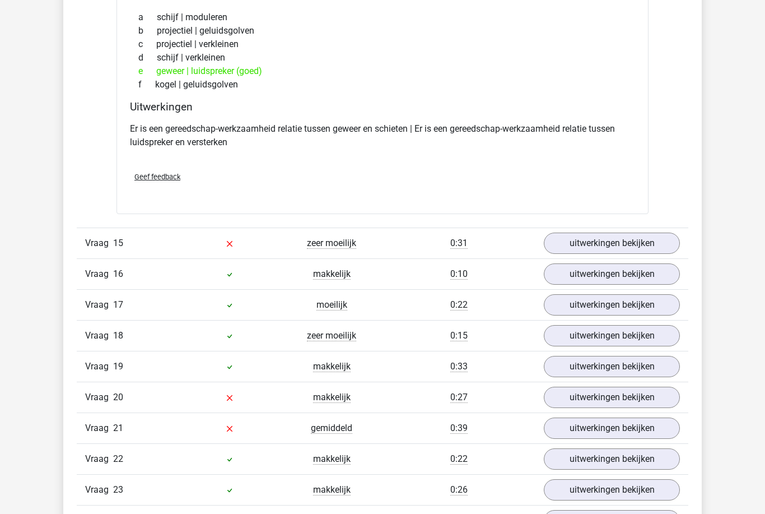
scroll to position [2741, 0]
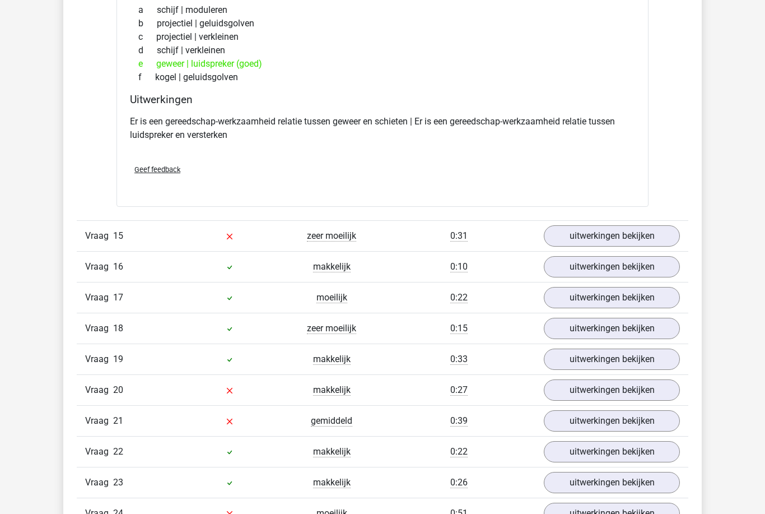
click at [674, 237] on link "uitwerkingen bekijken" at bounding box center [612, 235] width 136 height 21
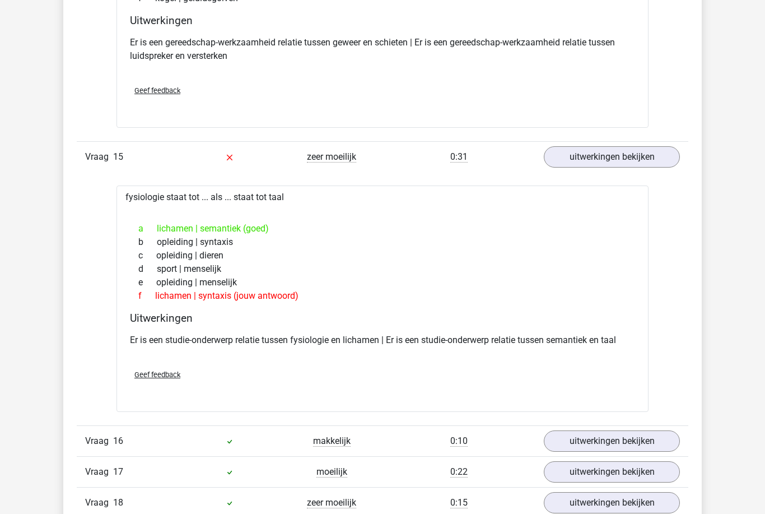
scroll to position [2821, 0]
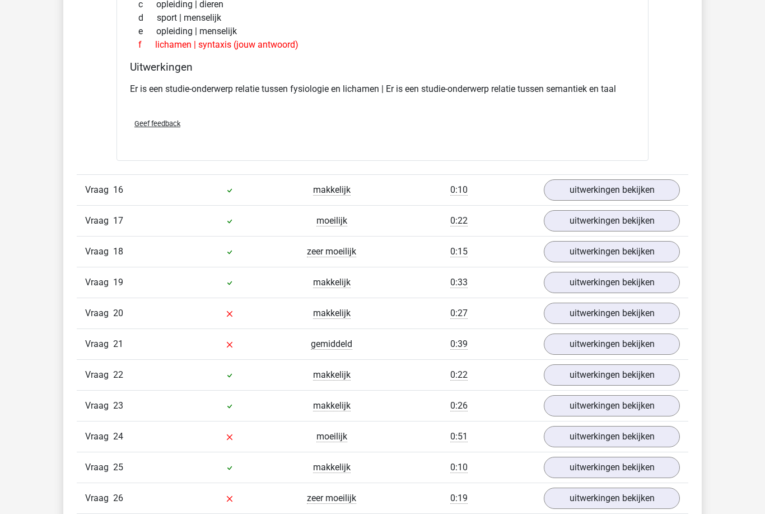
click at [666, 314] on link "uitwerkingen bekijken" at bounding box center [612, 313] width 136 height 21
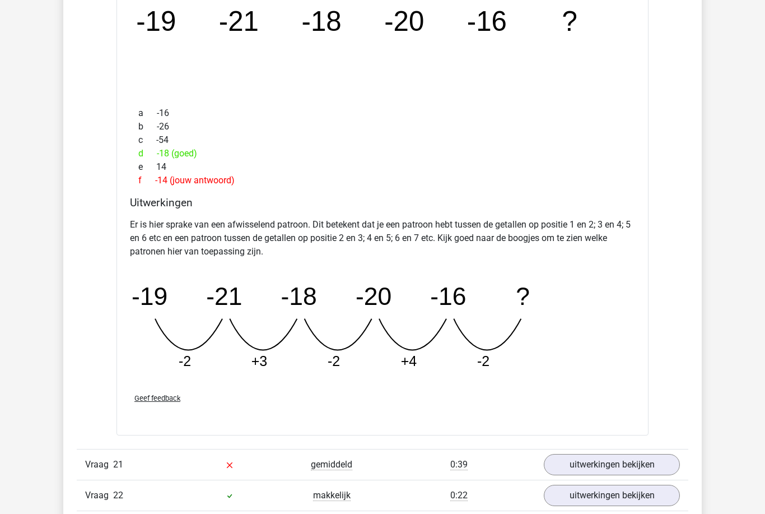
scroll to position [3470, 0]
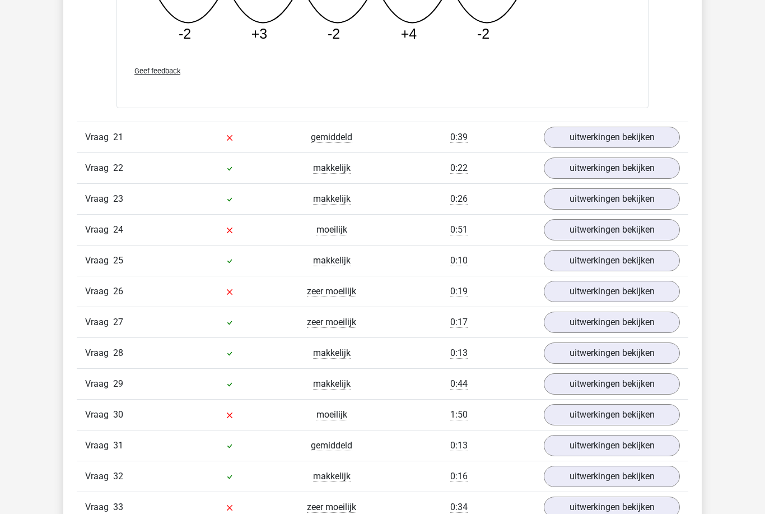
click at [651, 144] on link "uitwerkingen bekijken" at bounding box center [612, 137] width 136 height 21
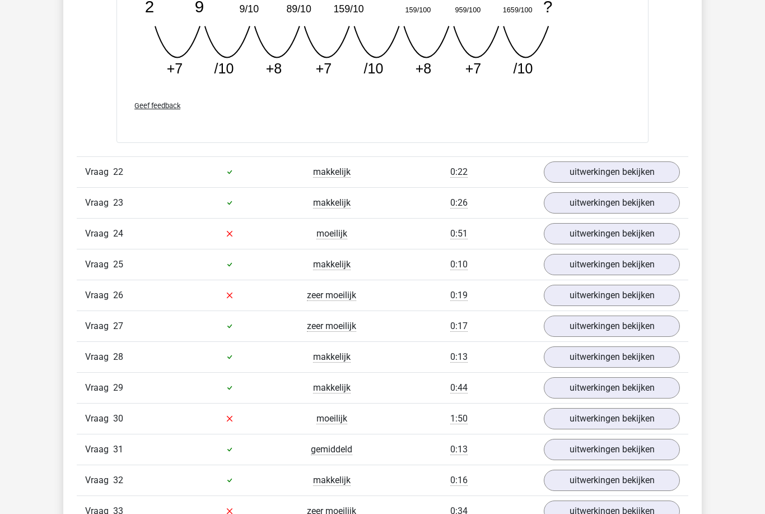
scroll to position [4280, 0]
click at [634, 235] on link "uitwerkingen bekijken" at bounding box center [612, 233] width 136 height 21
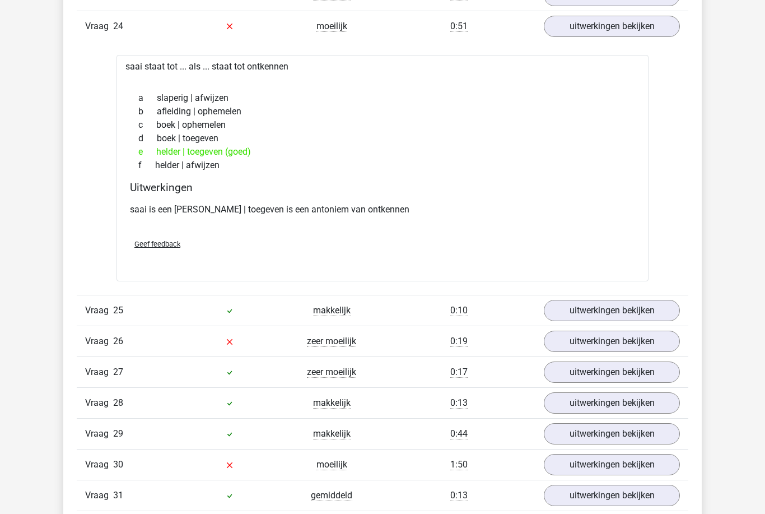
scroll to position [4486, 0]
click at [658, 341] on link "uitwerkingen bekijken" at bounding box center [612, 340] width 136 height 21
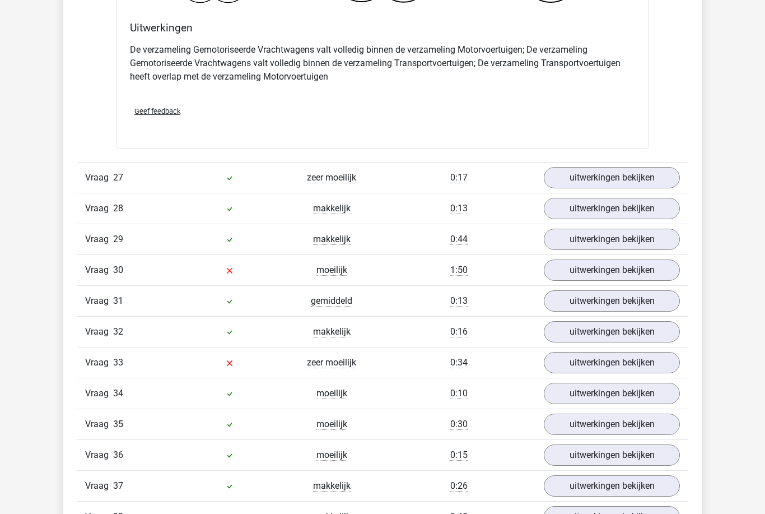
scroll to position [5123, 0]
click at [579, 268] on link "uitwerkingen bekijken" at bounding box center [612, 269] width 136 height 21
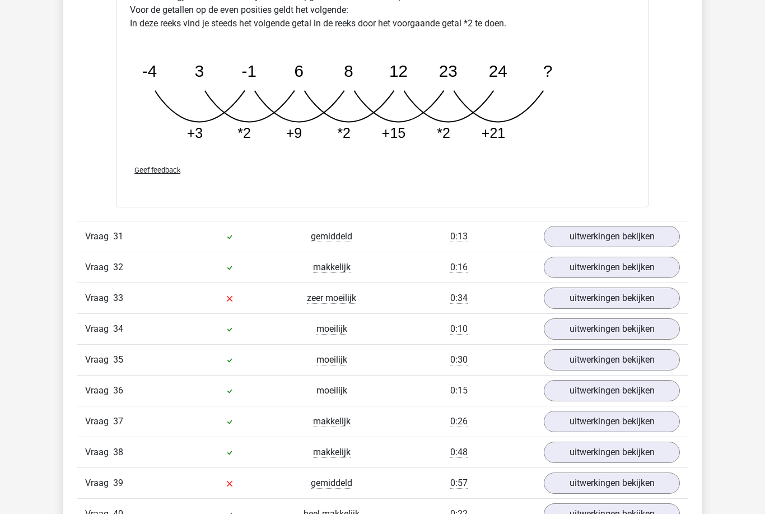
click at [575, 301] on link "uitwerkingen bekijken" at bounding box center [612, 298] width 136 height 21
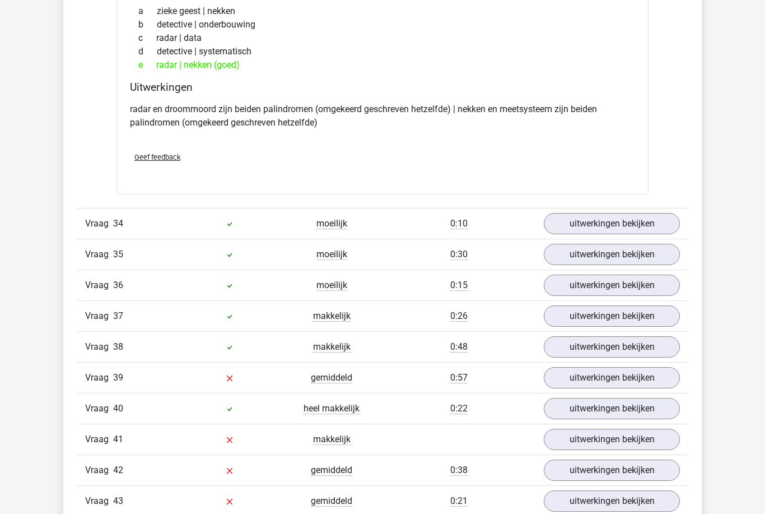
scroll to position [6127, 0]
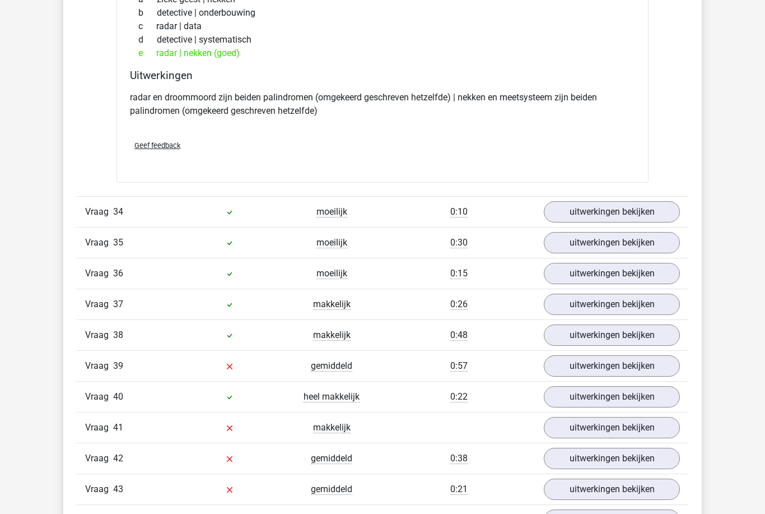
click at [575, 356] on link "uitwerkingen bekijken" at bounding box center [612, 365] width 136 height 21
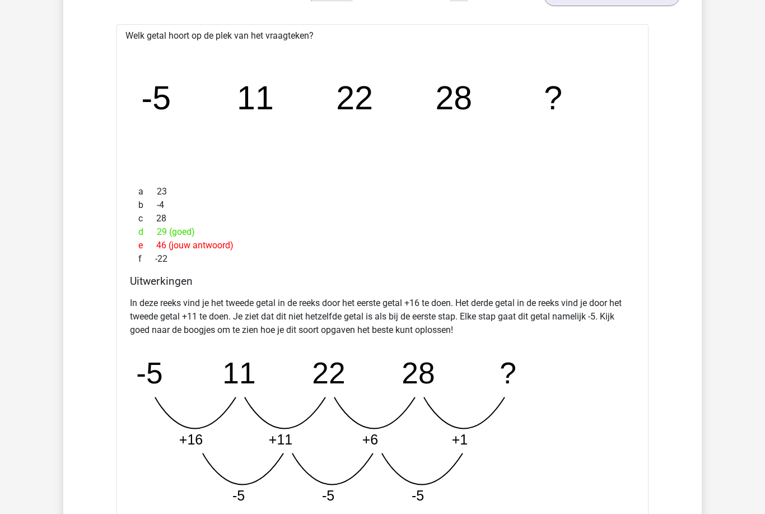
scroll to position [6502, 0]
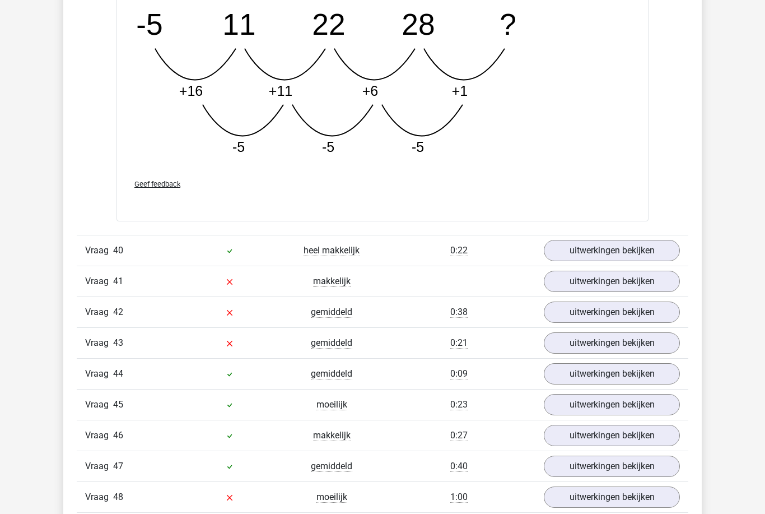
click at [656, 289] on link "uitwerkingen bekijken" at bounding box center [612, 281] width 136 height 21
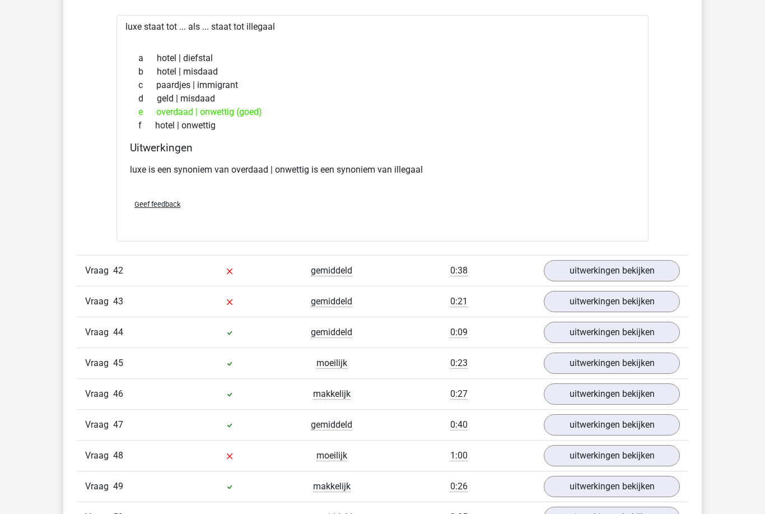
scroll to position [7140, 0]
click at [653, 279] on link "uitwerkingen bekijken" at bounding box center [612, 270] width 136 height 21
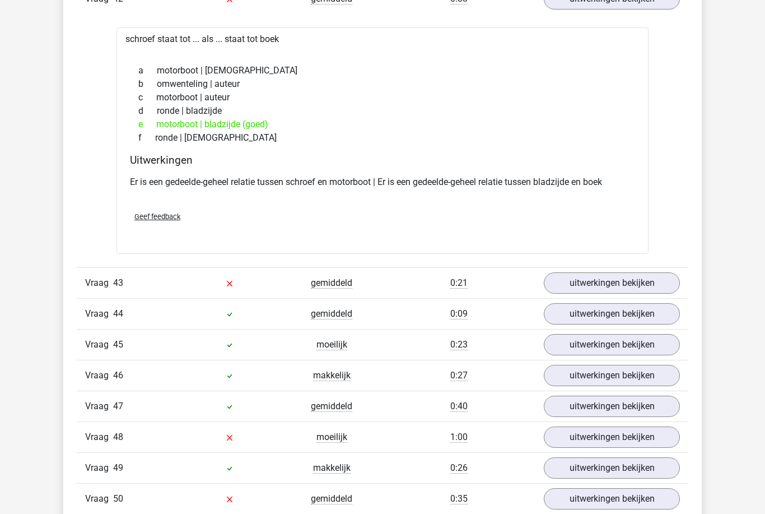
scroll to position [7412, 0]
click at [651, 290] on link "uitwerkingen bekijken" at bounding box center [612, 282] width 136 height 21
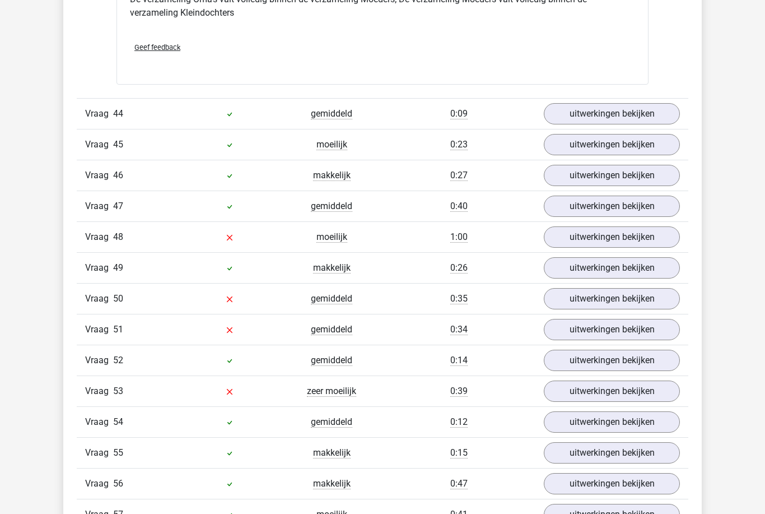
scroll to position [8040, 0]
click at [568, 238] on link "uitwerkingen bekijken" at bounding box center [612, 236] width 136 height 21
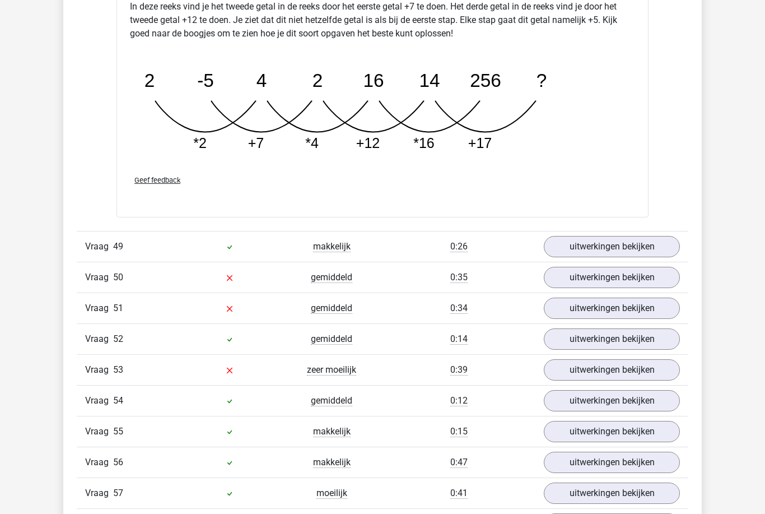
scroll to position [8658, 0]
click at [590, 281] on link "uitwerkingen bekijken" at bounding box center [612, 277] width 136 height 21
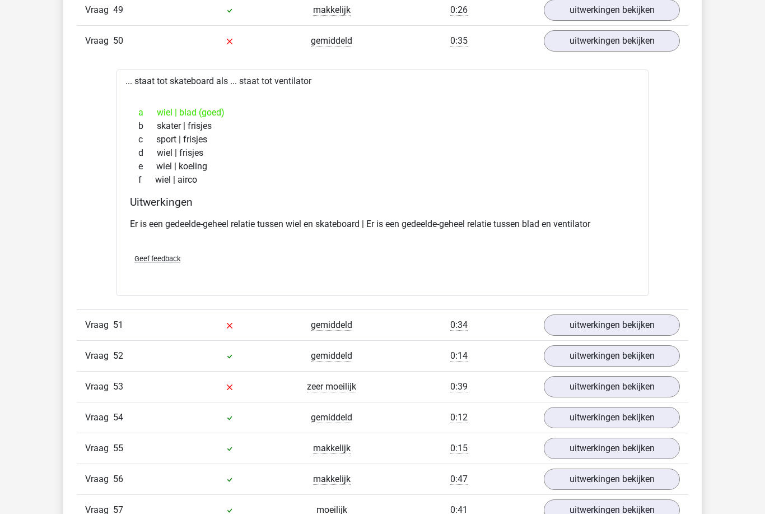
scroll to position [8894, 0]
click at [561, 323] on link "uitwerkingen bekijken" at bounding box center [612, 324] width 136 height 21
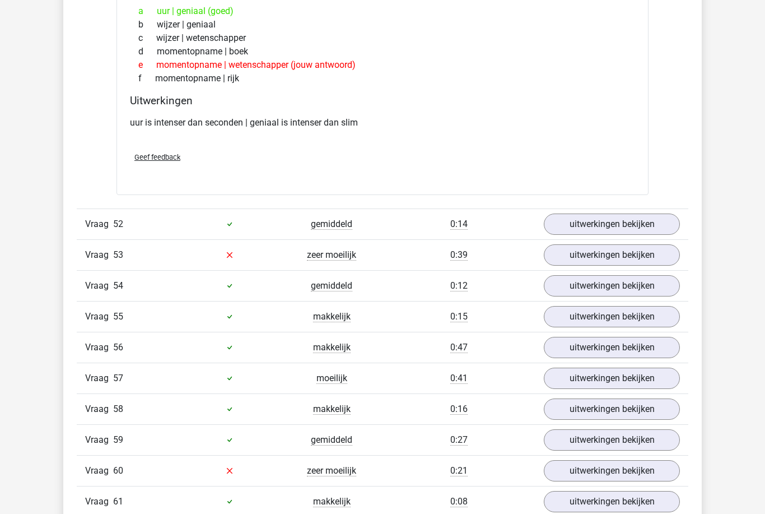
scroll to position [9280, 0]
click at [643, 262] on link "uitwerkingen bekijken" at bounding box center [612, 254] width 136 height 21
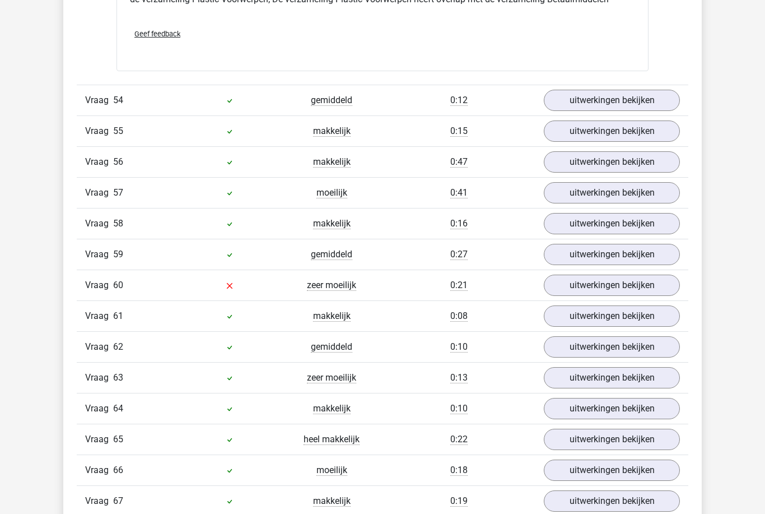
scroll to position [9904, 0]
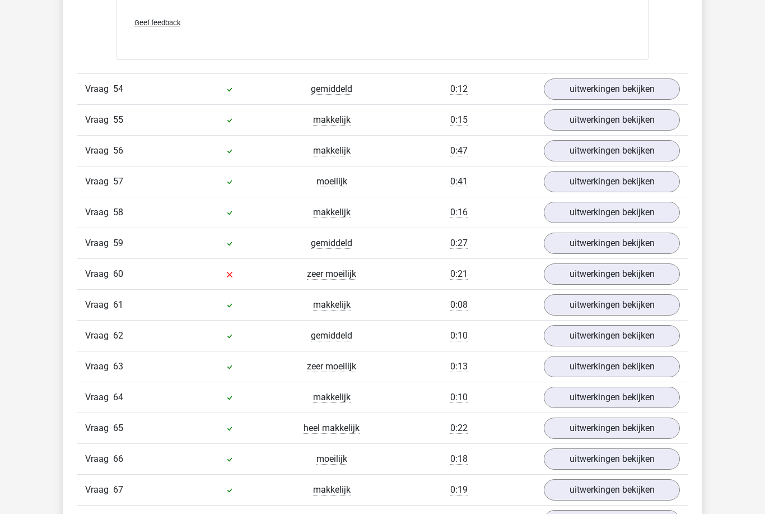
click at [572, 269] on link "uitwerkingen bekijken" at bounding box center [612, 273] width 136 height 21
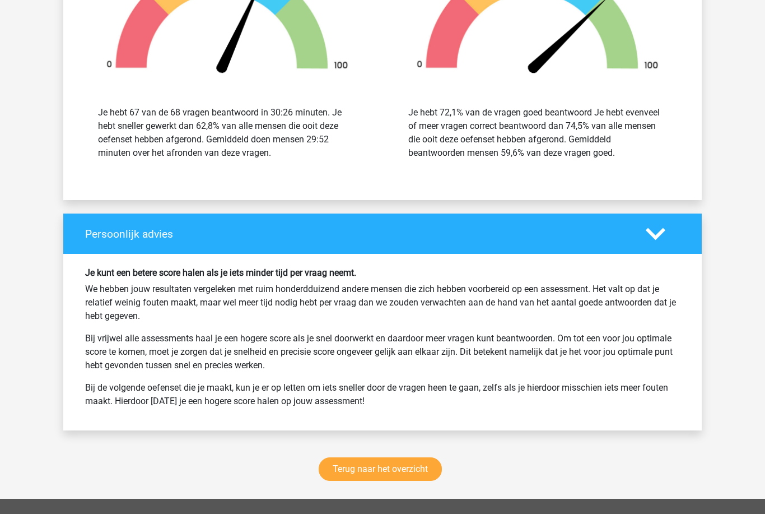
scroll to position [10894, 0]
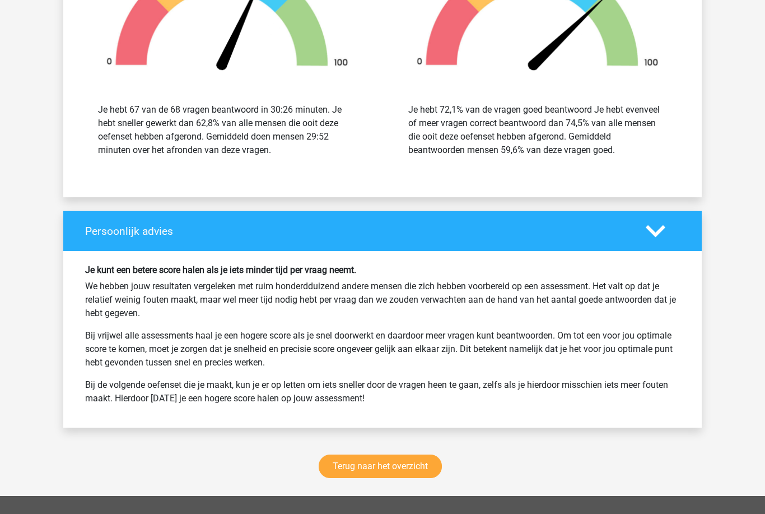
click at [342, 457] on link "Terug naar het overzicht" at bounding box center [380, 466] width 123 height 24
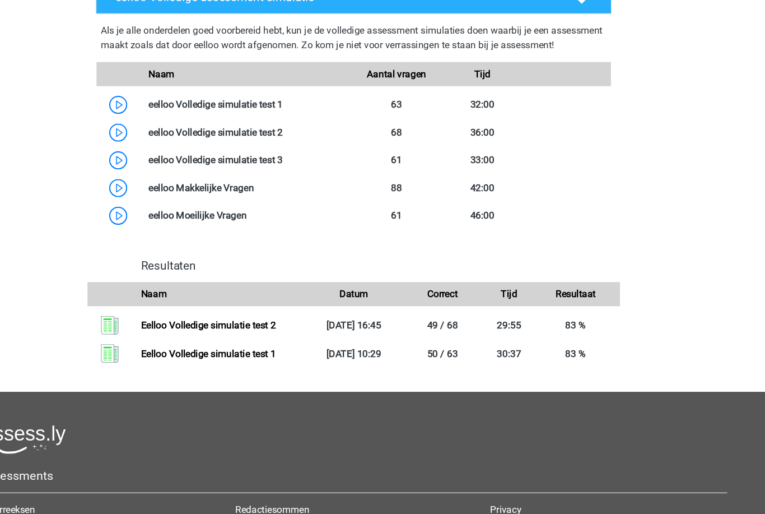
scroll to position [643, 0]
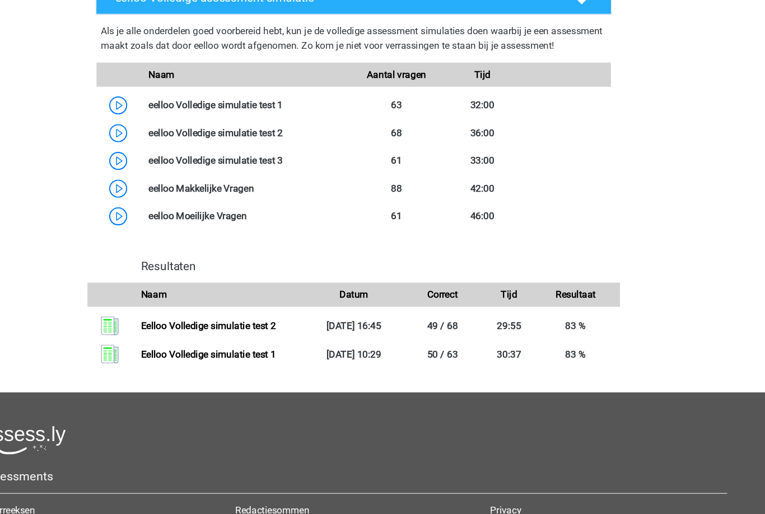
click at [185, 334] on link "Eelloo Volledige simulatie test 1" at bounding box center [247, 329] width 125 height 11
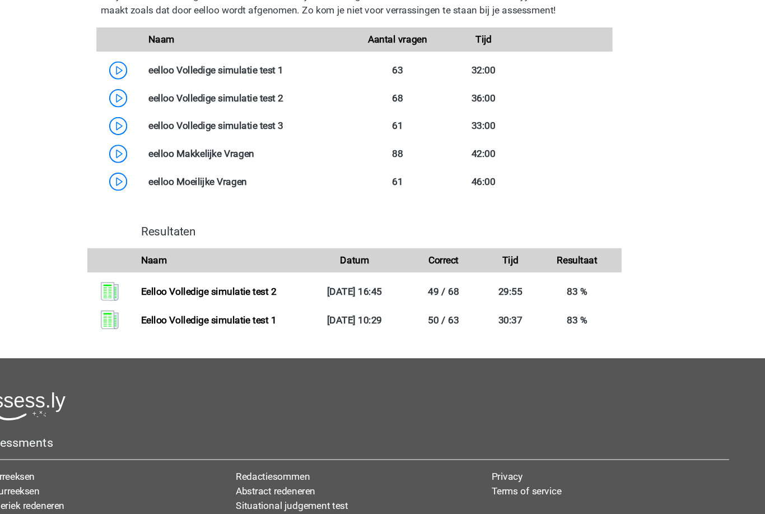
scroll to position [640, 0]
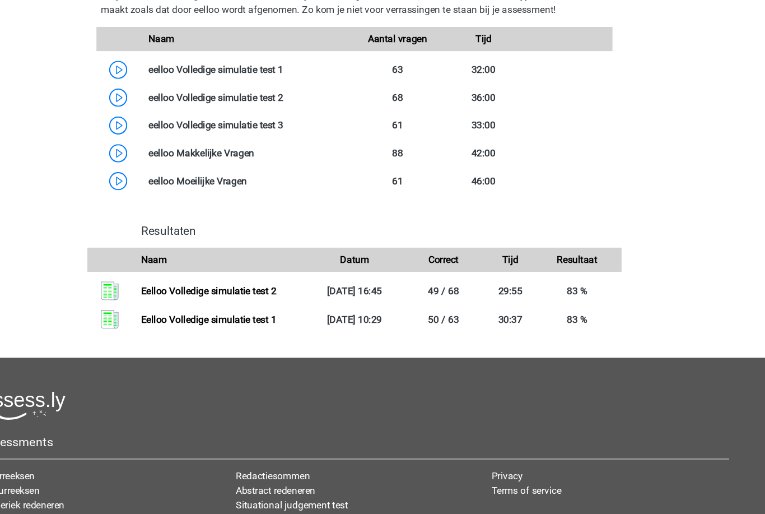
click at [185, 301] on link "Eelloo Volledige simulatie test 2" at bounding box center [247, 306] width 125 height 11
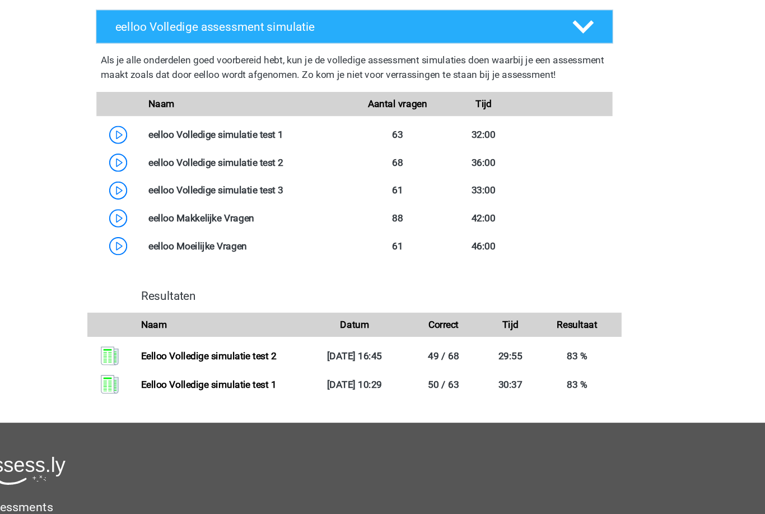
scroll to position [613, 0]
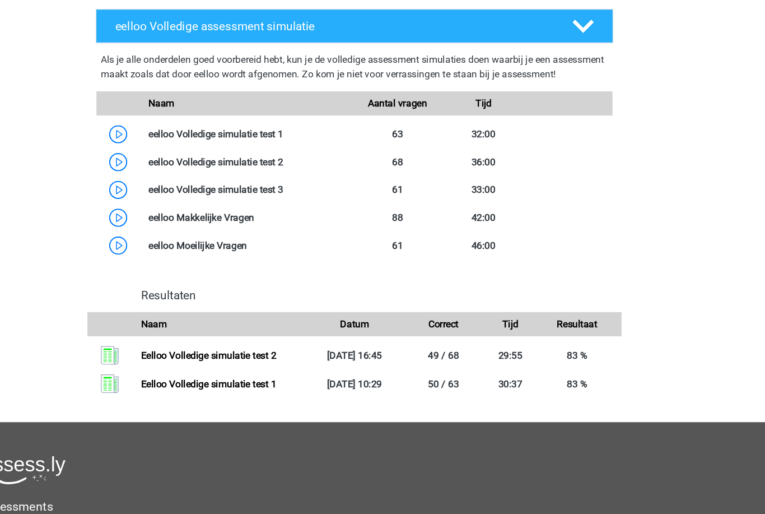
click at [185, 365] on link "Eelloo Volledige simulatie test 1" at bounding box center [247, 359] width 125 height 11
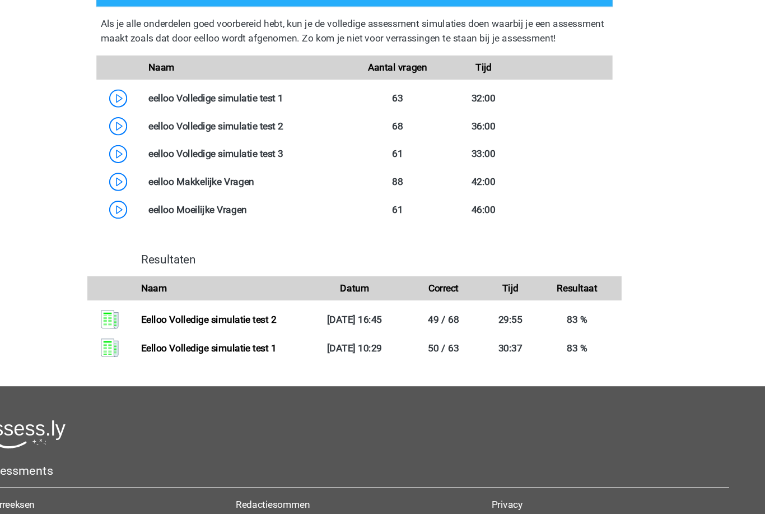
click at [185, 328] on link "Eelloo Volledige simulatie test 2" at bounding box center [247, 333] width 125 height 11
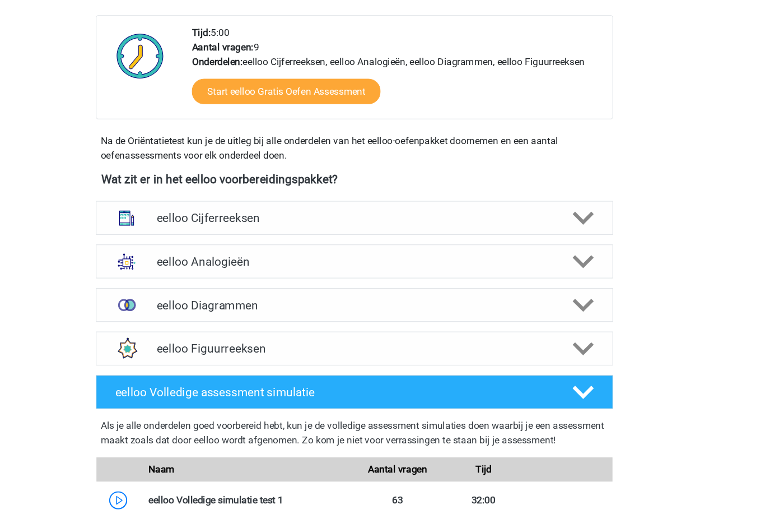
scroll to position [253, 0]
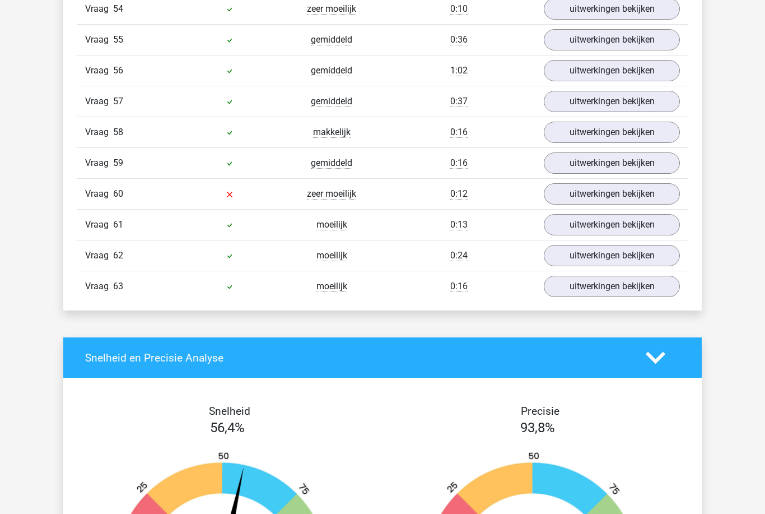
scroll to position [2649, 0]
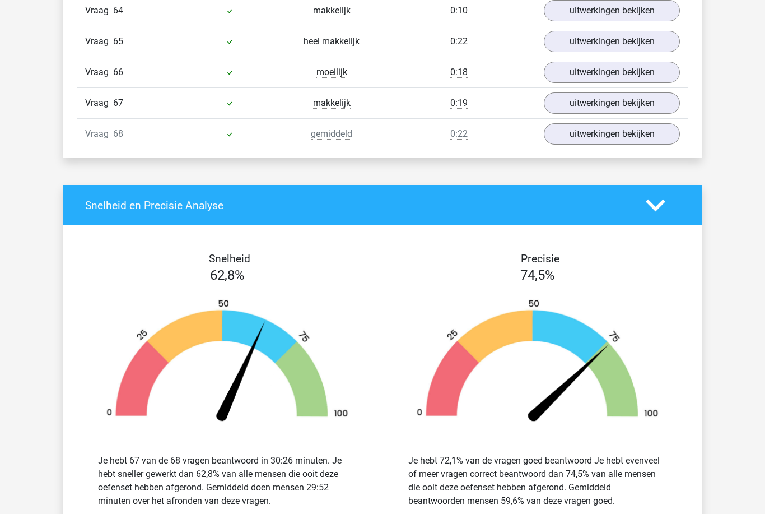
scroll to position [2964, 0]
